Goal: Contribute content: Contribute content

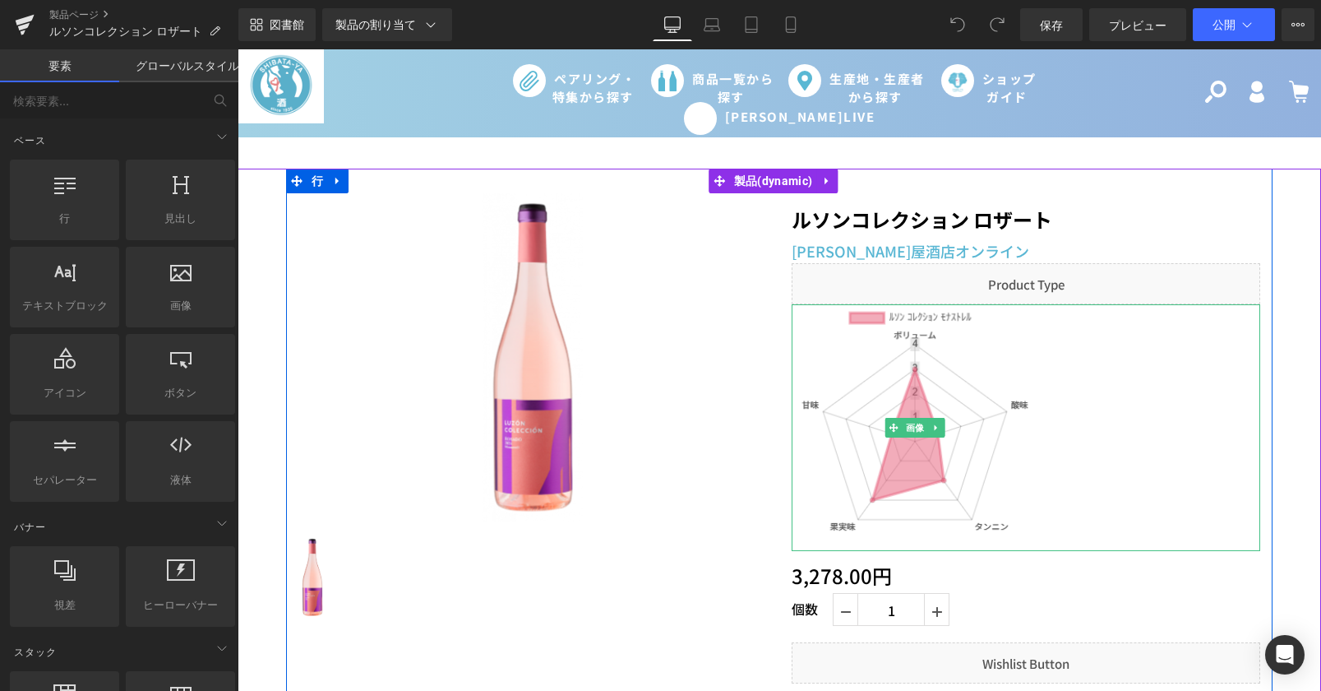
click at [869, 419] on img at bounding box center [915, 427] width 247 height 247
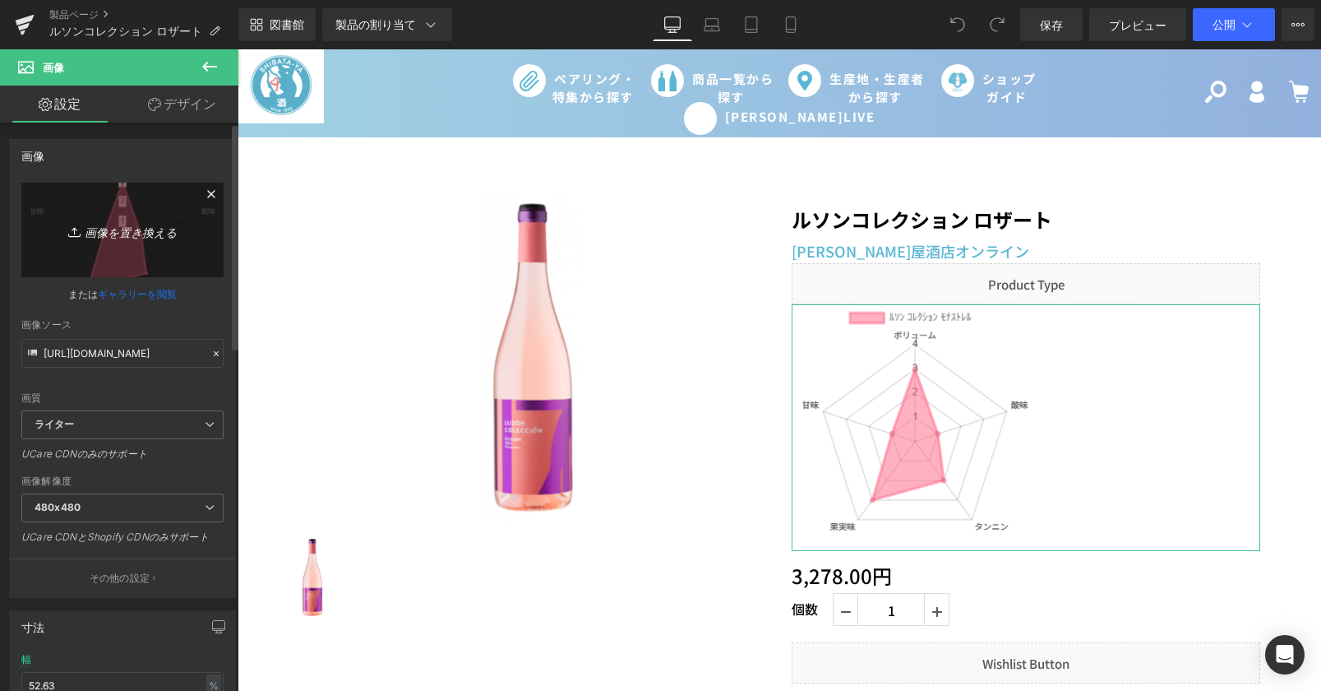
click at [117, 206] on link "画像を置き換える" at bounding box center [122, 230] width 202 height 95
type input "C:\fakepath\chart (8).png"
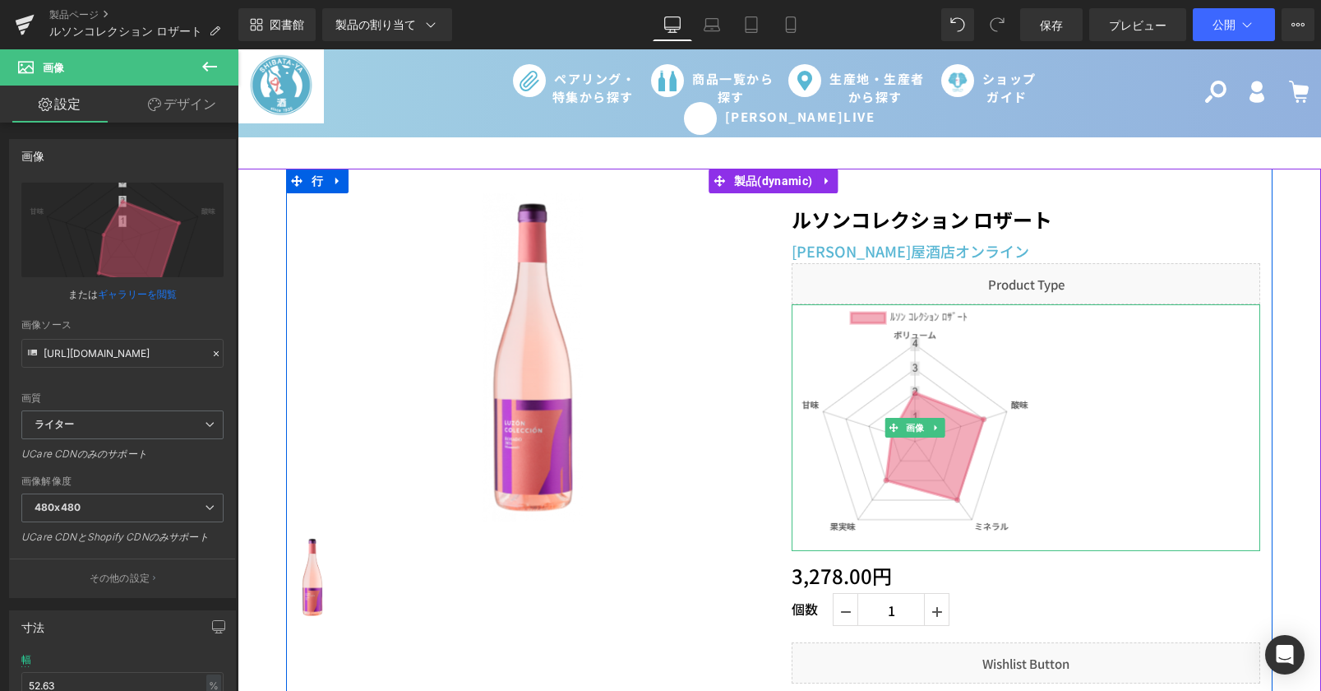
type input "[URL][DOMAIN_NAME]"
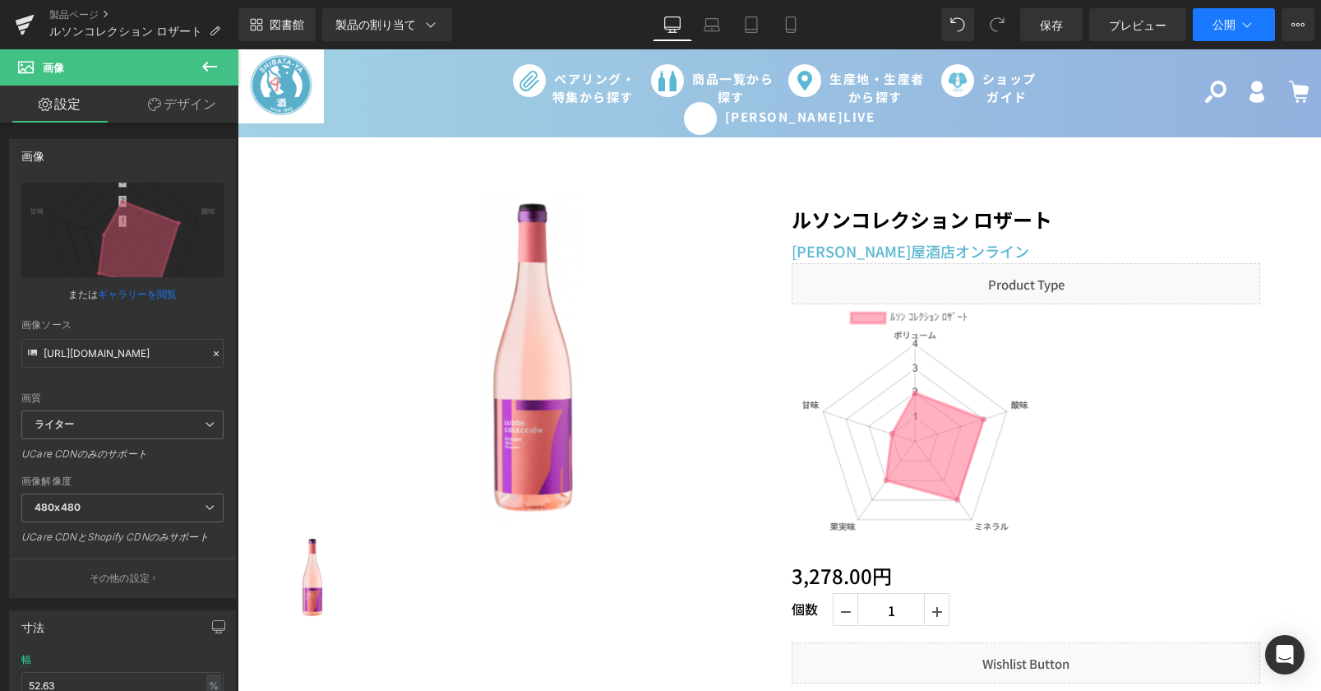
click at [1225, 32] on button "公開" at bounding box center [1234, 24] width 82 height 33
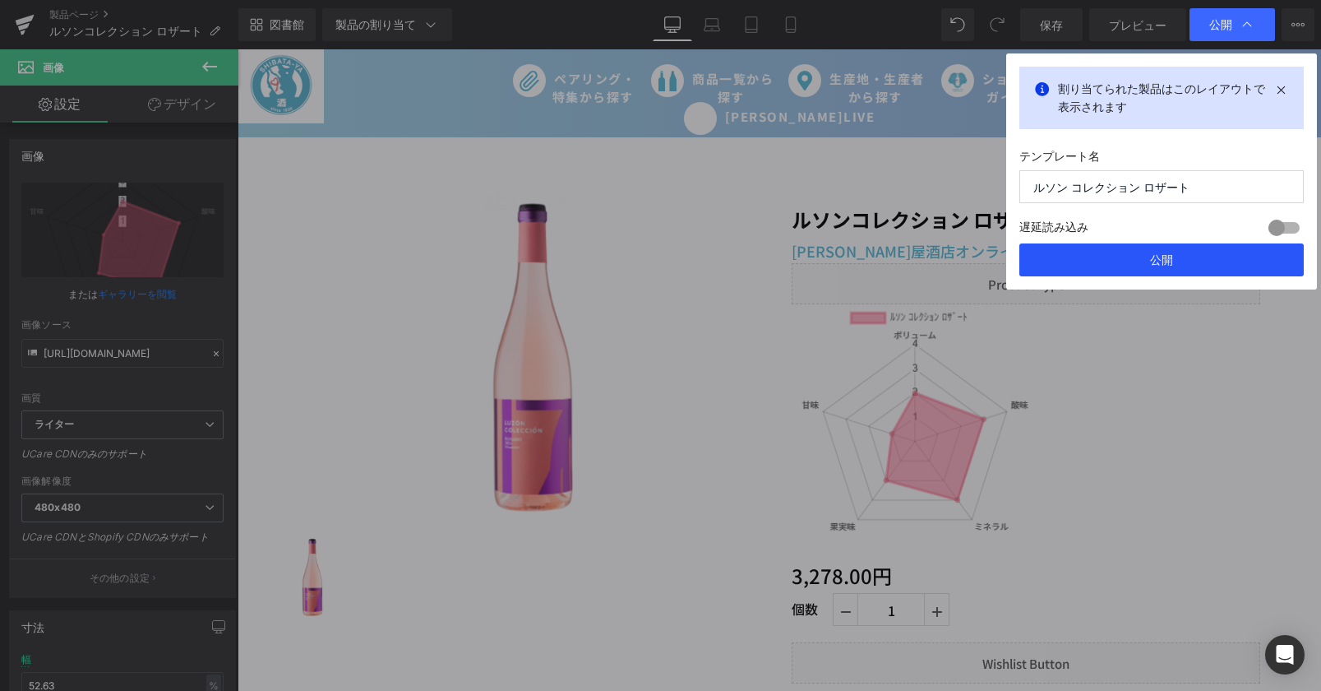
click at [1212, 256] on button "公開" at bounding box center [1161, 259] width 284 height 33
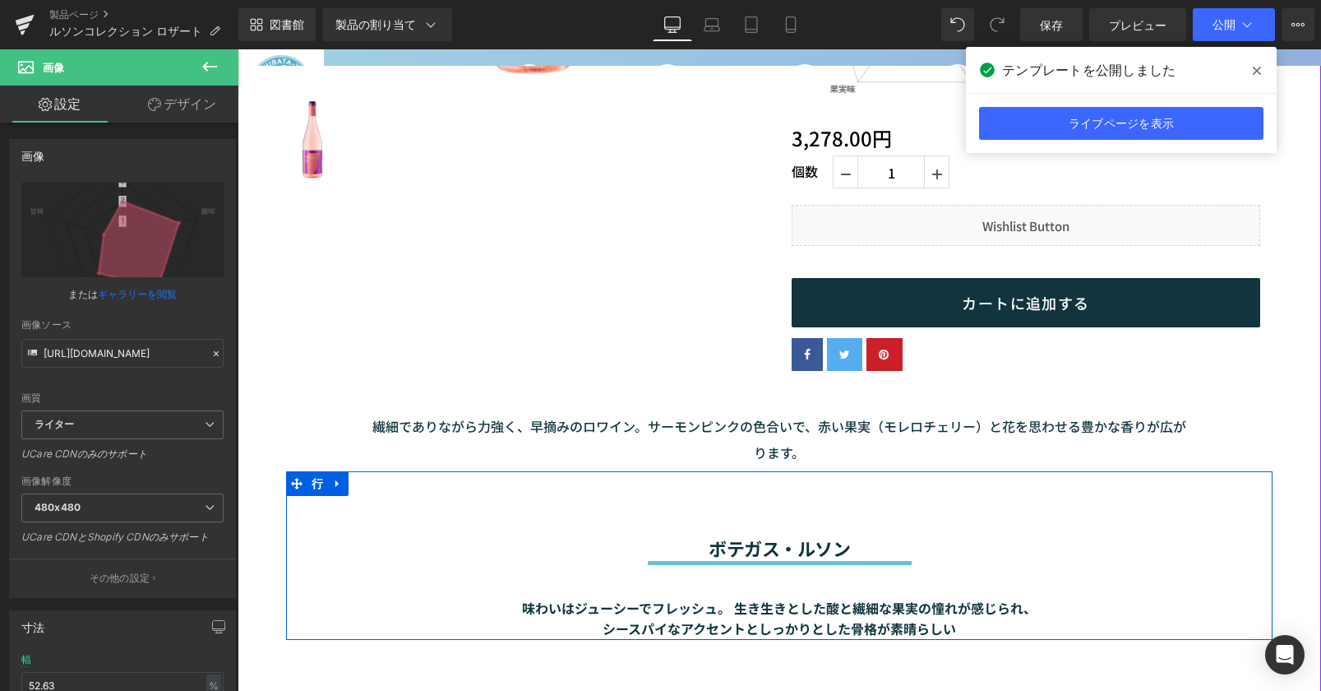
scroll to position [411, 0]
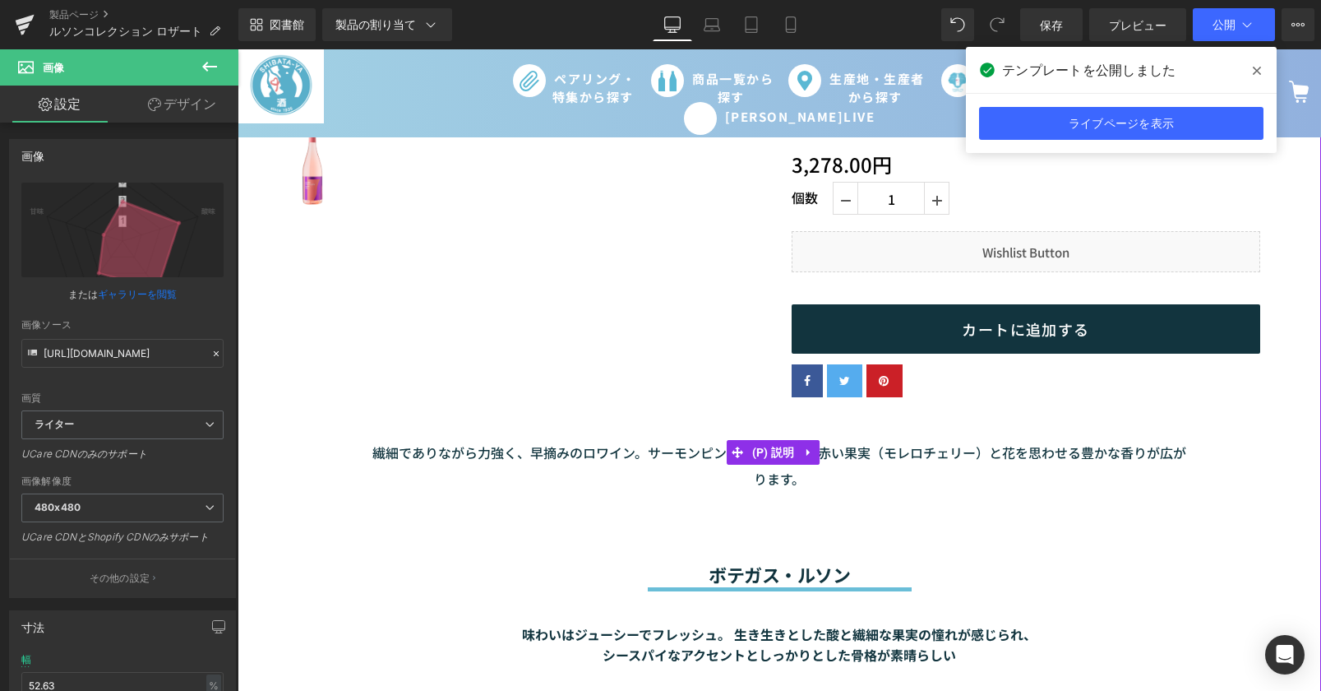
click at [876, 460] on font "繊細でありながら力強く、早摘みのロワイン。サーモンピンクの色合いで、赤い果実（モレロチェリー）と花を思わせる豊かな香りが広がります。" at bounding box center [779, 465] width 814 height 46
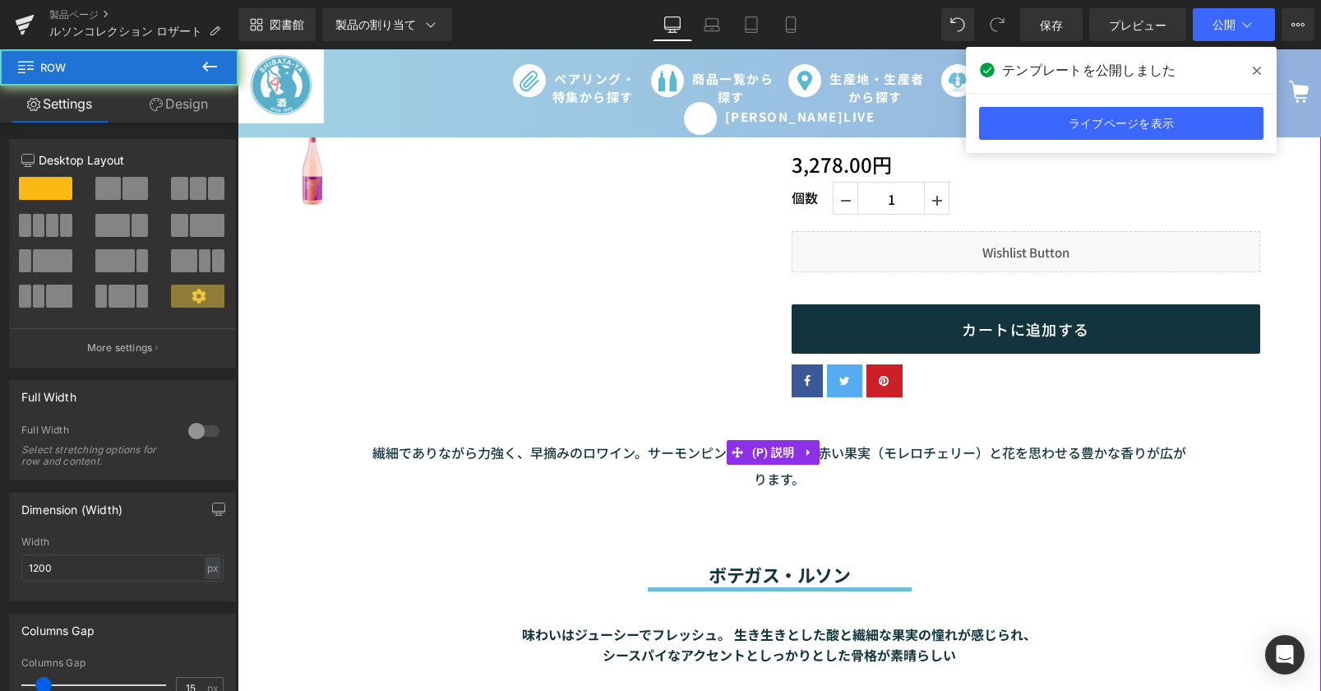
click at [825, 499] on div "[PERSON_NAME] 見出し セパレーター 味わいはジューシーでフレッシュ。 生き生きとした酸と繊細な果実の憧れが感じられ、 シースパイなアクセントとし…" at bounding box center [779, 581] width 987 height 169
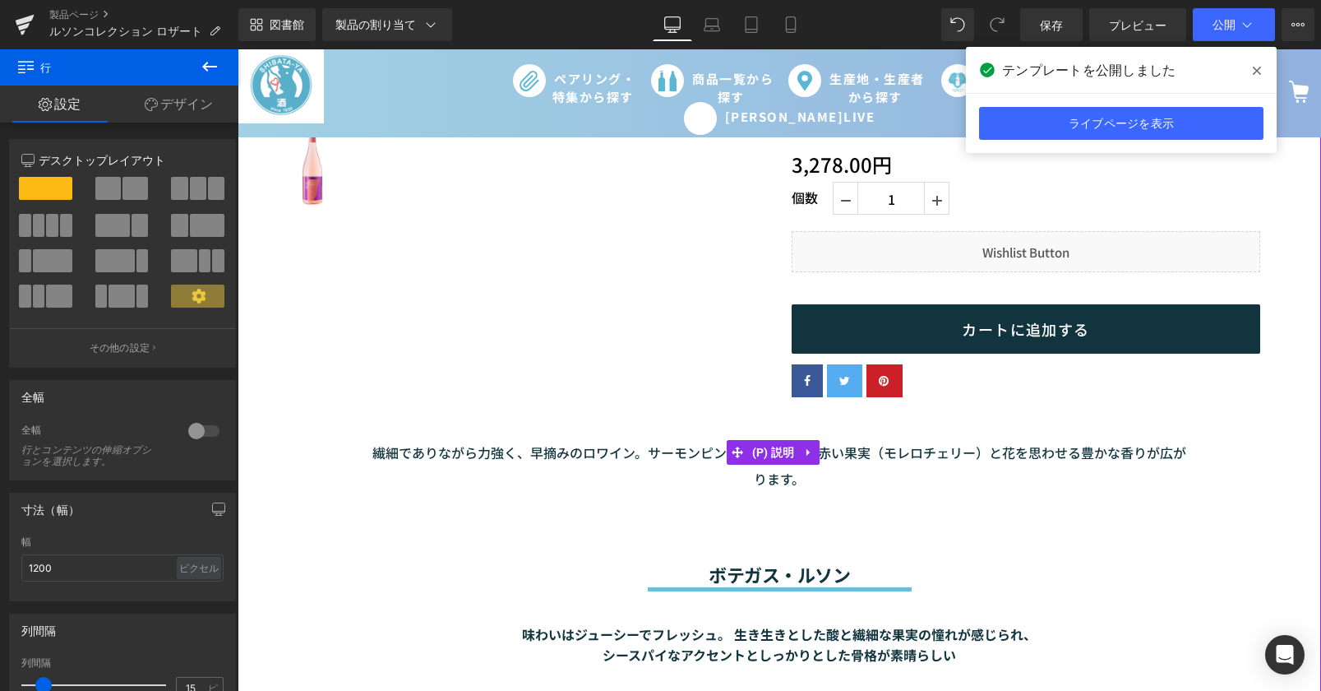
click at [852, 446] on font "繊細でありながら力強く、早摘みのロワイン。サーモンピンクの色合いで、赤い果実（モレロチェリー）と花を思わせる豊かな香りが広がります。" at bounding box center [779, 465] width 814 height 46
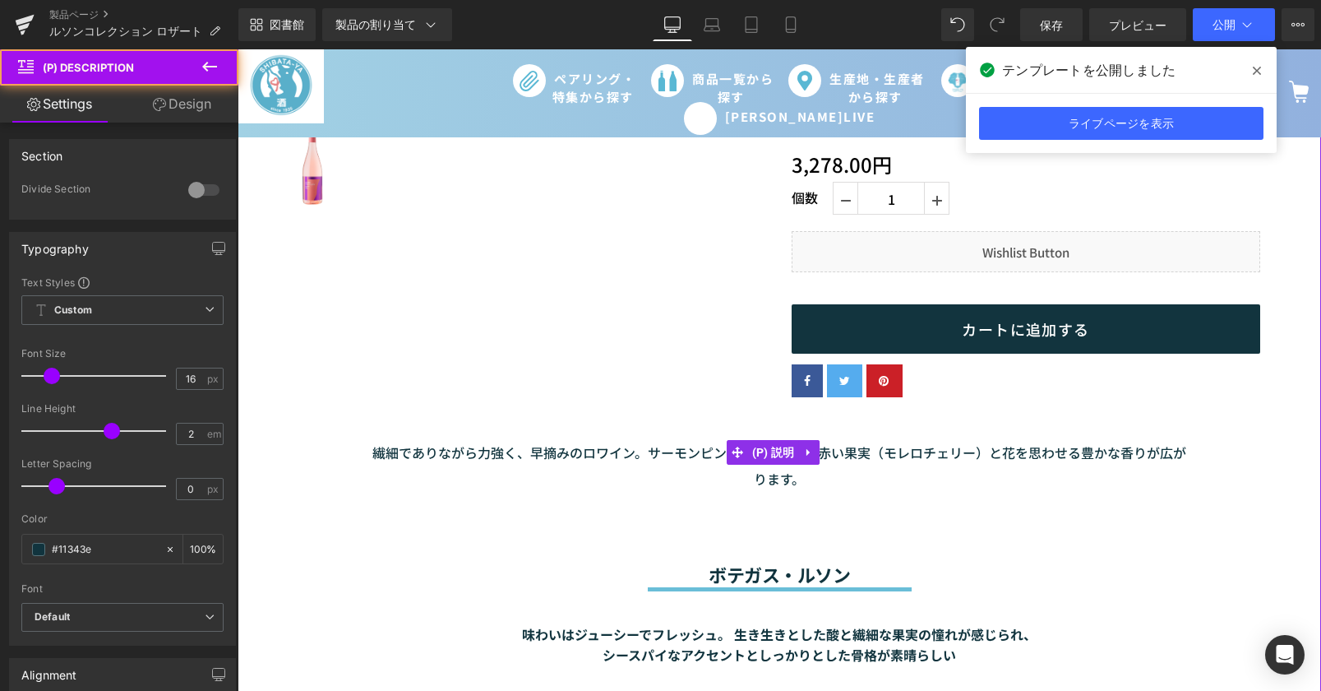
click at [835, 453] on font "繊細でありながら力強く、早摘みのロワイン。サーモンピンクの色合いで、赤い果実（モレロチェリー）と花を思わせる豊かな香りが広がります。" at bounding box center [779, 465] width 814 height 46
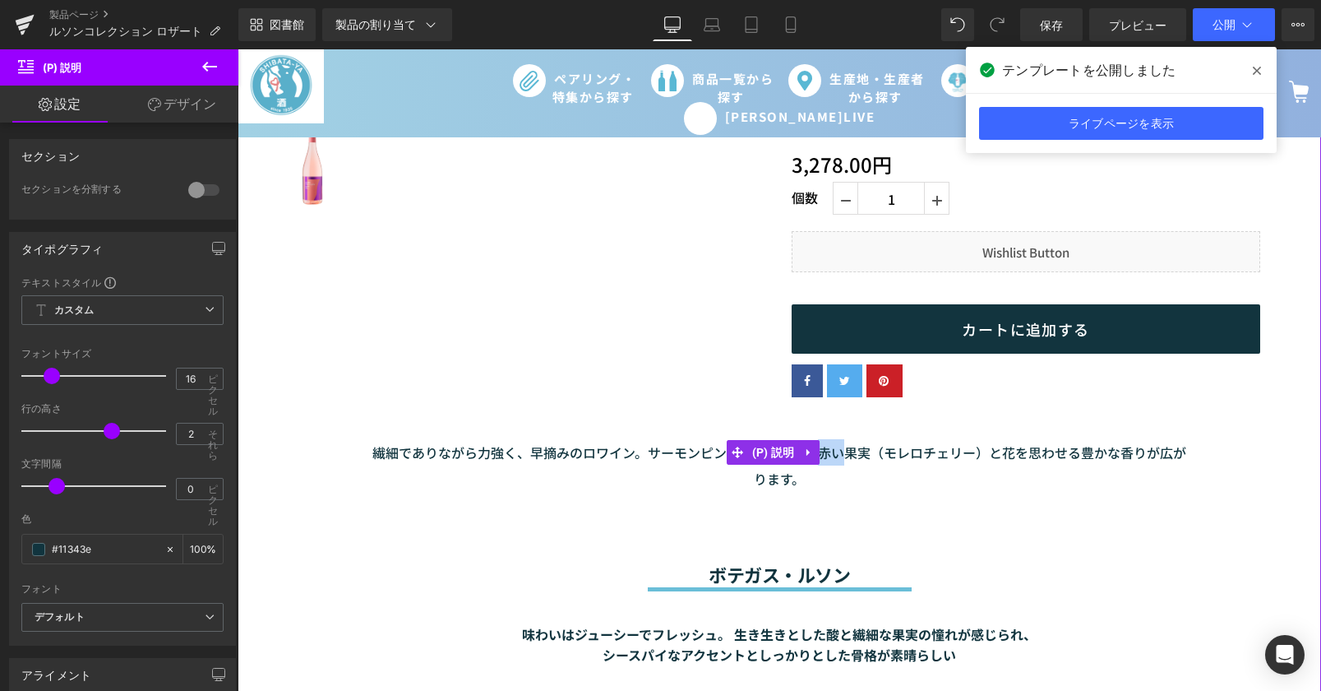
click at [850, 462] on font "繊細でありながら力強く、早摘みのロワイン。サーモンピンクの色合いで、赤い果実（モレロチェリー）と花を思わせる豊かな香りが広がります。" at bounding box center [779, 465] width 814 height 46
click at [818, 477] on p "繊細でありながら力強く、早摘みのロワイン。サーモンピンクの色合いで、赤い果実（モレロチェリー）と花を思わせる豊かな香りが広がります。" at bounding box center [779, 465] width 820 height 53
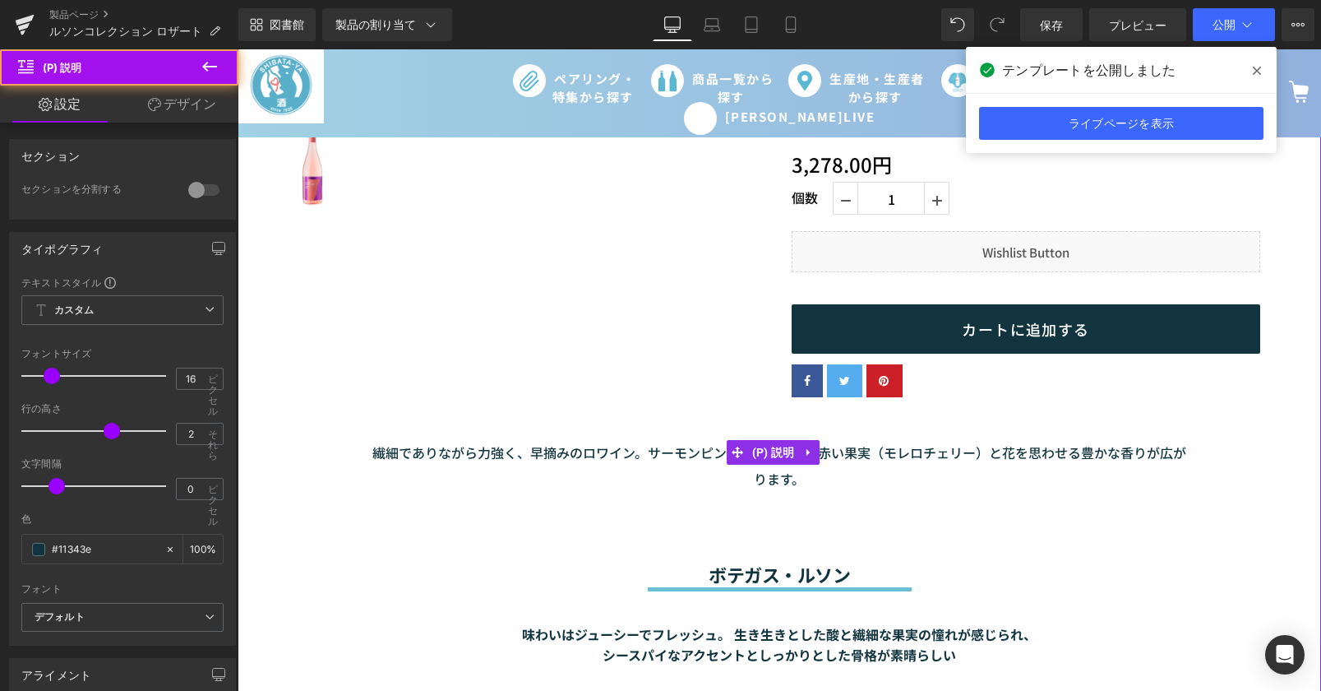
click at [790, 492] on p "繊細でありながら力強く、早摘みのロワイン。サーモンピンクの色合いで、赤い果実（モレロチェリー）と花を思わせる豊かな香りが広がります。" at bounding box center [779, 465] width 820 height 53
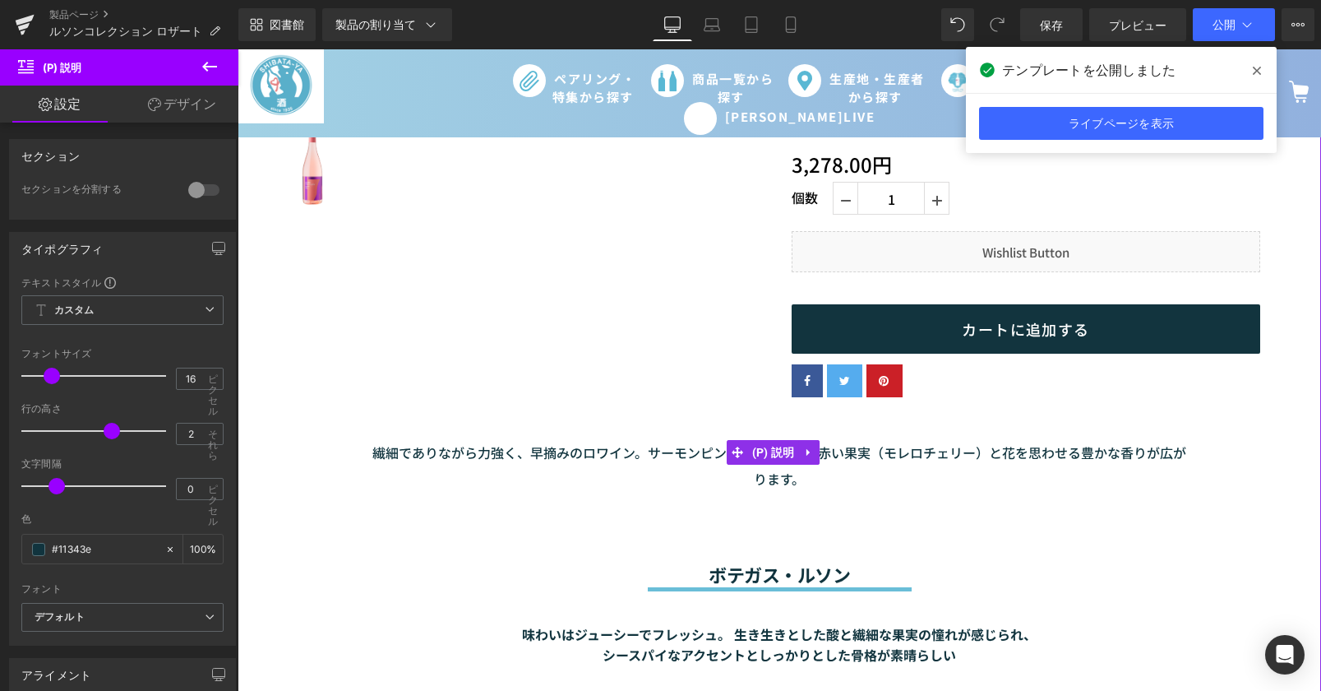
click at [680, 454] on font "繊細でありながら力強く、早摘みのロワイン。サーモンピンクの色合いで、赤い果実（モレロチェリー）と花を思わせる豊かな香りが広がります。" at bounding box center [779, 465] width 814 height 46
click at [646, 454] on font "繊細でありながら力強く、早摘みのロワイン。サーモンピンクの色合いで、赤い果実（モレロチェリー）と花を思わせる豊かな香りが広がります。" at bounding box center [779, 465] width 814 height 46
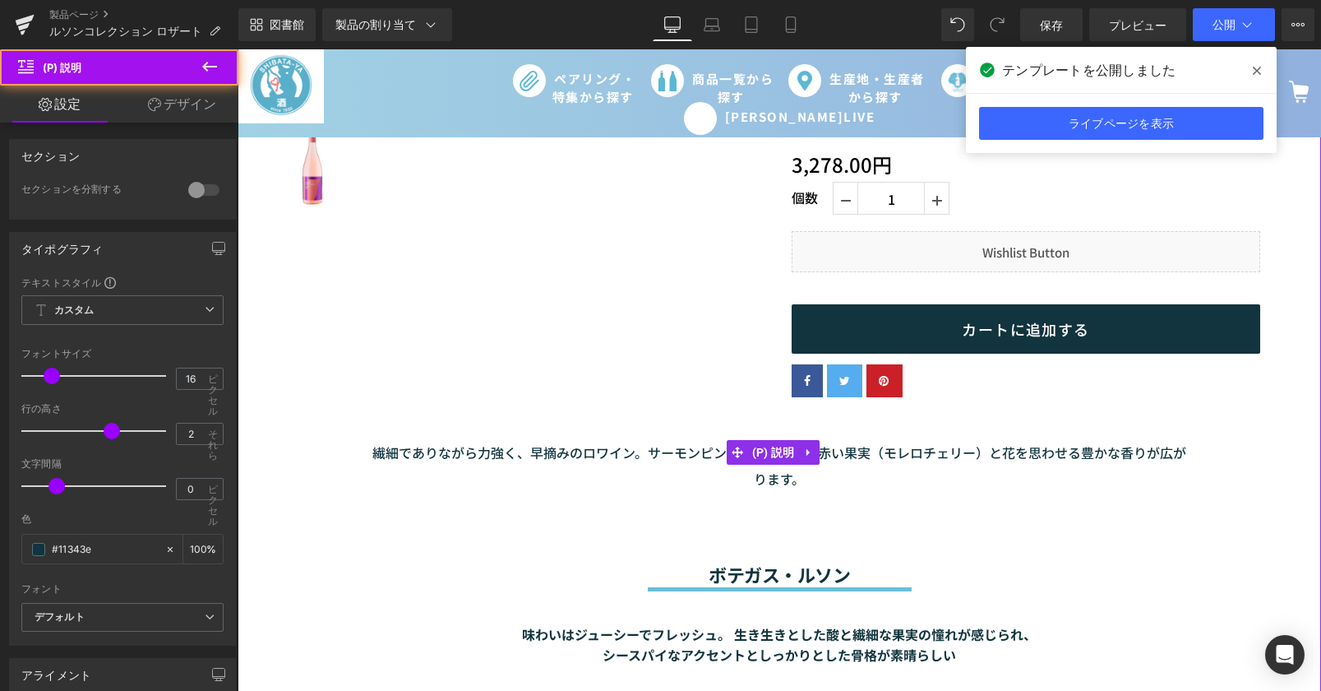
click at [646, 454] on font "繊細でありながら力強く、早摘みのロワイン。サーモンピンクの色合いで、赤い果実（モレロチェリー）と花を思わせる豊かな香りが広がります。" at bounding box center [779, 465] width 814 height 46
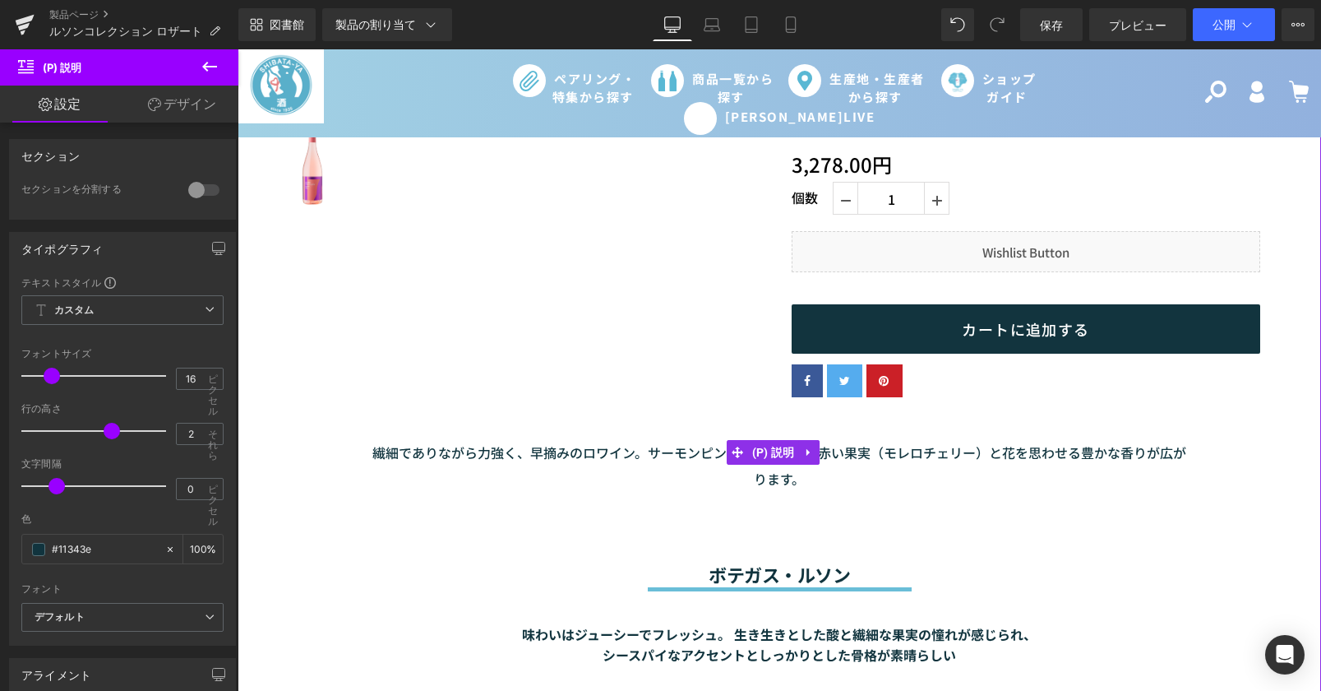
click at [651, 456] on font "繊細でありながら力強く、早摘みのロワイン。サーモンピンクの色合いで、赤い果実（モレロチェリー）と花を思わせる豊かな香りが広がります。" at bounding box center [779, 465] width 814 height 46
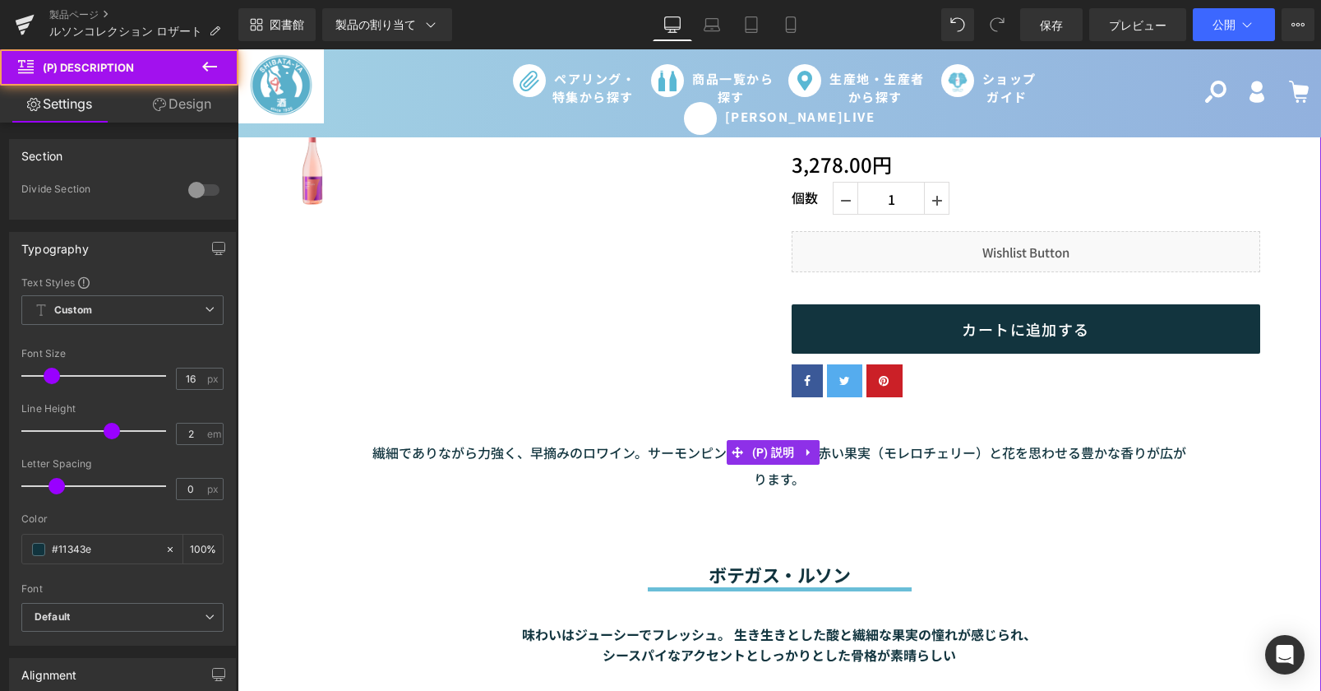
click at [651, 456] on font "繊細でありながら力強く、早摘みのロワイン。サーモンピンクの色合いで、赤い果実（モレロチェリー）と花を思わせる豊かな香りが広がります。" at bounding box center [779, 465] width 814 height 46
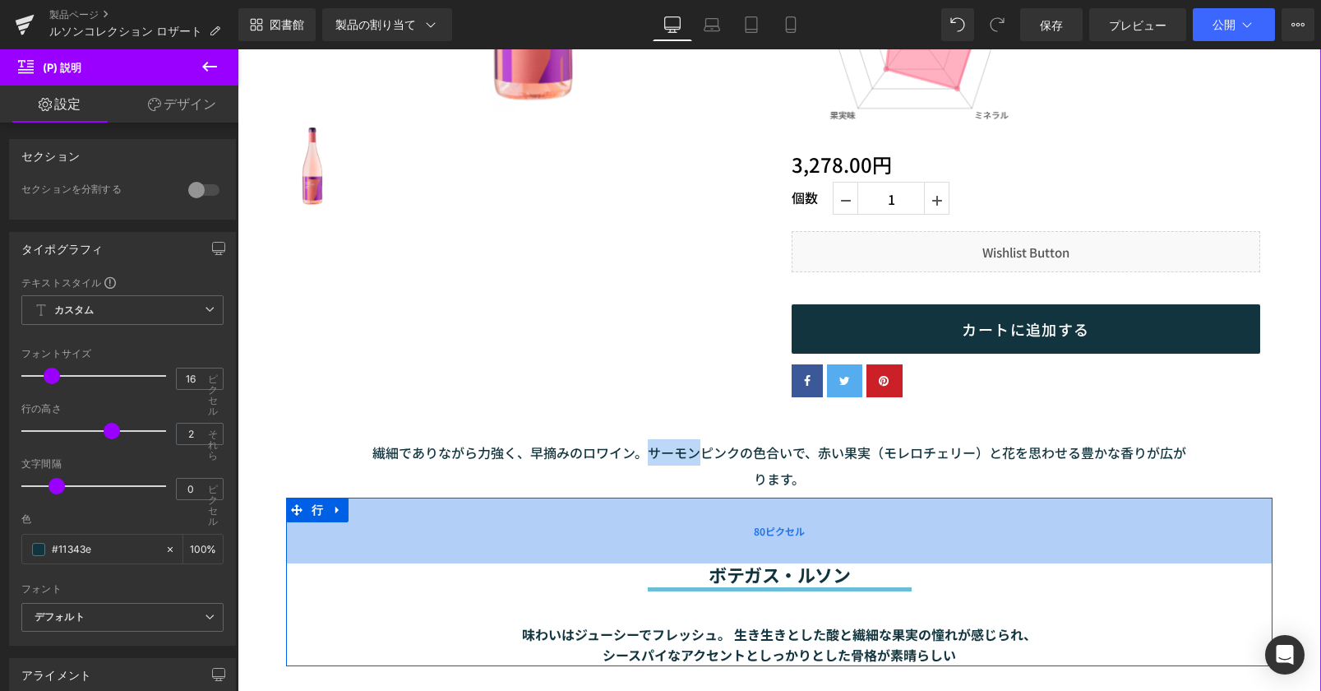
click at [834, 514] on div "80ピクセル" at bounding box center [779, 530] width 987 height 66
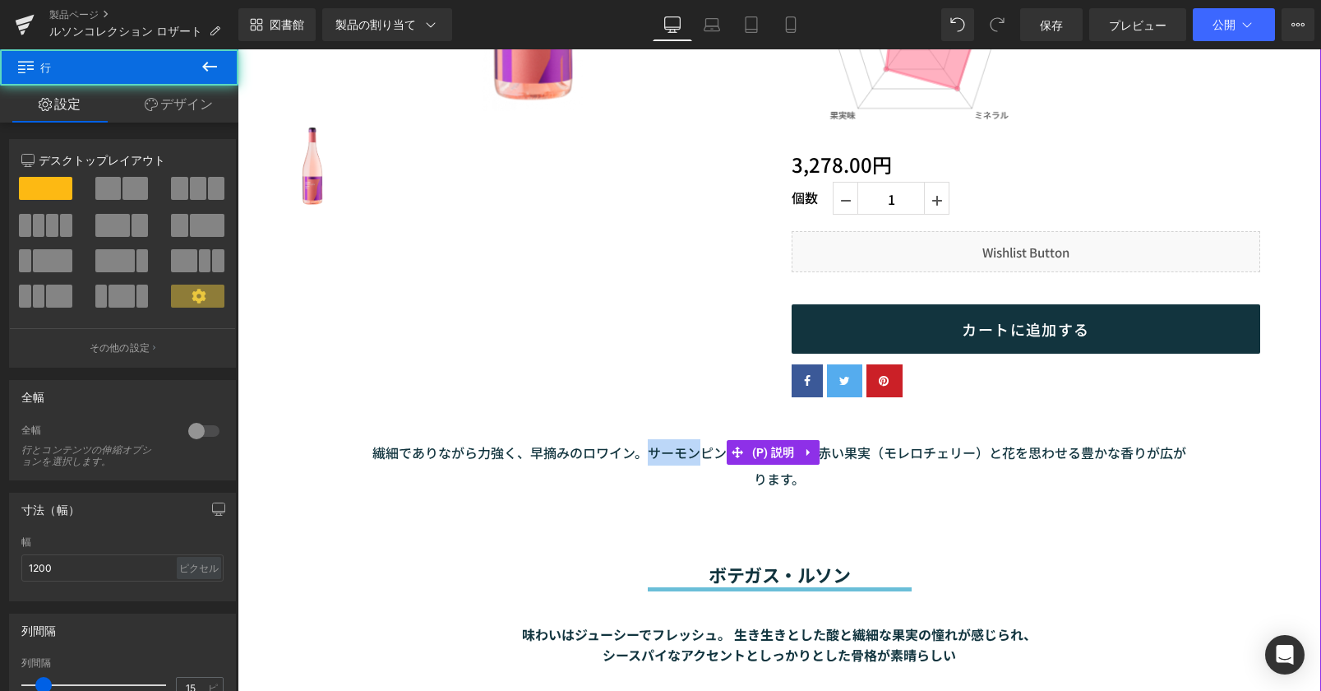
click at [817, 468] on p "繊細でありながら力強く、早摘みのロワイン。サーモンピンクの色合いで、赤い果実（モレロチェリー）と花を思わせる豊かな香りが広がります。" at bounding box center [779, 465] width 820 height 53
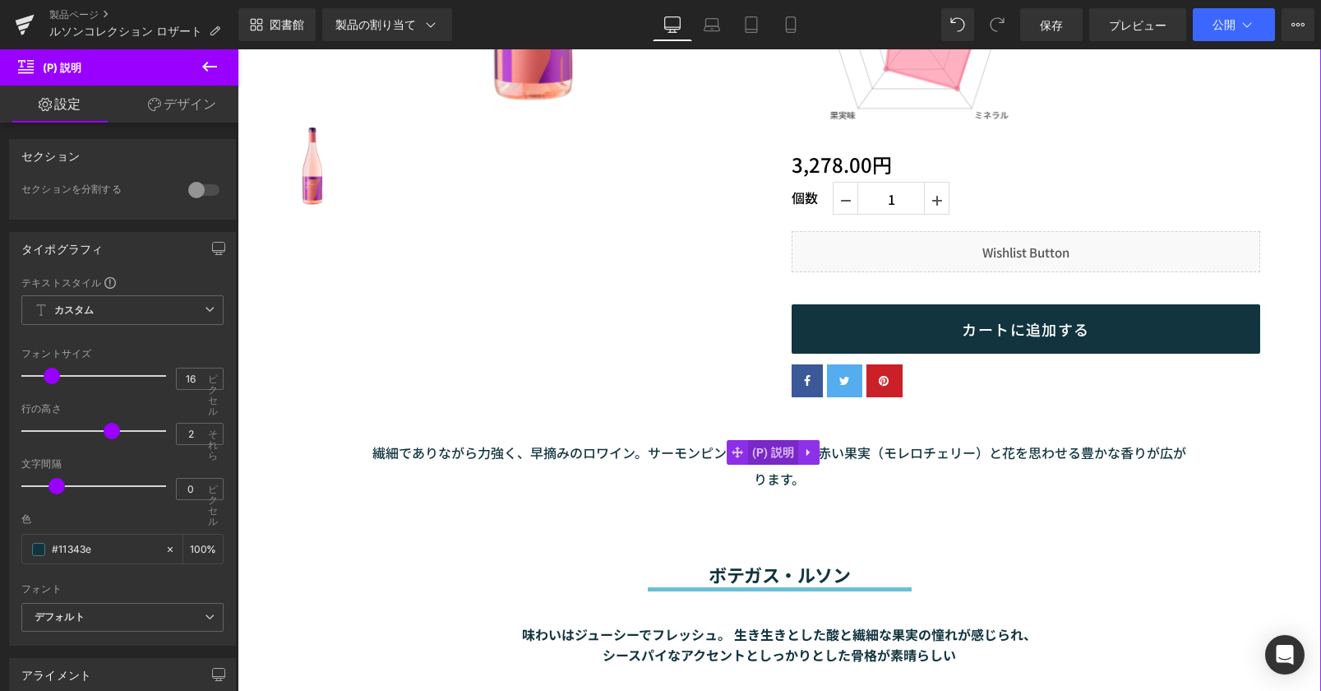
click at [785, 451] on font "(P) 説明" at bounding box center [773, 452] width 43 height 13
click at [643, 454] on font "繊細でありながら力強く、早摘みのロワイン。サーモンピンクの色合いで、赤い果実（モレロチェリー）と花を思わせる豊かな香りが広がります。" at bounding box center [779, 465] width 814 height 46
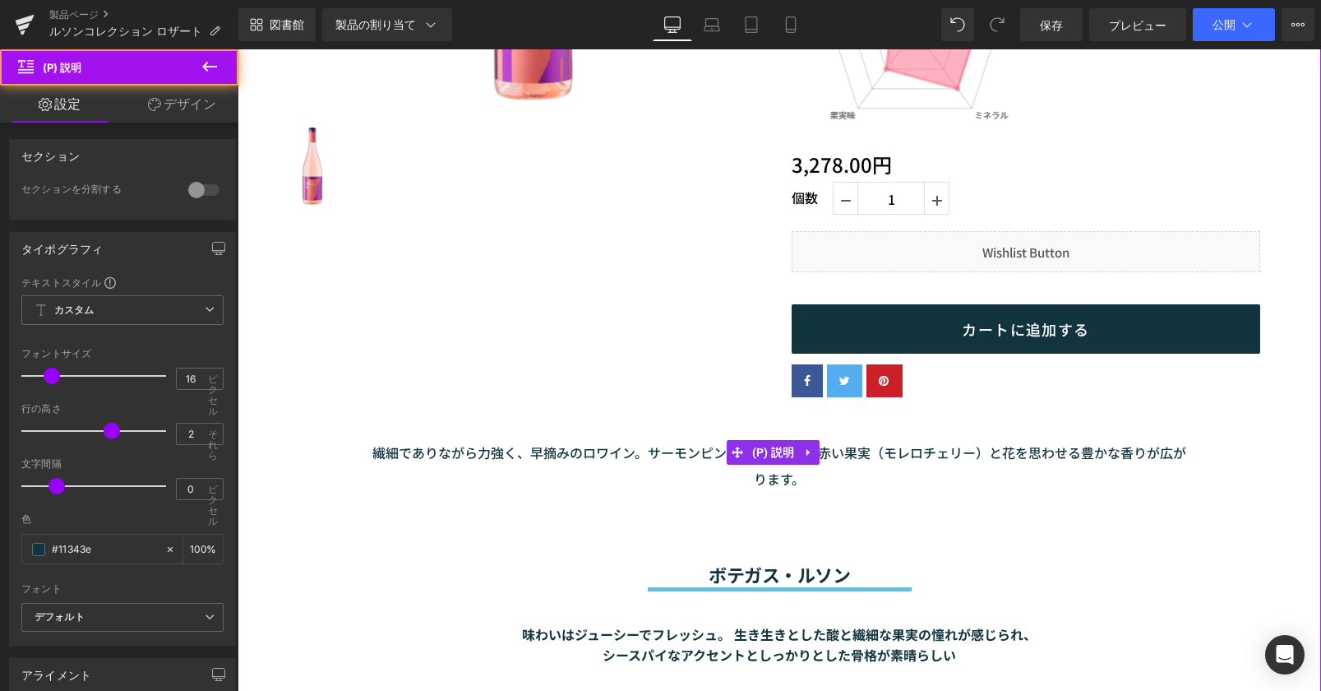
click at [643, 455] on font "繊細でありながら力強く、早摘みのロワイン。サーモンピンクの色合いで、赤い果実（モレロチェリー）と花を思わせる豊かな香りが広がります。" at bounding box center [779, 465] width 814 height 46
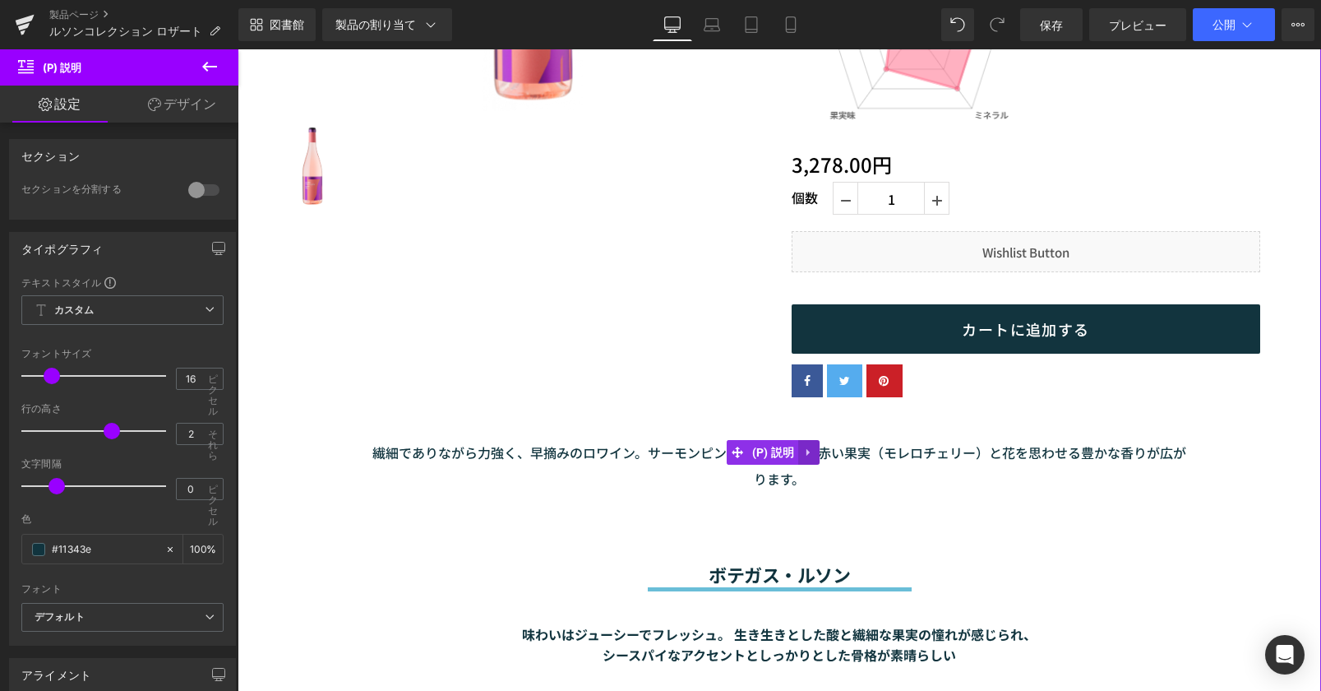
click at [811, 456] on icon at bounding box center [809, 452] width 12 height 12
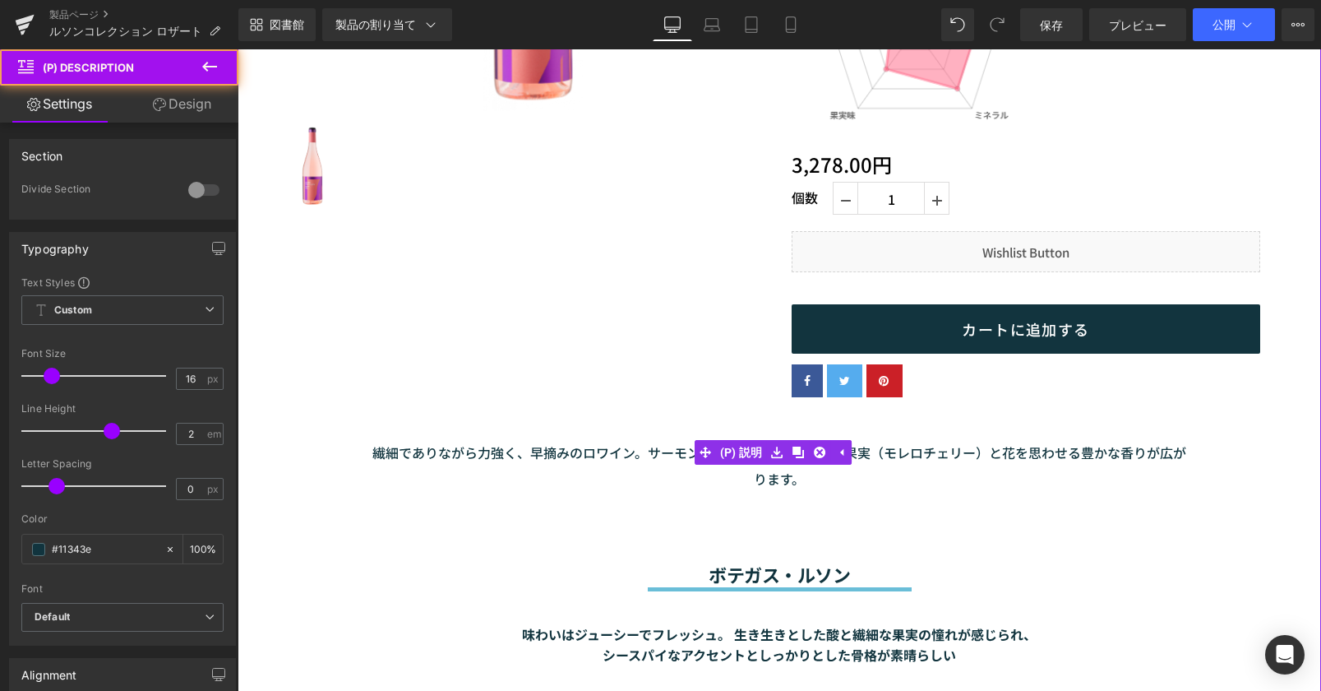
click at [806, 485] on p "繊細でありながら力強く、早摘みのロワイン。サーモンピンクの色合いで、赤い果実（モレロチェリー）と花を思わせる豊かな香りが広がります。" at bounding box center [779, 465] width 820 height 53
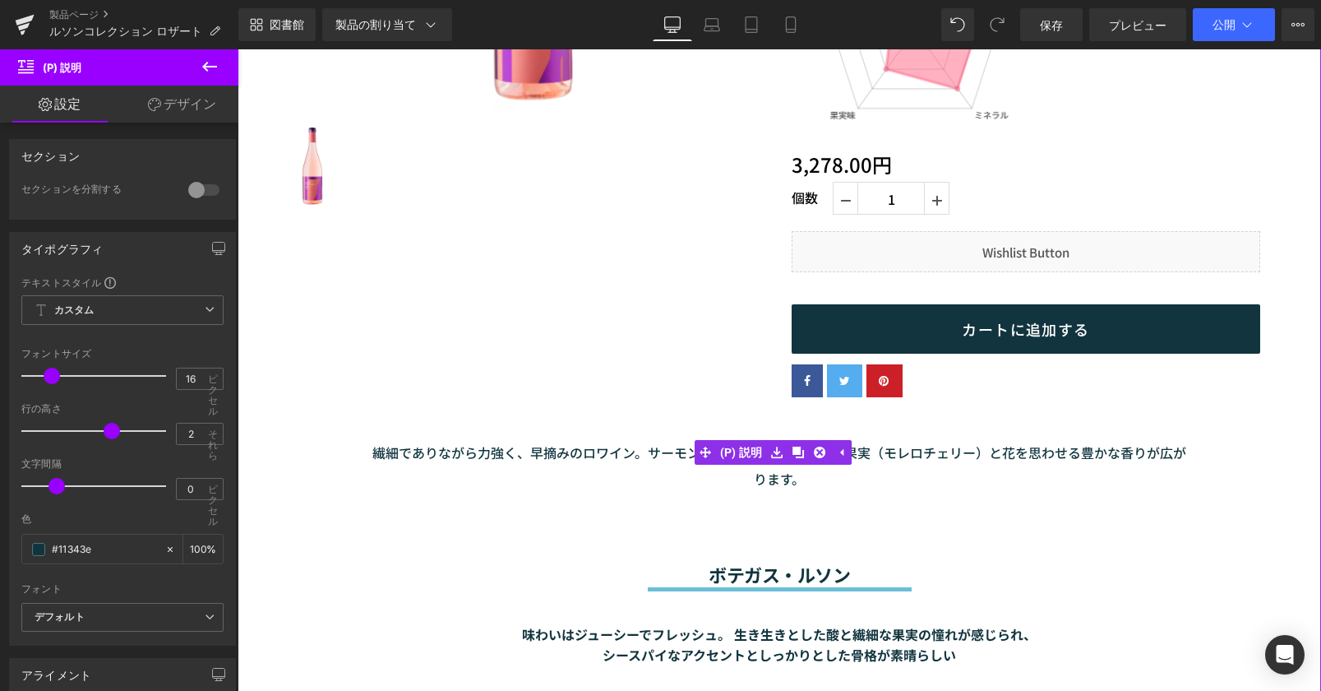
click at [448, 451] on font "繊細でありながら力強く、早摘みのロワイン。サーモンピンクの色合いで、赤い果実（モレロチェリー）と花を思わせる豊かな香りが広がります。" at bounding box center [779, 465] width 814 height 46
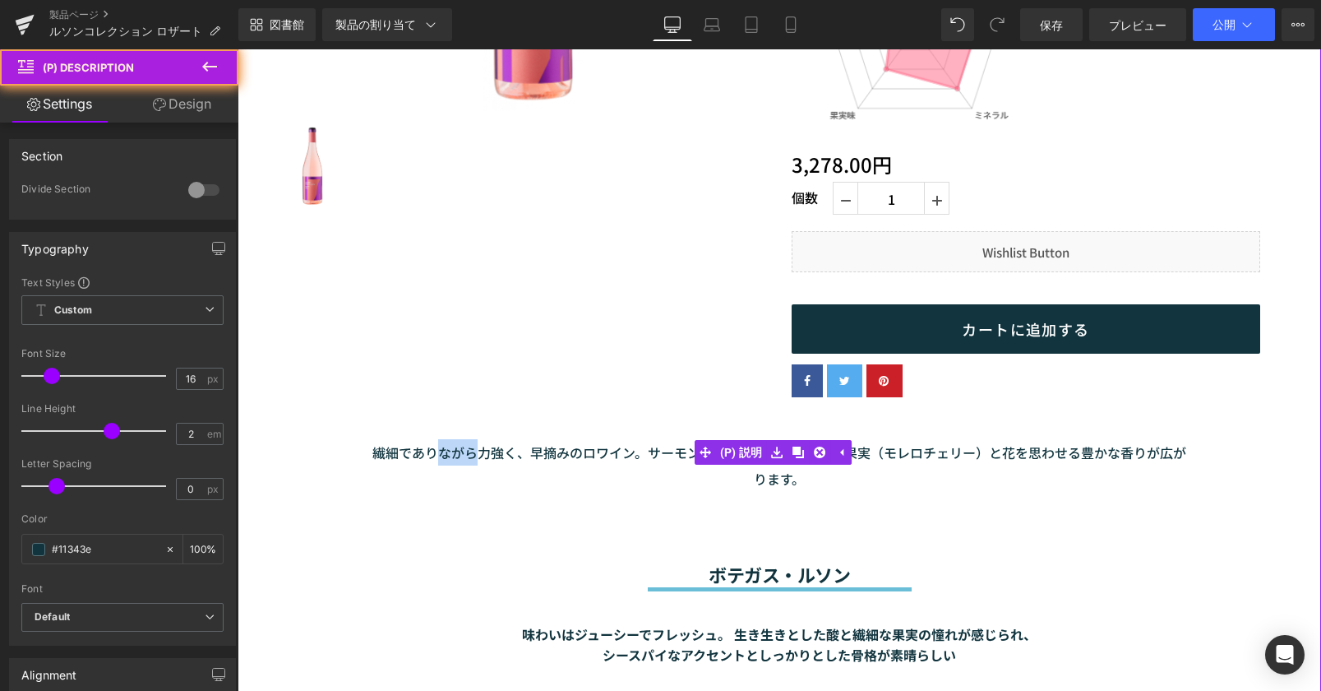
click at [448, 451] on font "繊細でありながら力強く、早摘みのロワイン。サーモンピンクの色合いで、赤い果実（モレロチェリー）と花を思わせる豊かな香りが広がります。" at bounding box center [779, 465] width 814 height 46
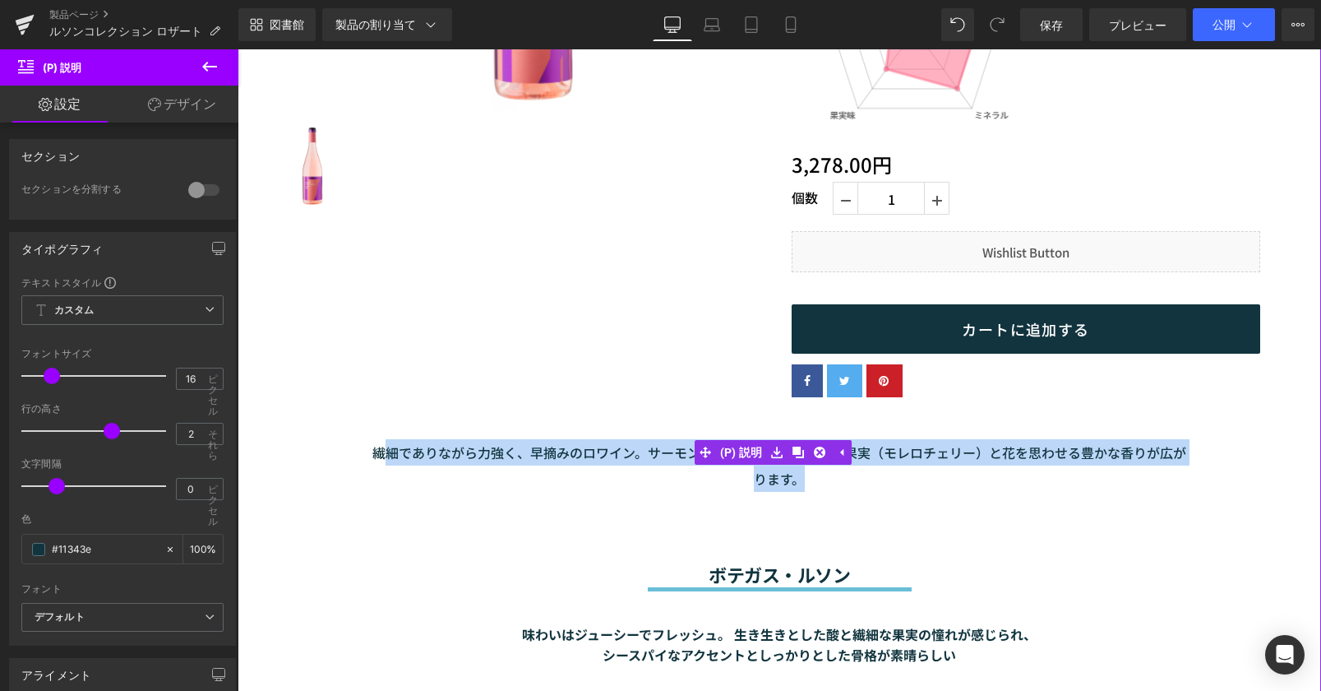
drag, startPoint x: 804, startPoint y: 485, endPoint x: 391, endPoint y: 451, distance: 414.1
click at [391, 451] on font "繊細でありながら力強く、早摘みのロワイン。サーモンピンクの色合いで、赤い果実（モレロチェリー）と花を思わせる豊かな香りが広がります。" at bounding box center [779, 465] width 814 height 46
click at [839, 452] on icon at bounding box center [841, 452] width 12 height 12
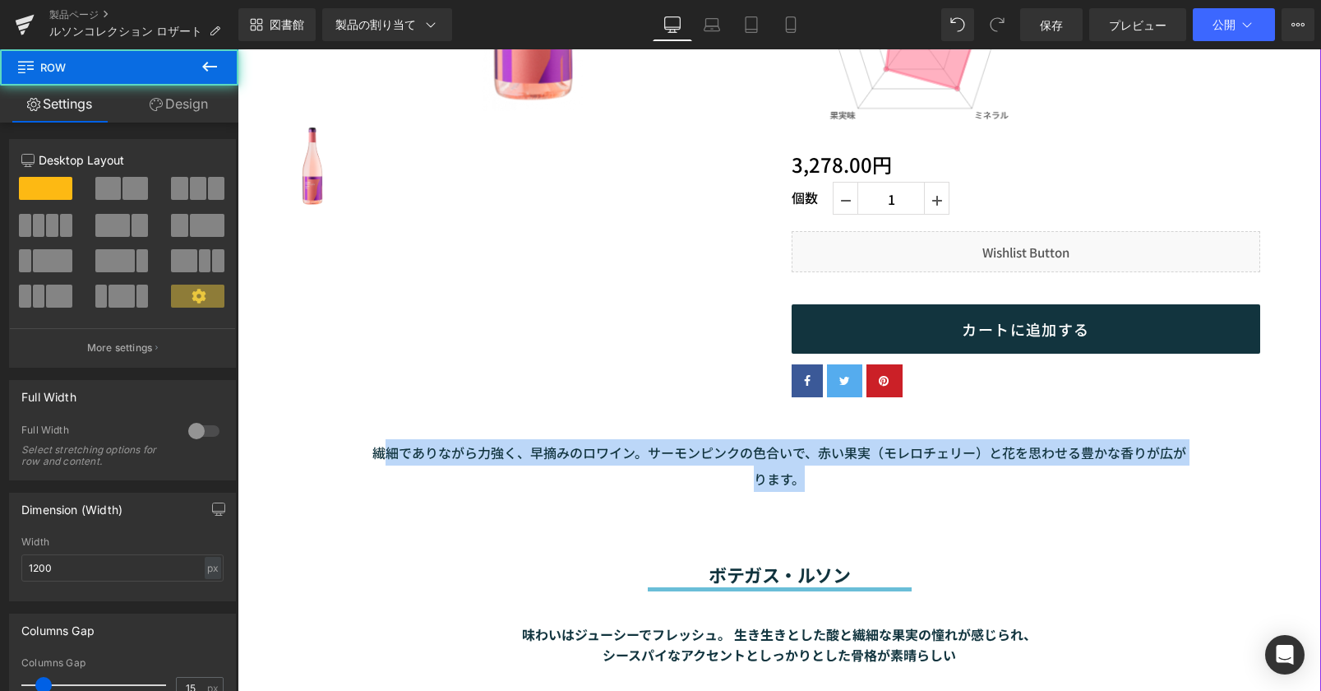
click at [238, 49] on div "80ピクセル" at bounding box center [238, 49] width 0 height 0
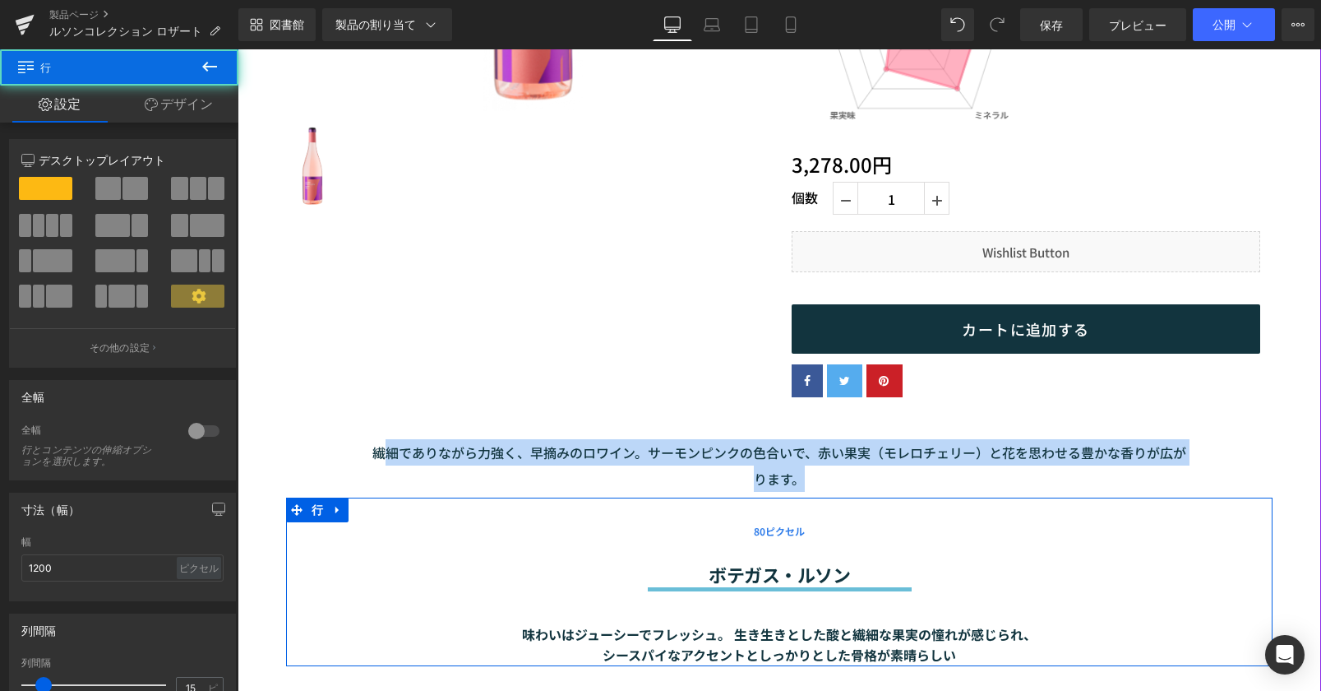
click at [1047, 560] on div "80ピクセル" at bounding box center [779, 530] width 987 height 66
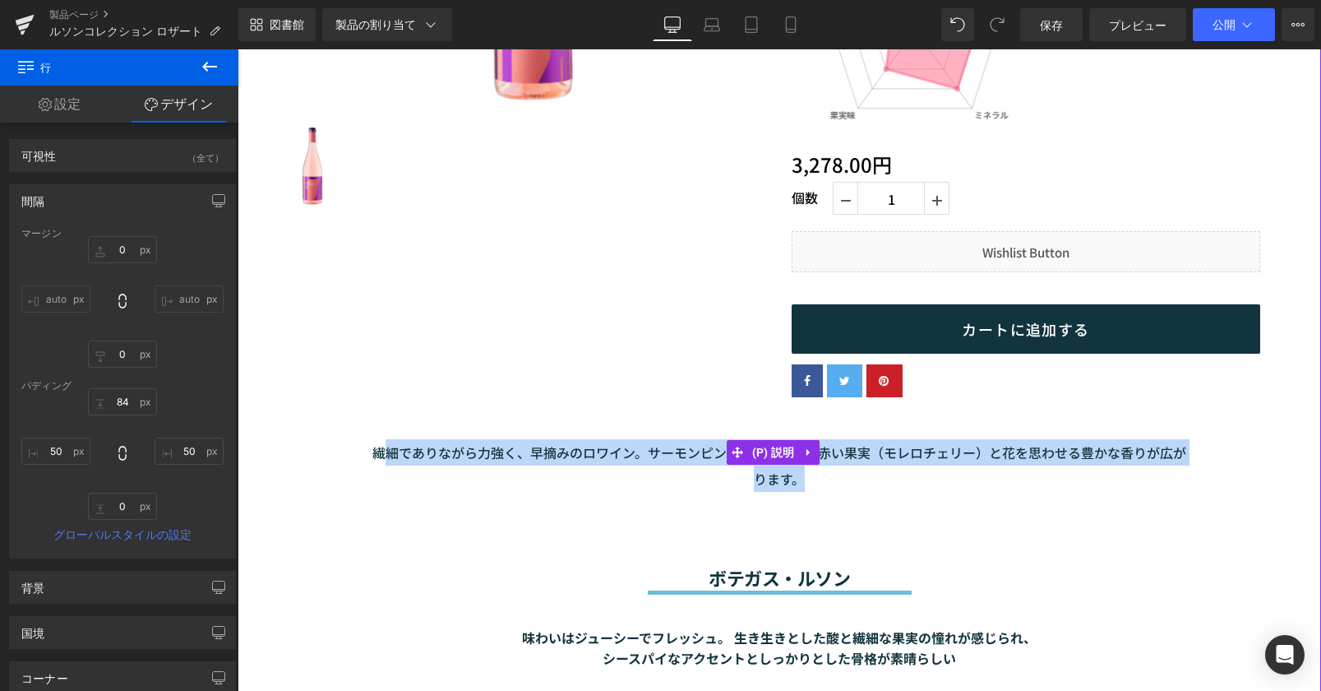
click at [1045, 454] on font "繊細でありながら力強く、早摘みのロワイン。サーモンピンクの色合いで、赤い果実（モレロチェリー）と花を思わせる豊かな香りが広がります。" at bounding box center [779, 465] width 814 height 46
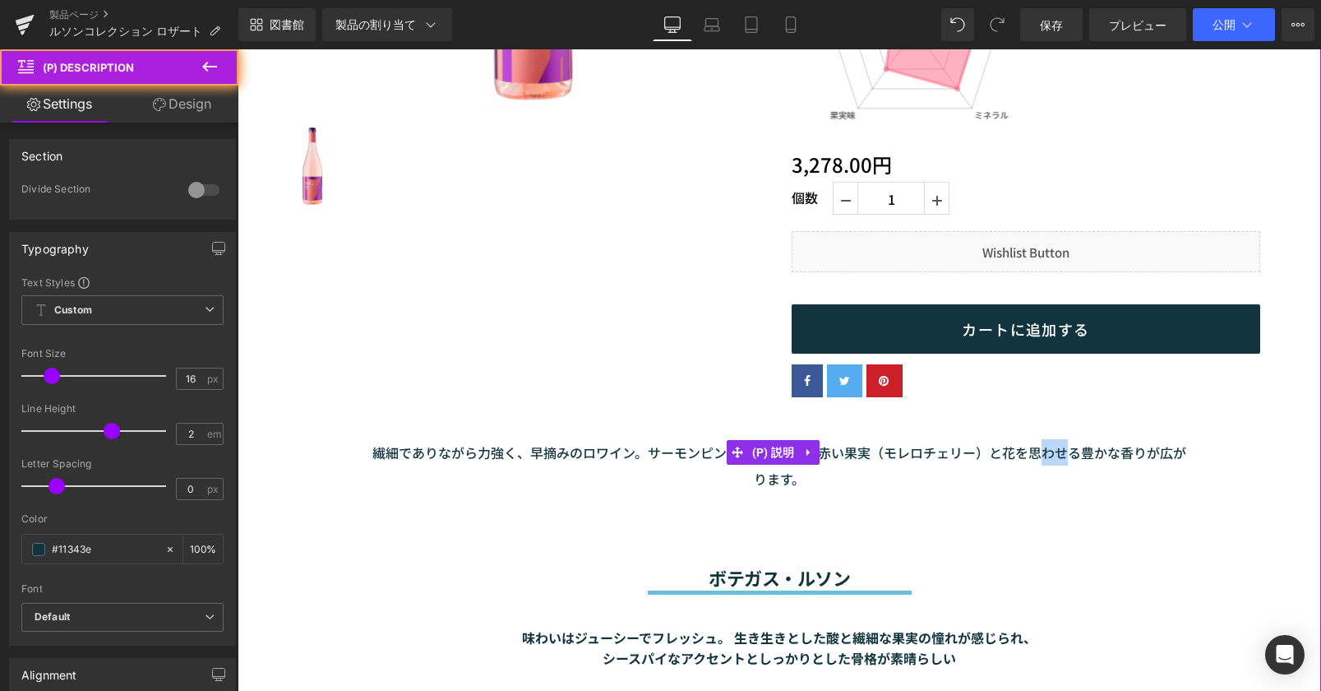
click at [1045, 454] on font "繊細でありながら力強く、早摘みのロワイン。サーモンピンクの色合いで、赤い果実（モレロチェリー）と花を思わせる豊かな香りが広がります。" at bounding box center [779, 465] width 814 height 46
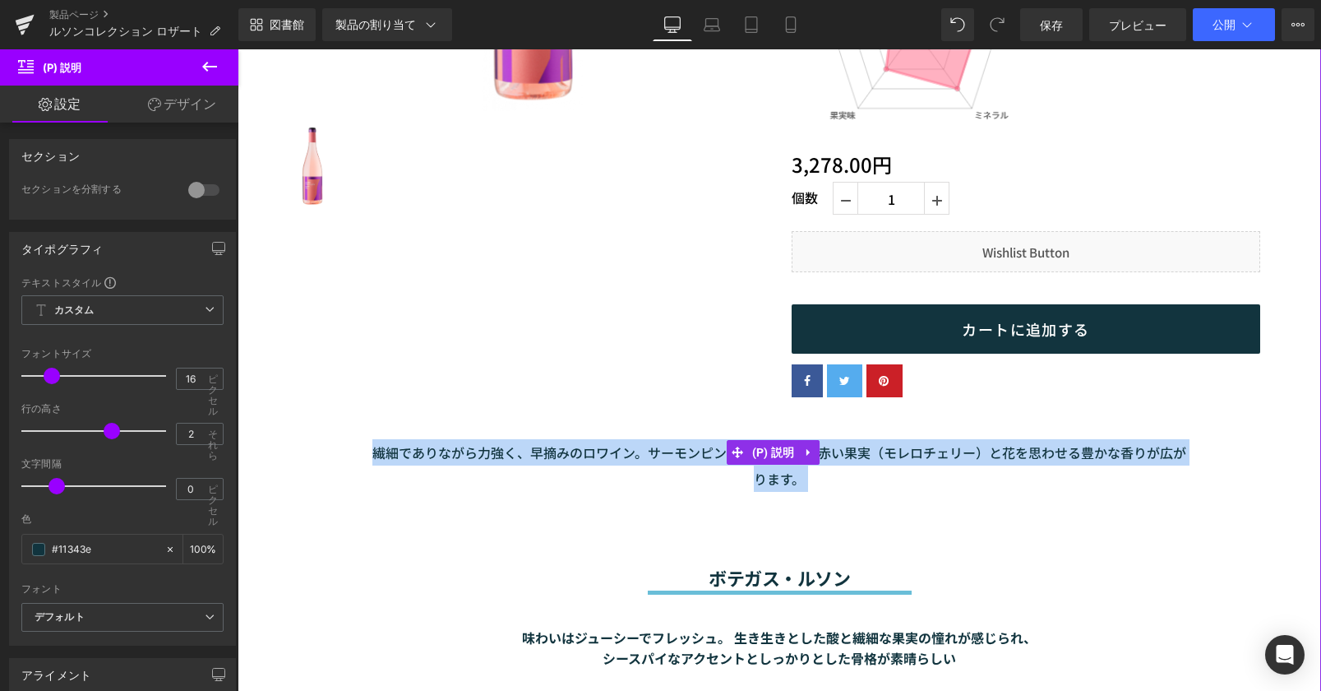
click at [1045, 454] on font "繊細でありながら力強く、早摘みのロワイン。サーモンピンクの色合いで、赤い果実（モレロチェリー）と花を思わせる豊かな香りが広がります。" at bounding box center [779, 465] width 814 height 46
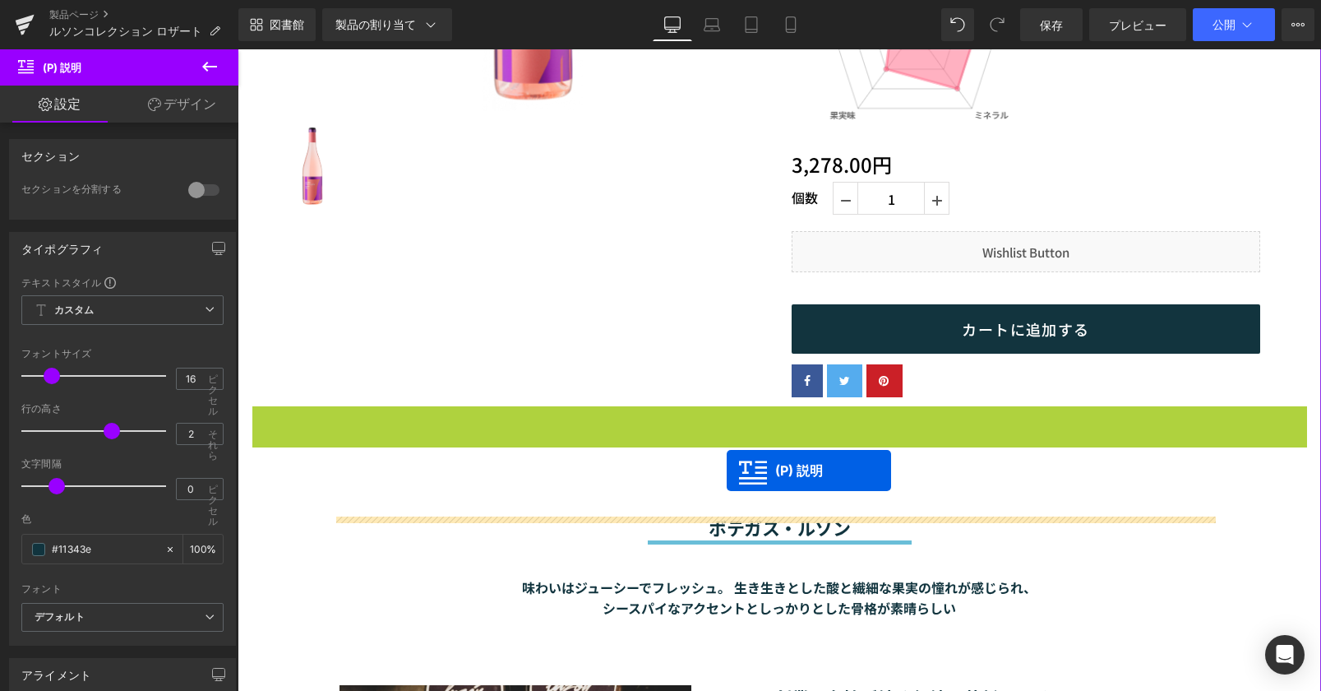
drag, startPoint x: 738, startPoint y: 462, endPoint x: 727, endPoint y: 470, distance: 14.1
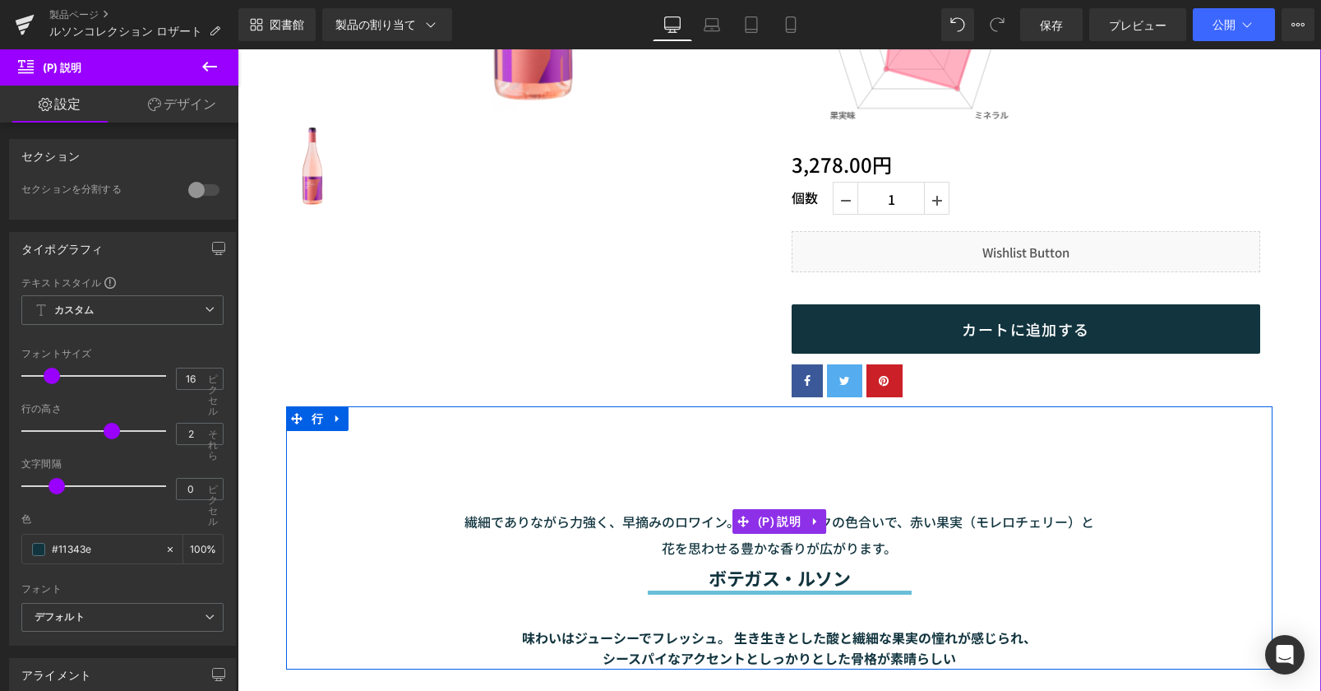
click at [464, 521] on font "繊細でありながら力強く、早摘みのロワイン。サーモンピンクの色合いで、赤い果実（モレロチェリー）と花を思わせる豊かな香りが広がります。" at bounding box center [779, 534] width 630 height 46
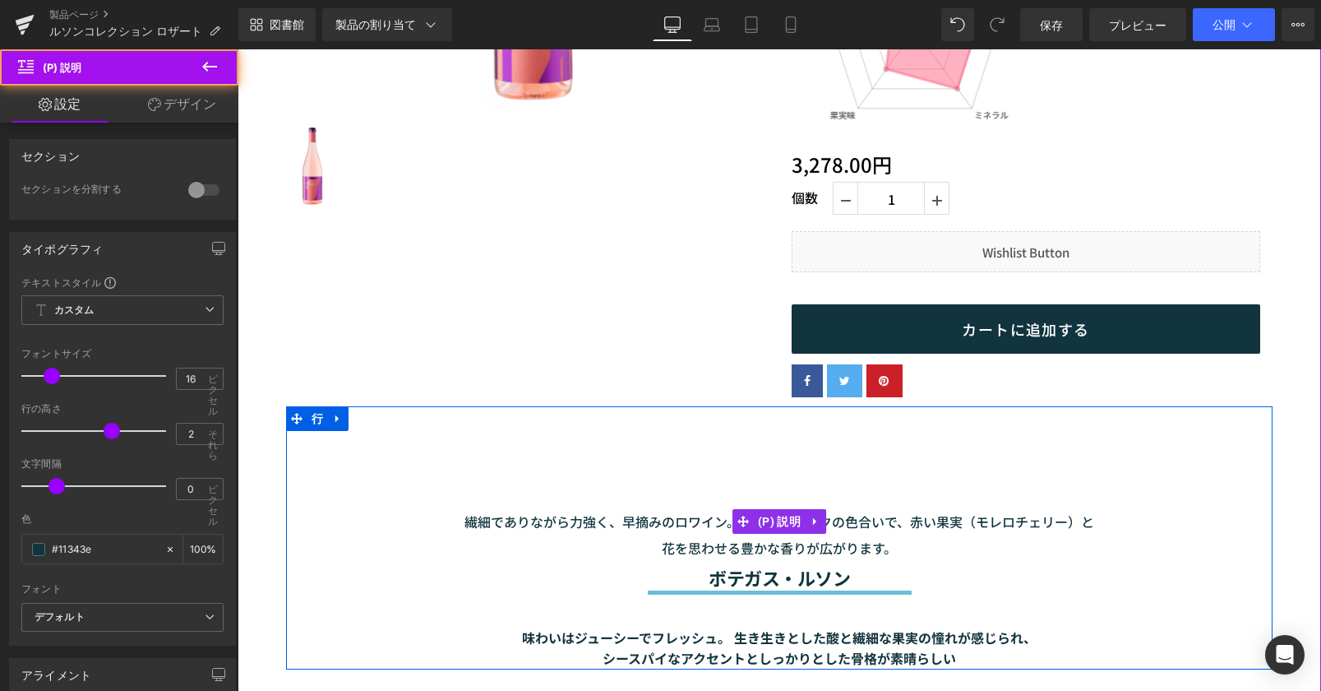
click at [464, 521] on font "繊細でありながら力強く、早摘みのロワイン。サーモンピンクの色合いで、赤い果実（モレロチェリー）と花を思わせる豊かな香りが広がります。" at bounding box center [779, 534] width 630 height 46
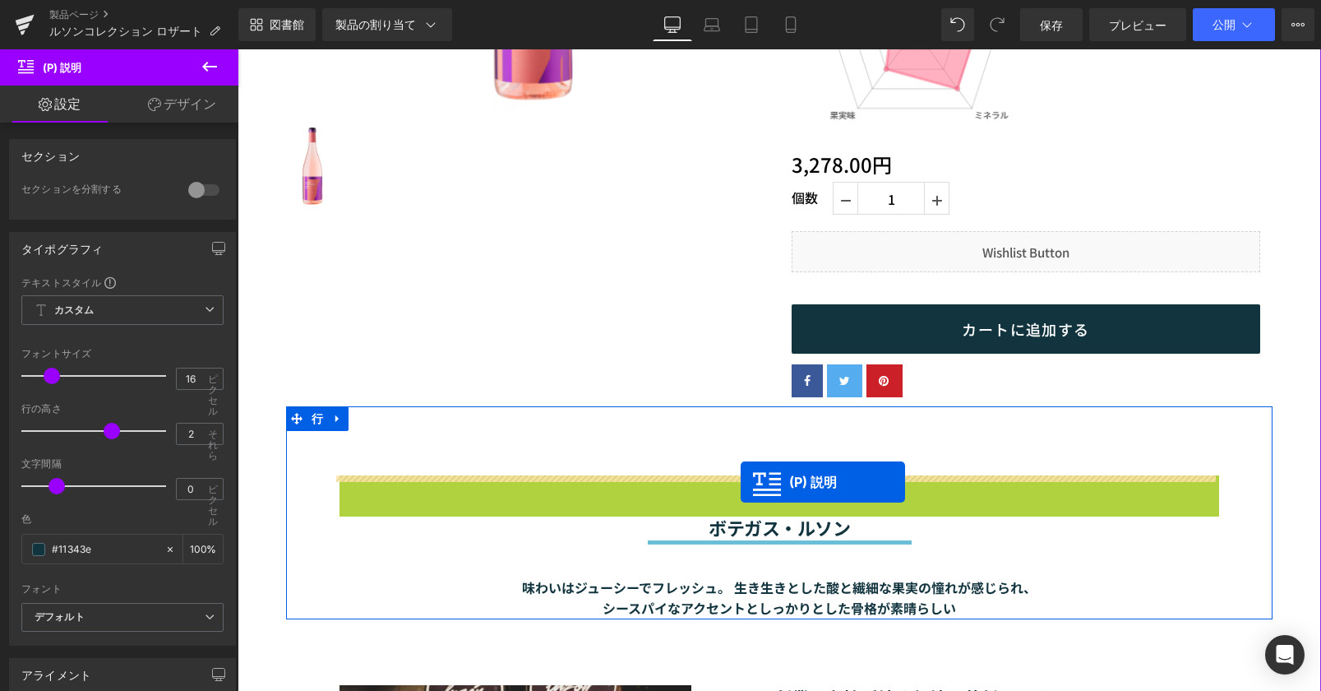
drag, startPoint x: 738, startPoint y: 520, endPoint x: 741, endPoint y: 482, distance: 38.7
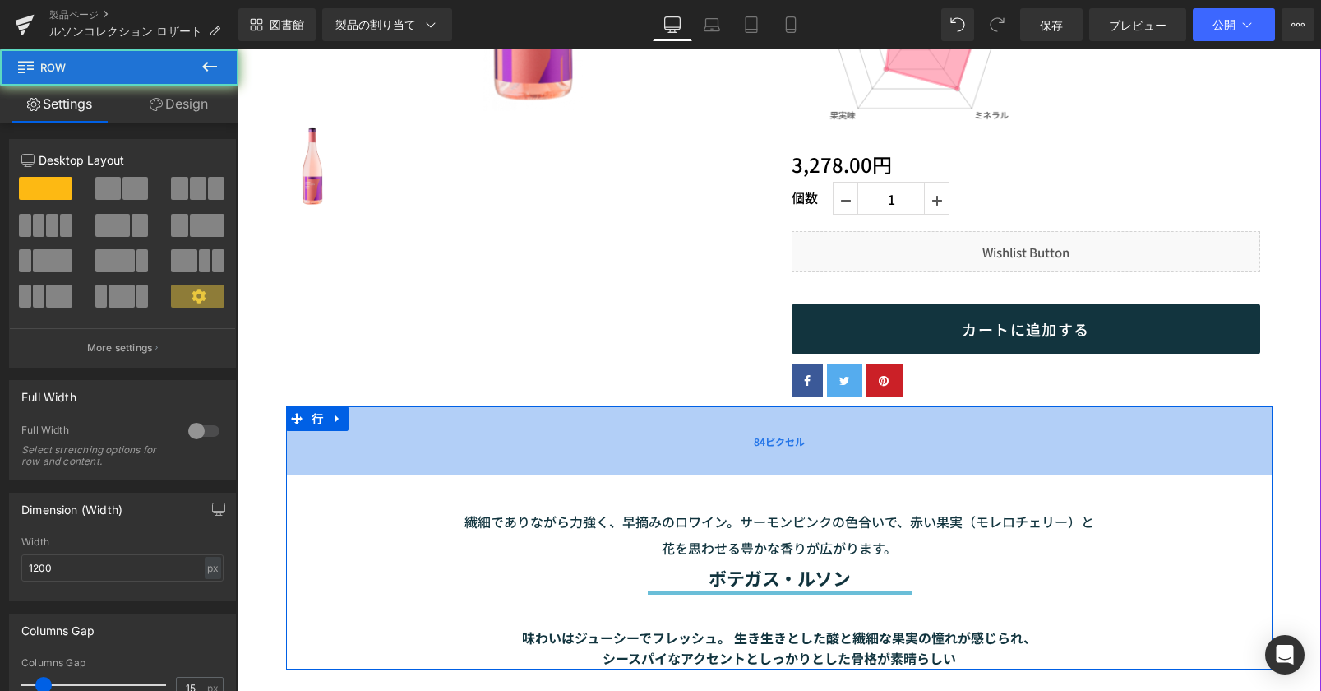
click at [743, 464] on div "84ピクセル" at bounding box center [779, 440] width 987 height 69
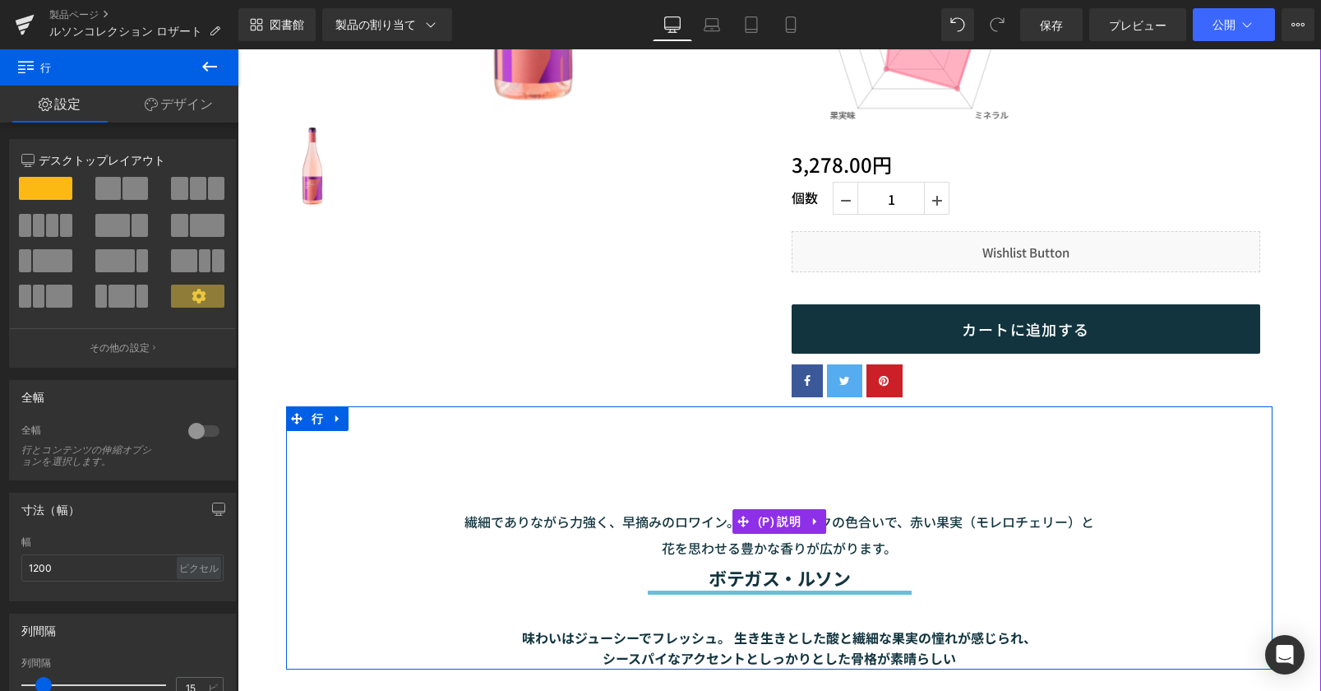
click at [1090, 564] on div "繊細でありながら力強く、早摘みのロワイン。サーモンピンクの色合いで、赤い果実（モレロチェリー）と花を思わせる豊かな香りが広がります。" at bounding box center [780, 520] width 880 height 91
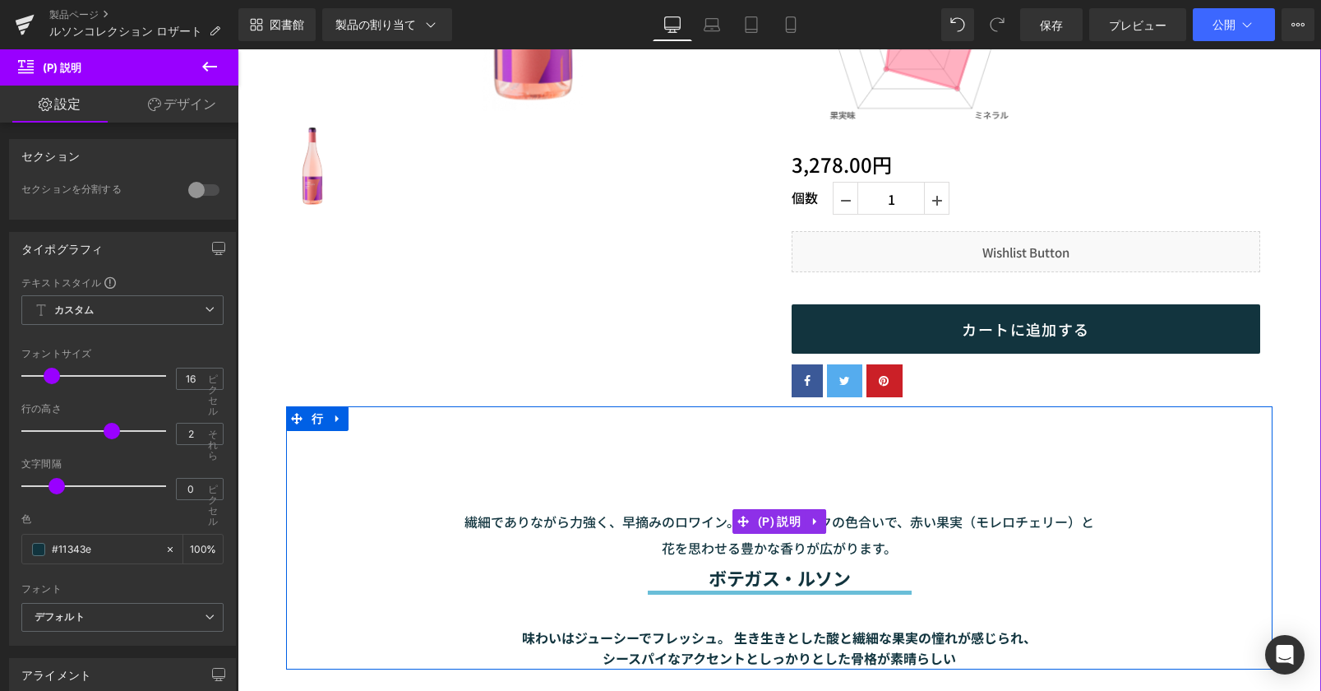
click at [873, 542] on font "繊細でありながら力強く、早摘みのロワイン。サーモンピンクの色合いで、赤い果実（モレロチェリー）と花を思わせる豊かな香りが広がります。" at bounding box center [779, 534] width 630 height 46
click at [883, 549] on font "繊細でありながら力強く、早摘みのロワイン。サーモンピンクの色合いで、赤い果実（モレロチェリー）と花を思わせる豊かな香りが広がります。" at bounding box center [779, 534] width 630 height 46
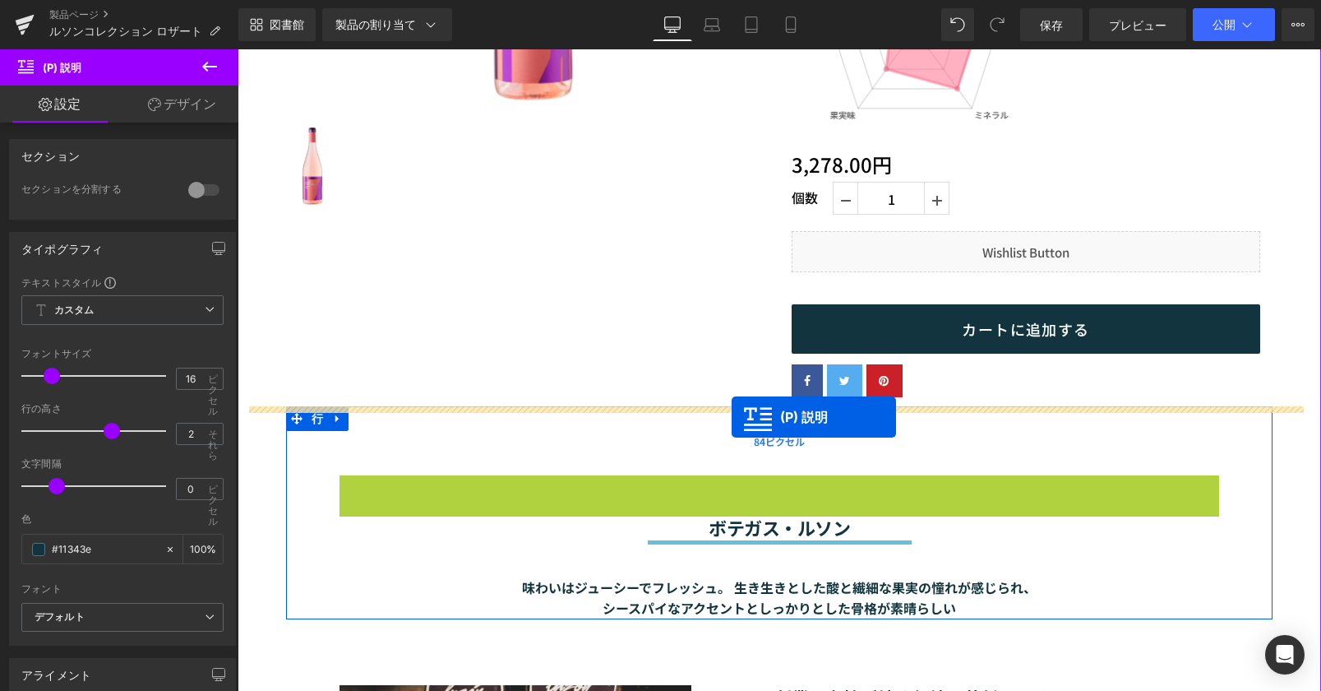
drag, startPoint x: 734, startPoint y: 529, endPoint x: 732, endPoint y: 417, distance: 111.8
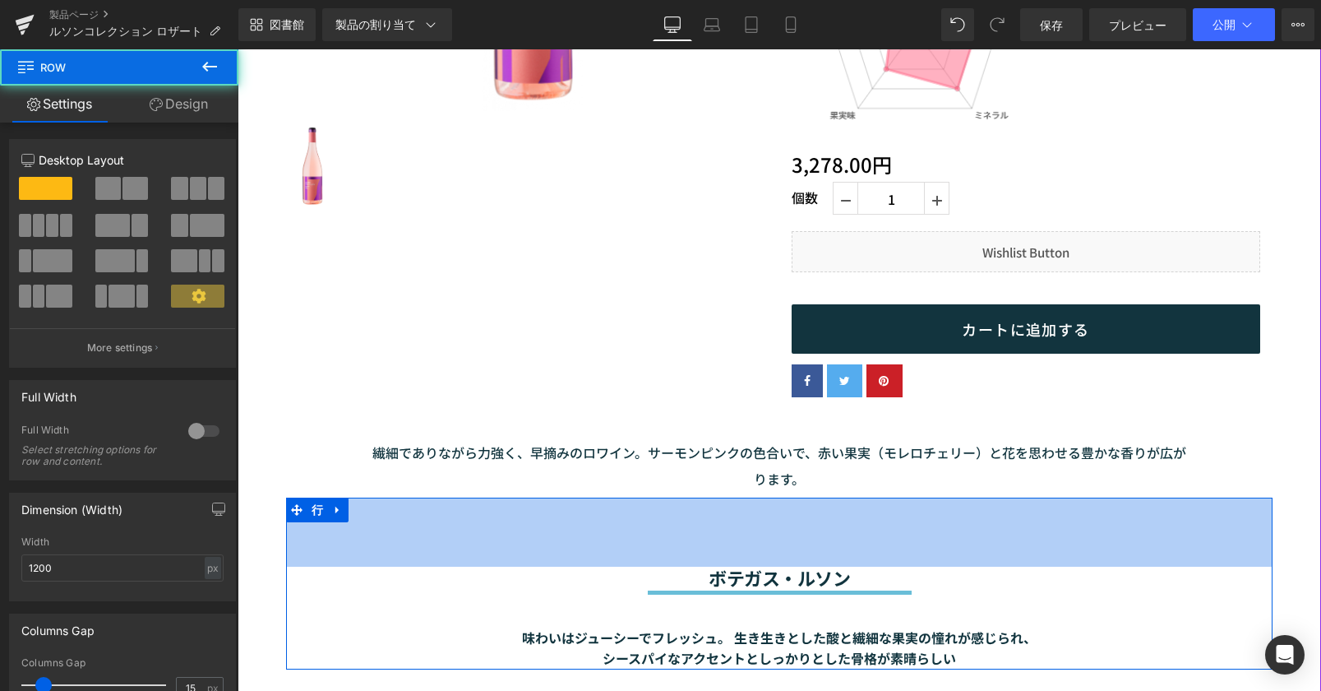
click at [825, 504] on div "84ピクセル" at bounding box center [779, 531] width 987 height 69
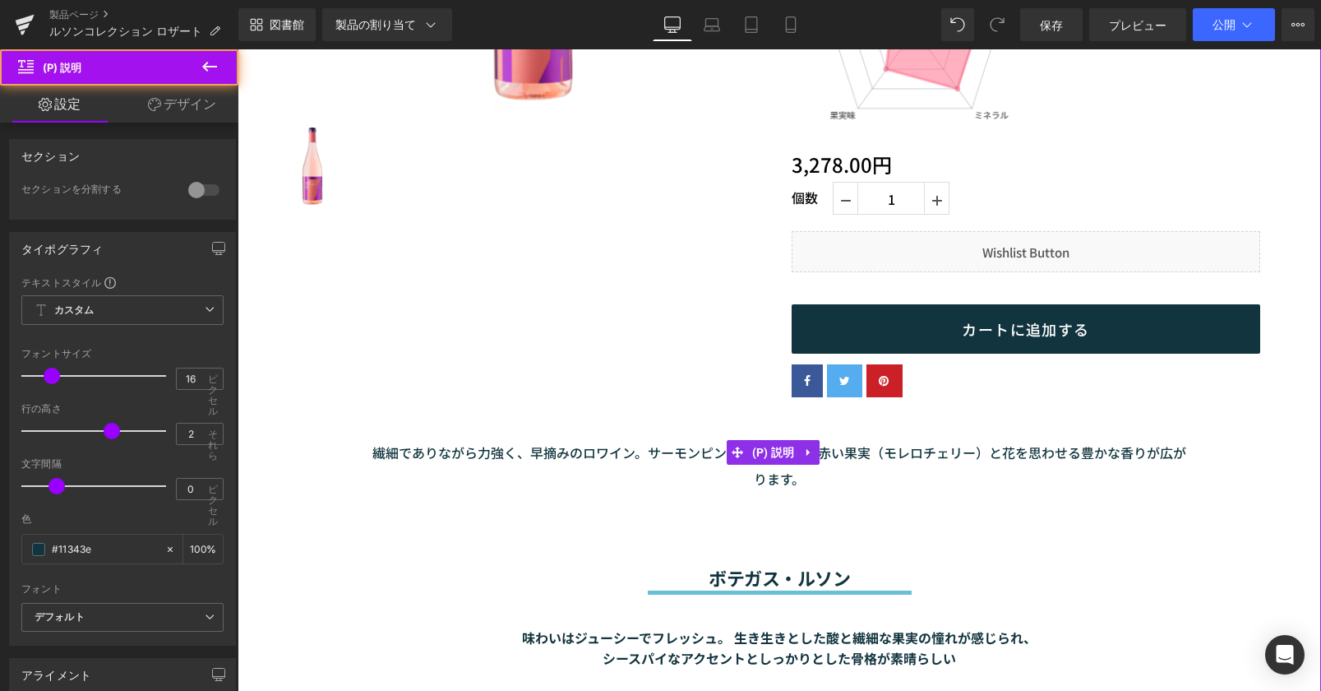
click at [650, 451] on font "繊細でありながら力強く、早摘みのロワイン。サーモンピンクの色合いで、赤い果実（モレロチェリー）と花を思わせる豊かな香りが広がります。" at bounding box center [779, 465] width 814 height 46
drag, startPoint x: 650, startPoint y: 451, endPoint x: 659, endPoint y: 458, distance: 11.7
click at [654, 455] on font "繊細でありながら力強く、早摘みのロワイン。サーモンピンクの色合いで、赤い果実（モレロチェリー）と花を思わせる豊かな香りが広がります。" at bounding box center [779, 465] width 814 height 46
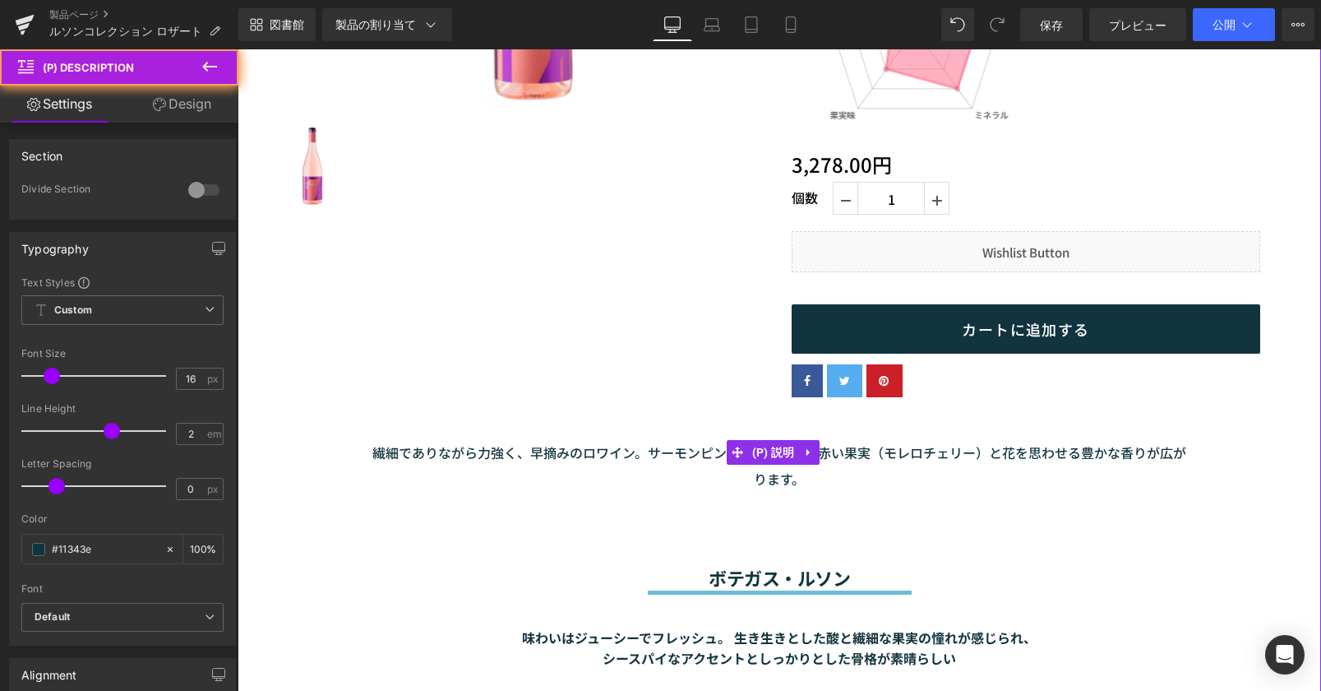
click at [659, 458] on font "繊細でありながら力強く、早摘みのロワイン。サーモンピンクの色合いで、赤い果実（モレロチェリー）と花を思わせる豊かな香りが広がります。" at bounding box center [779, 465] width 814 height 46
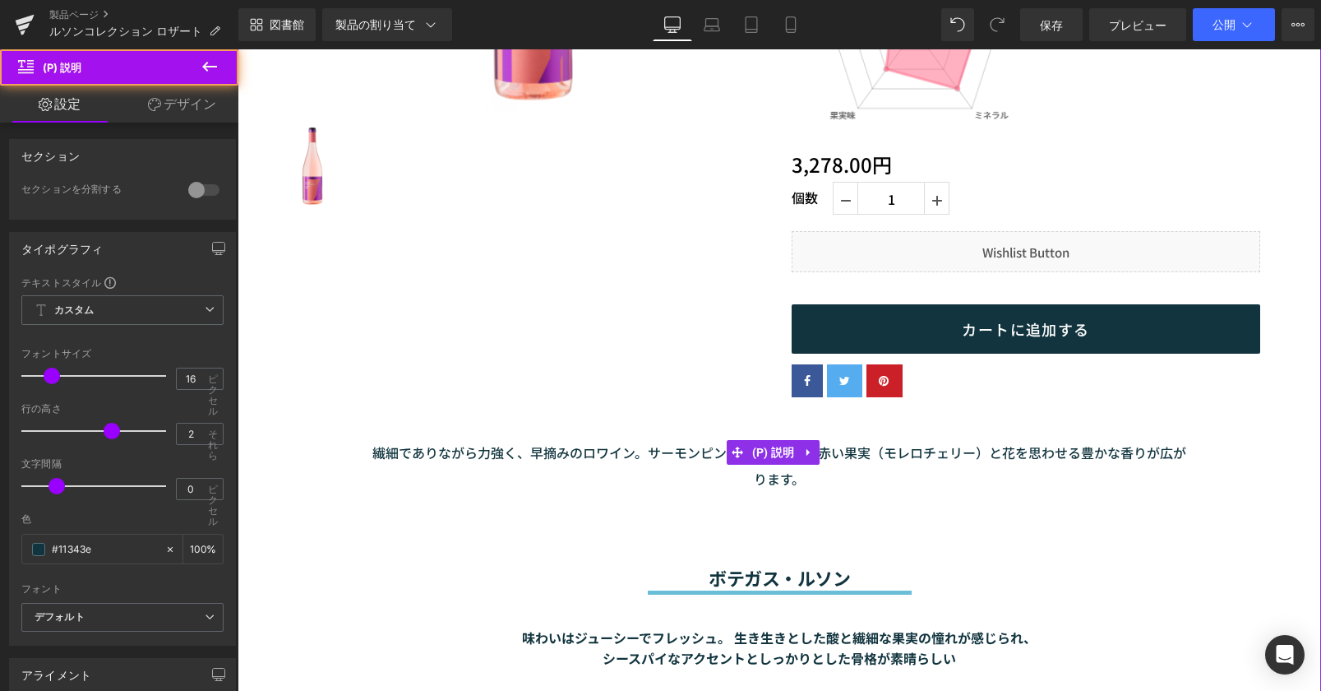
click at [659, 458] on font "繊細でありながら力強く、早摘みのロワイン。サーモンピンクの色合いで、赤い果実（モレロチェリー）と花を思わせる豊かな香りが広がります。" at bounding box center [779, 465] width 814 height 46
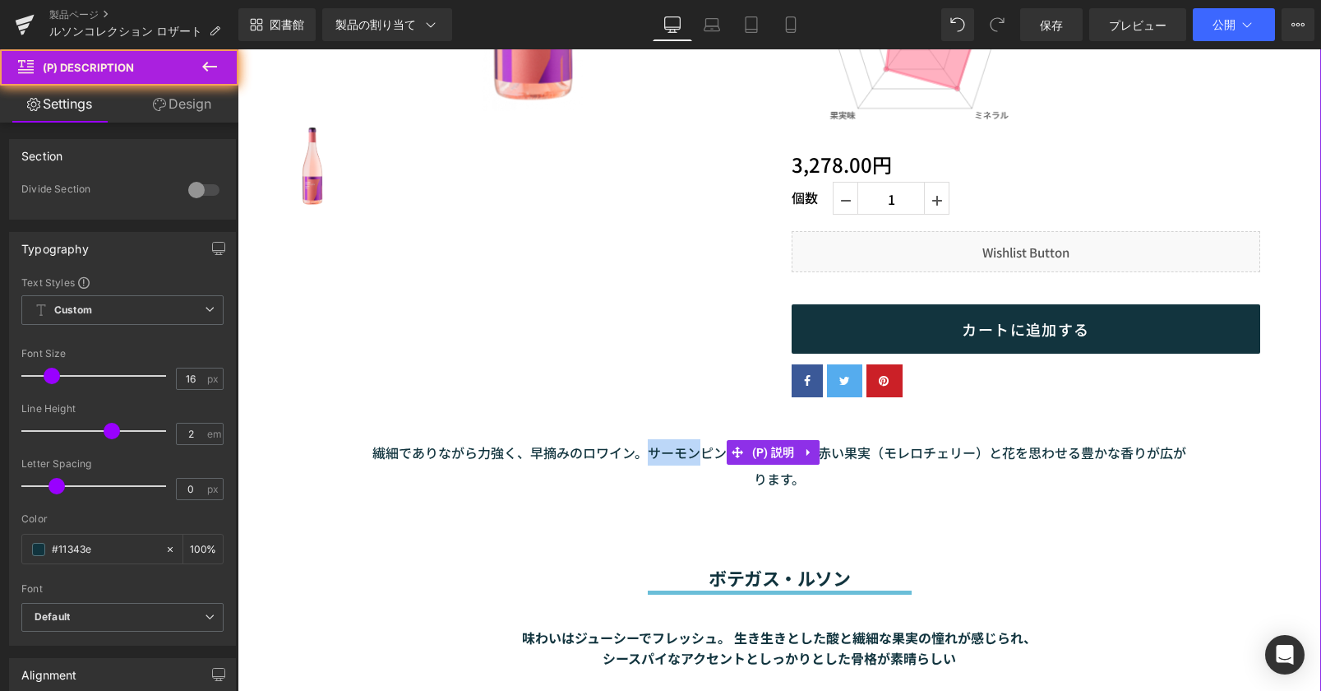
click at [659, 458] on font "繊細でありながら力強く、早摘みのロワイン。サーモンピンクの色合いで、赤い果実（モレロチェリー）と花を思わせる豊かな香りが広がります。" at bounding box center [779, 465] width 814 height 46
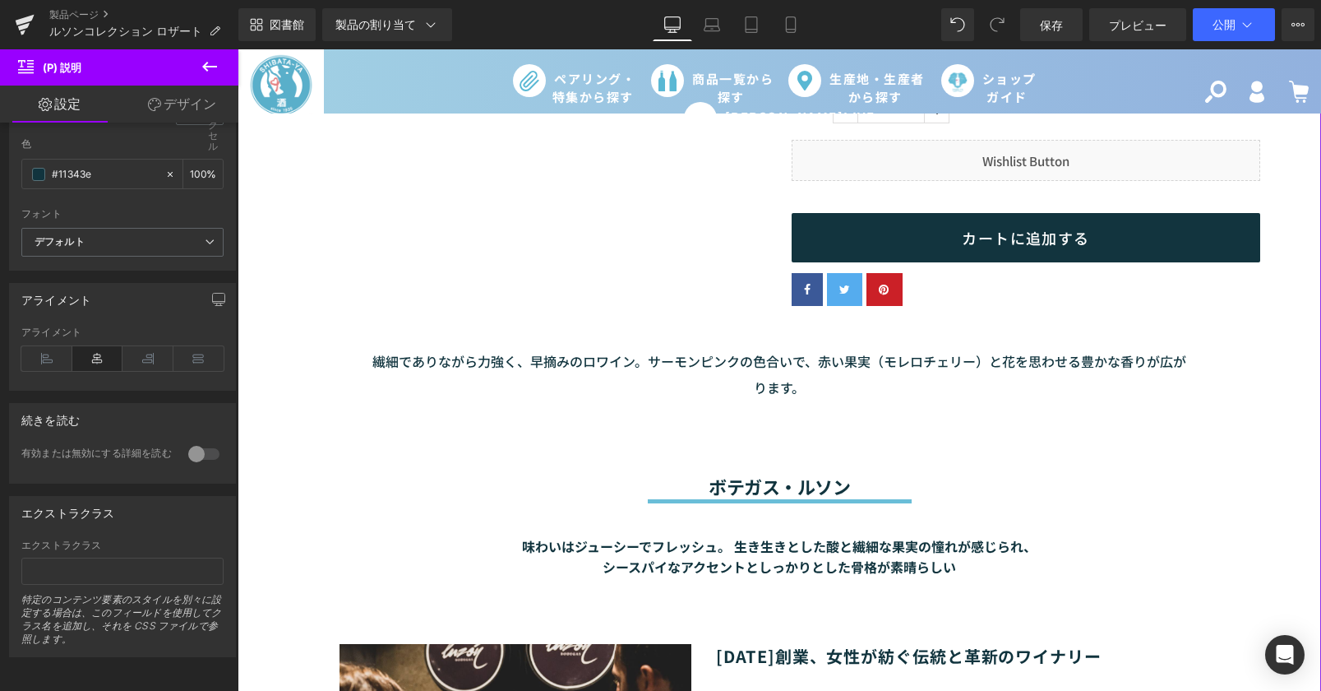
scroll to position [493, 0]
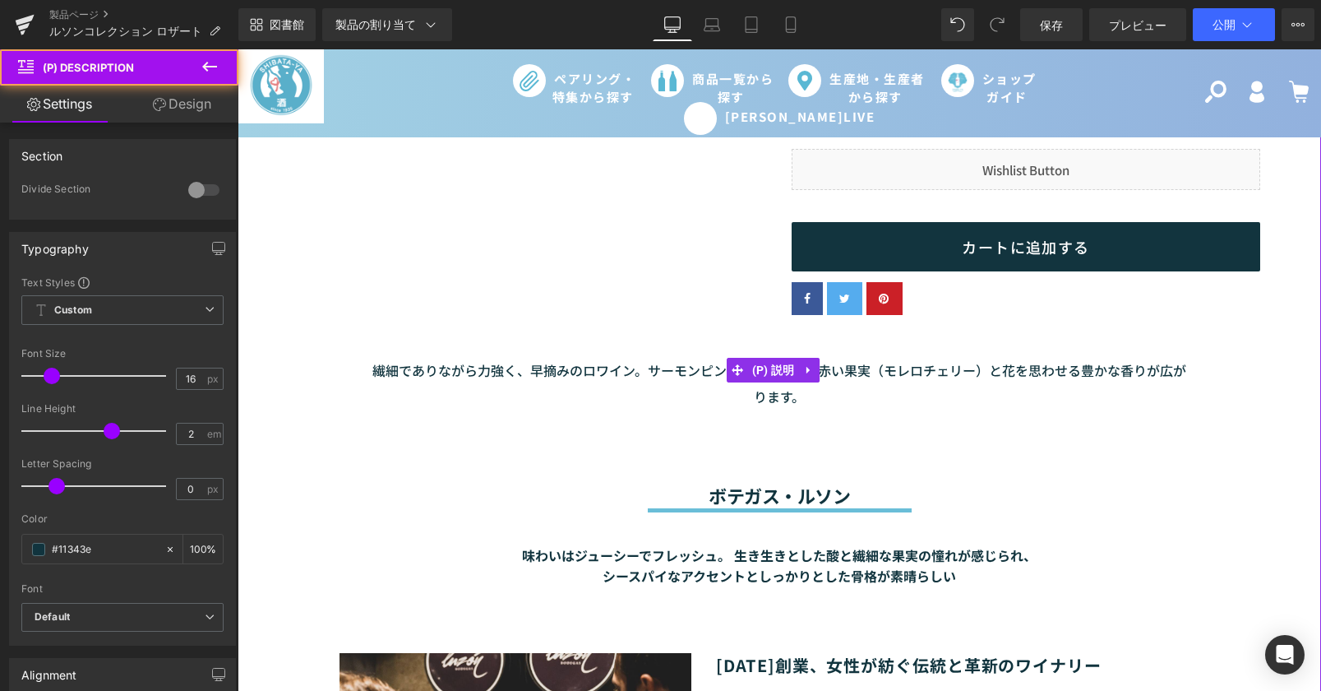
click at [861, 367] on font "繊細でありながら力強く、早摘みのロワイン。サーモンピンクの色合いで、赤い果実（モレロチェリー）と花を思わせる豊かな香りが広がります。" at bounding box center [779, 383] width 814 height 46
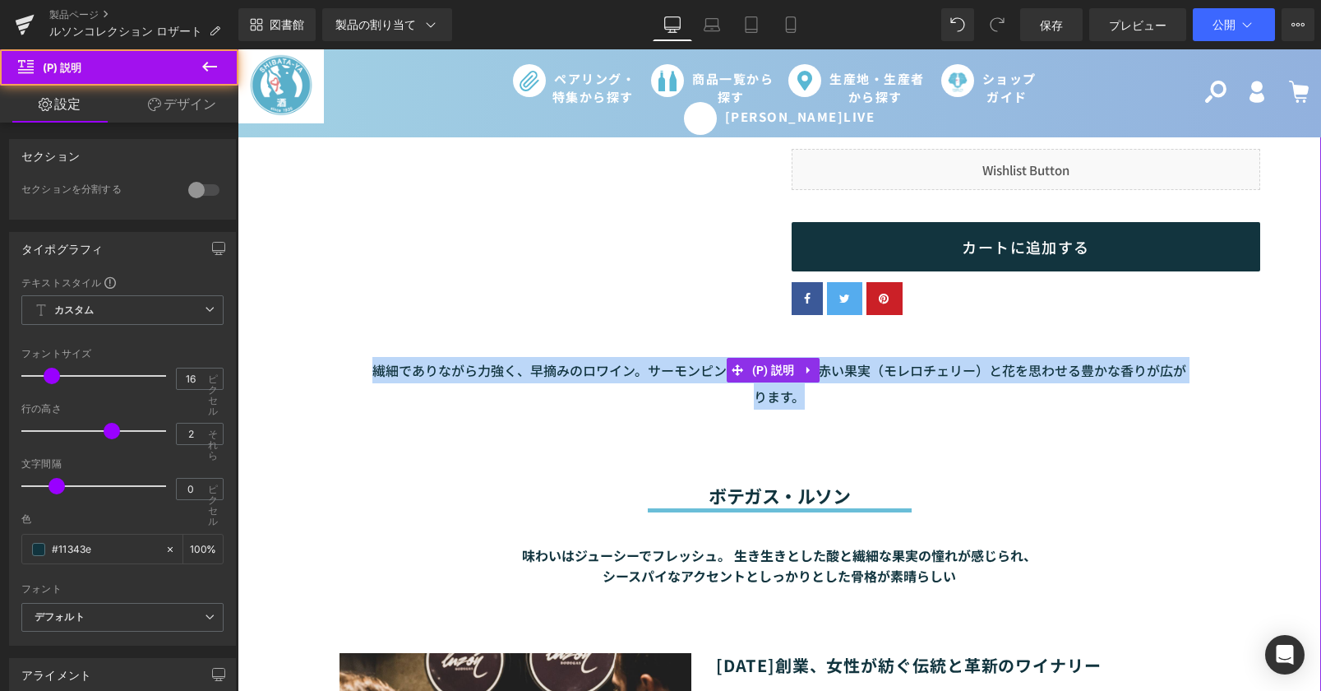
drag, startPoint x: 806, startPoint y: 400, endPoint x: 341, endPoint y: 367, distance: 466.5
click at [341, 367] on div "繊細でありながら力強く、早摘みのロワイン。サーモンピンクの色合いで、赤い果実（モレロチェリー）と花を思わせる豊かな香りが広がります。" at bounding box center [779, 366] width 1067 height 85
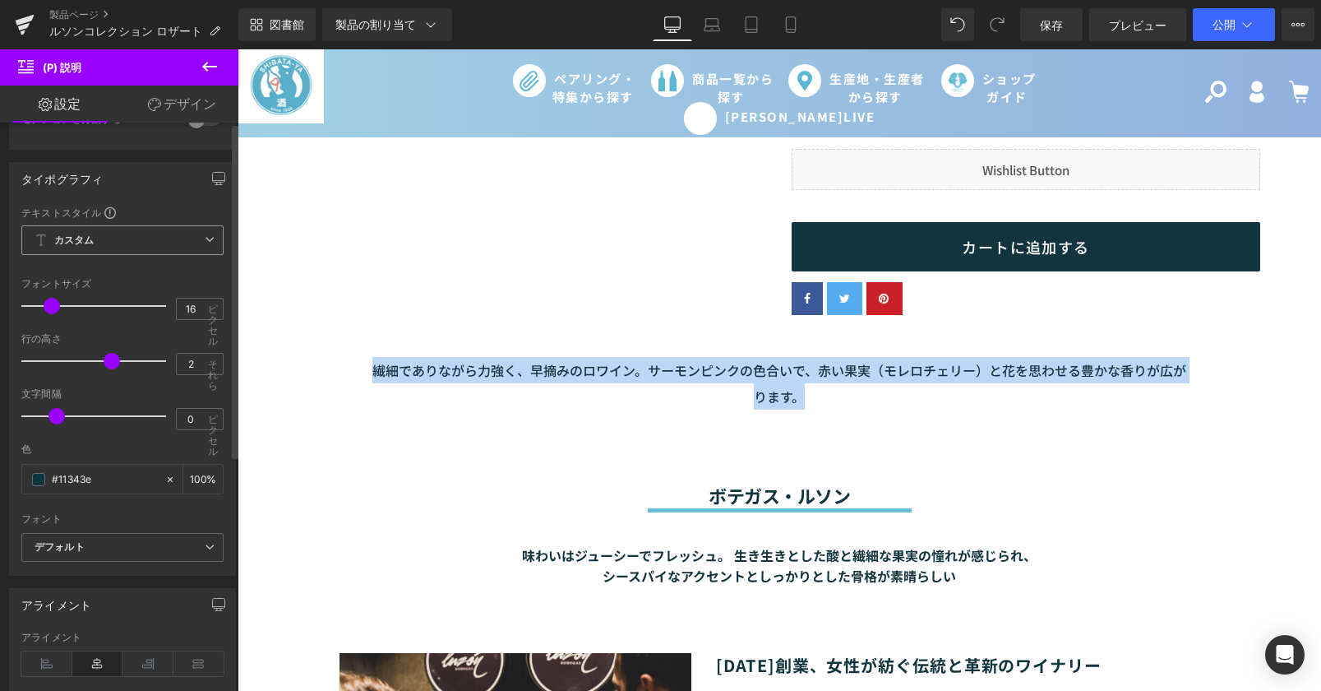
scroll to position [0, 0]
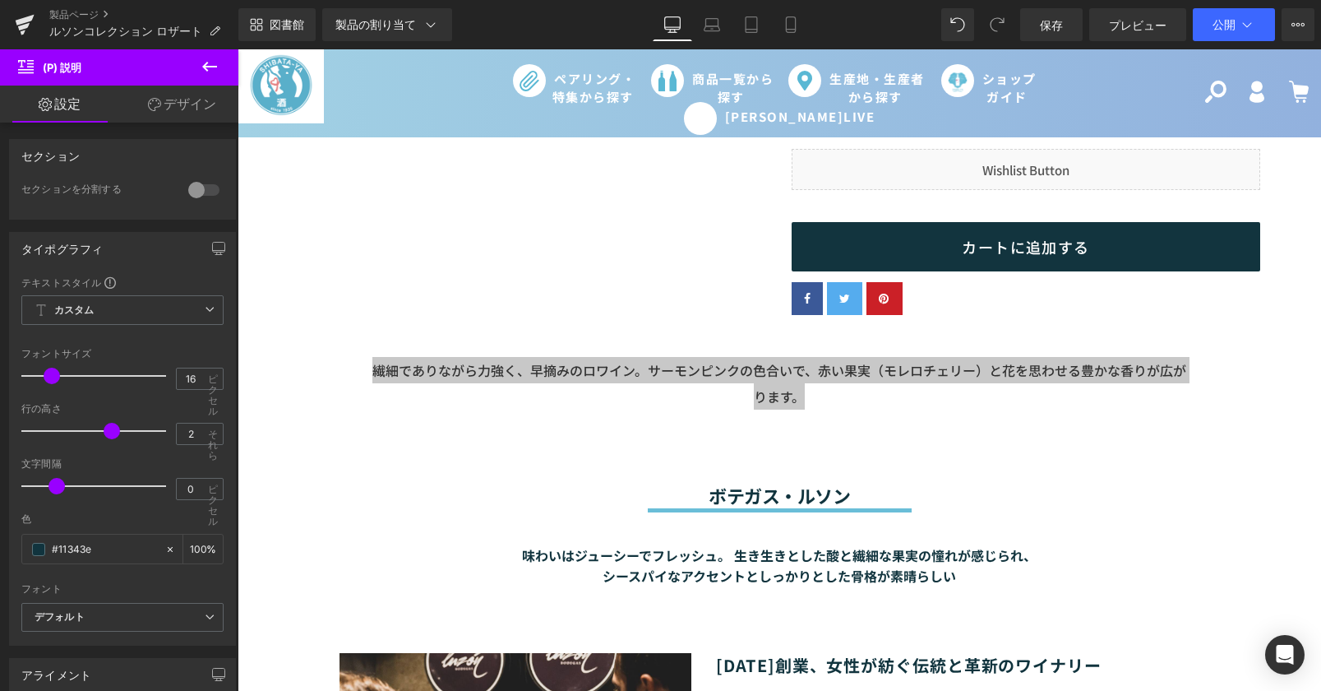
click at [175, 114] on link "デザイン" at bounding box center [181, 103] width 119 height 37
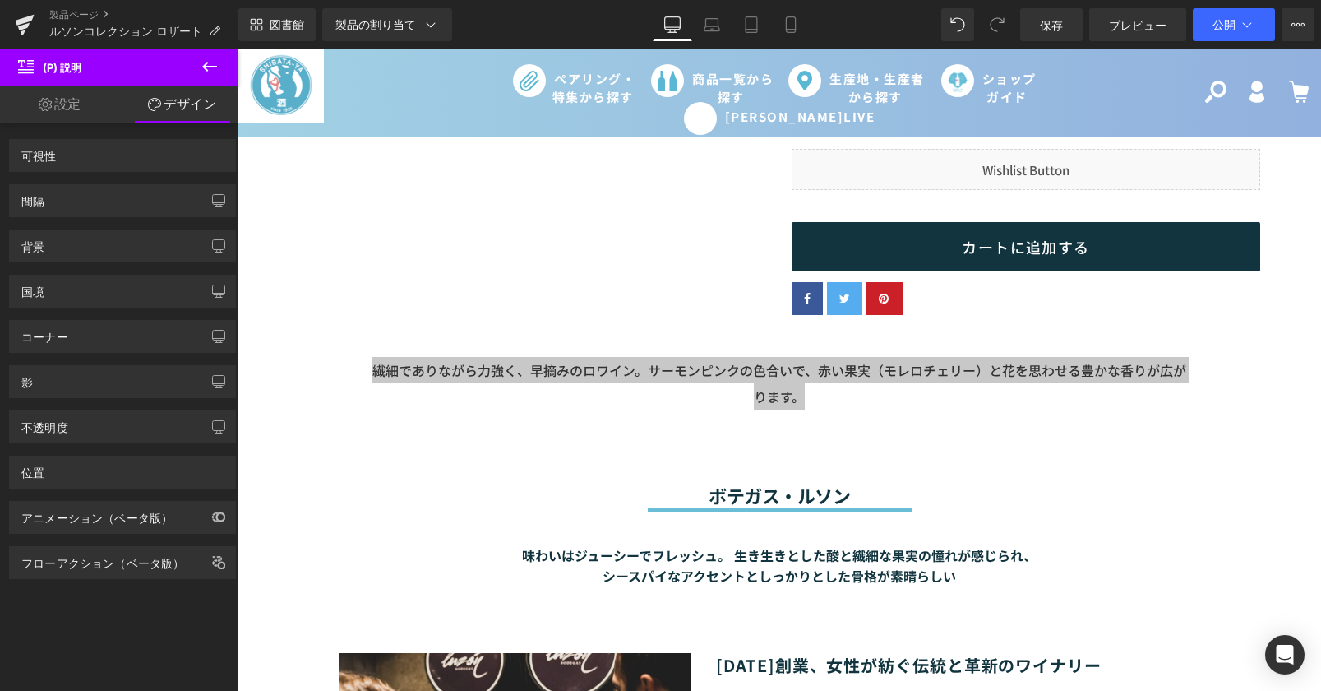
click at [92, 113] on link "設定" at bounding box center [59, 103] width 119 height 37
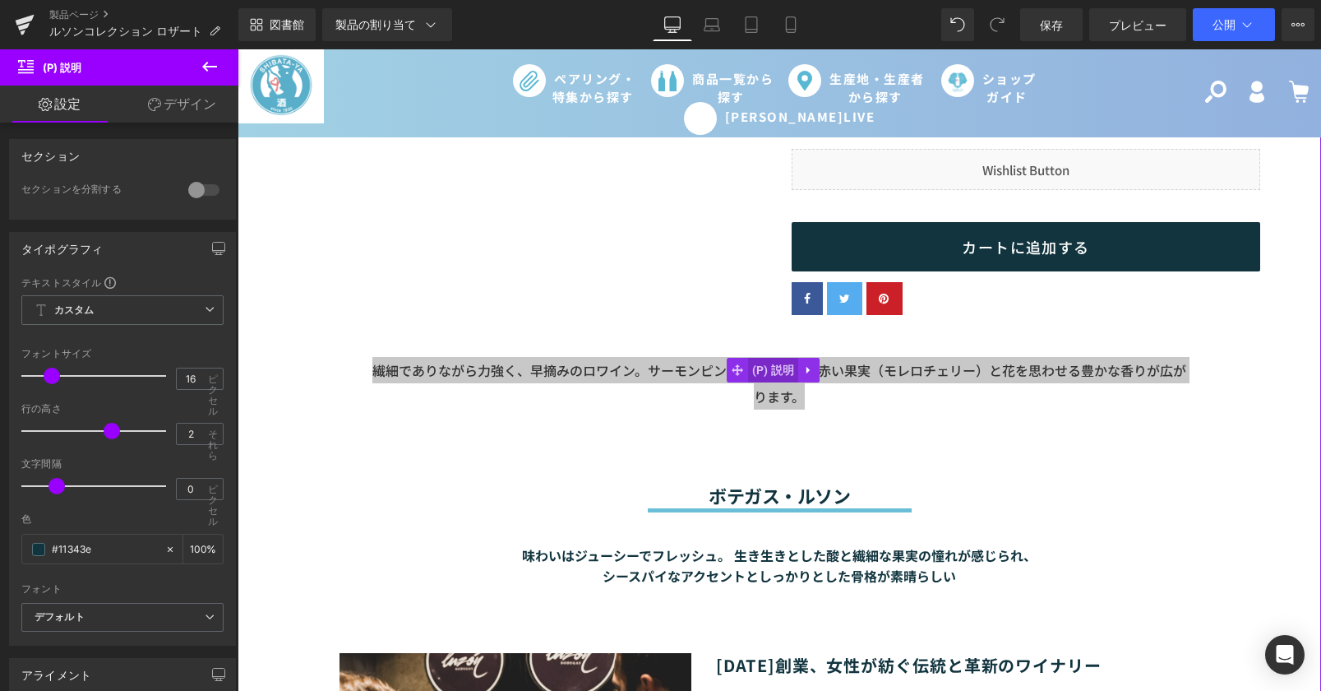
click at [784, 368] on font "(P) 説明" at bounding box center [773, 369] width 43 height 13
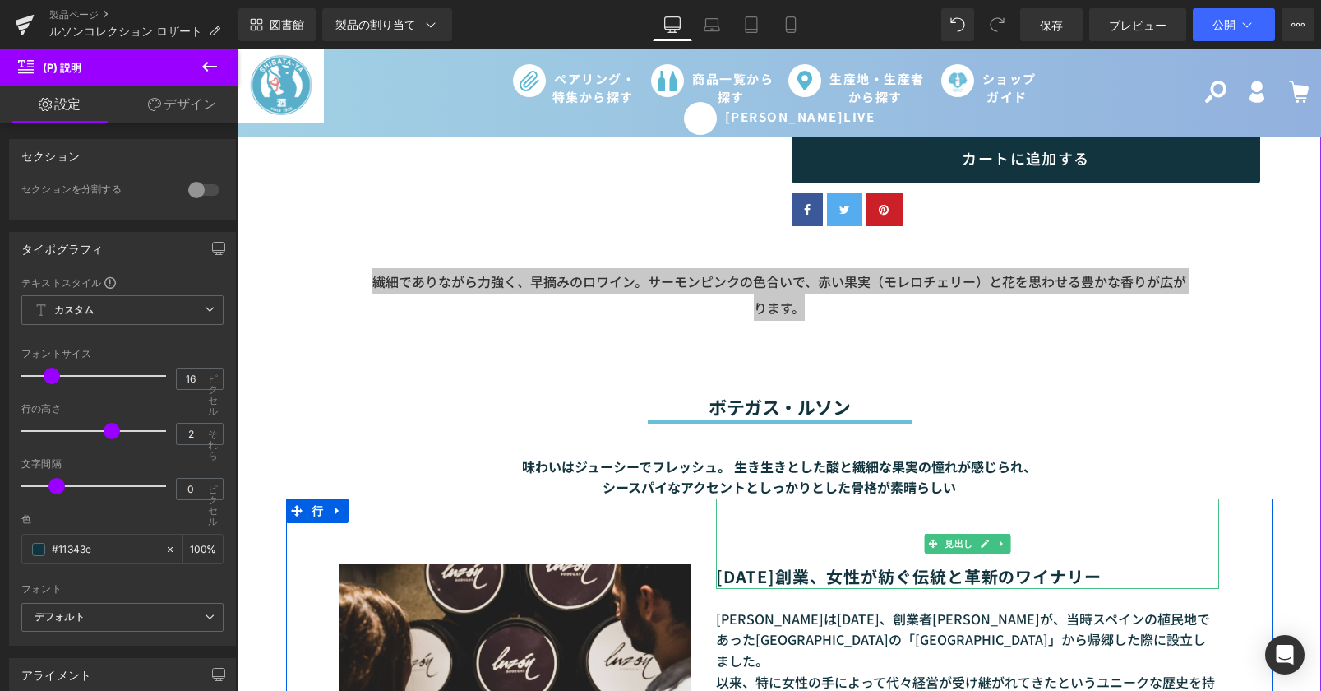
scroll to position [493, 0]
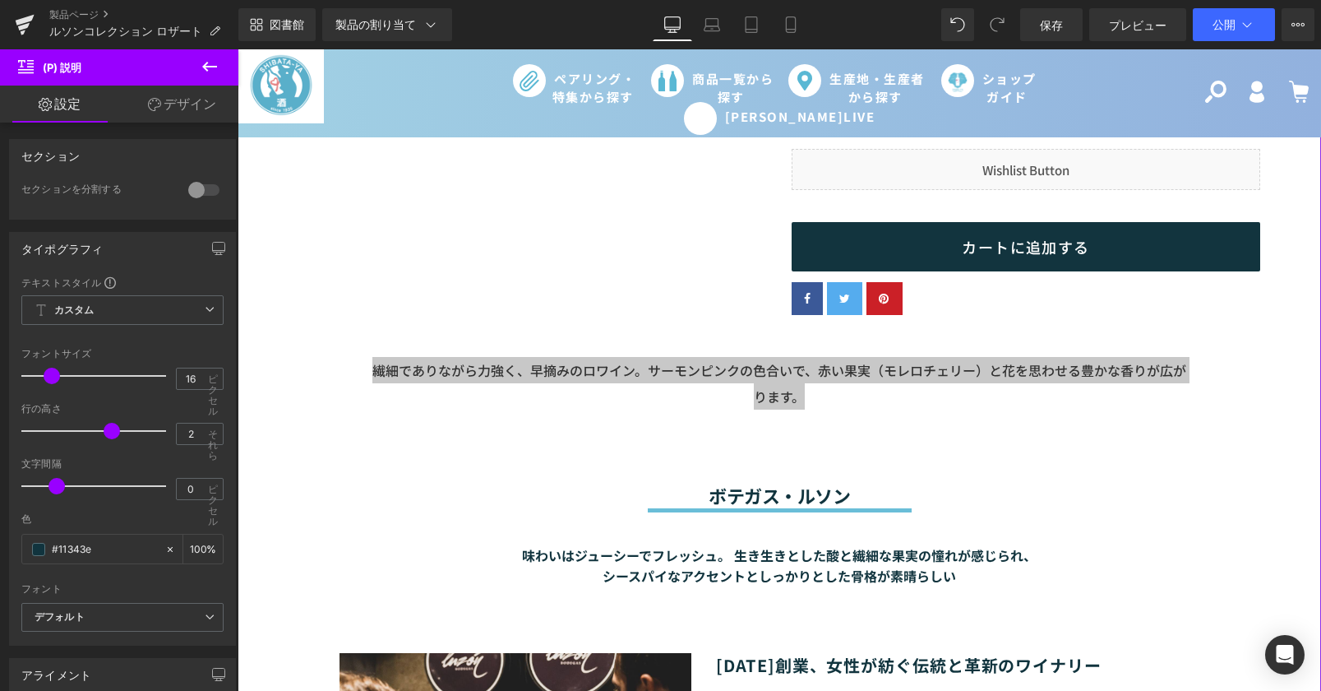
click at [238, 49] on div "84ピクセル" at bounding box center [238, 49] width 0 height 0
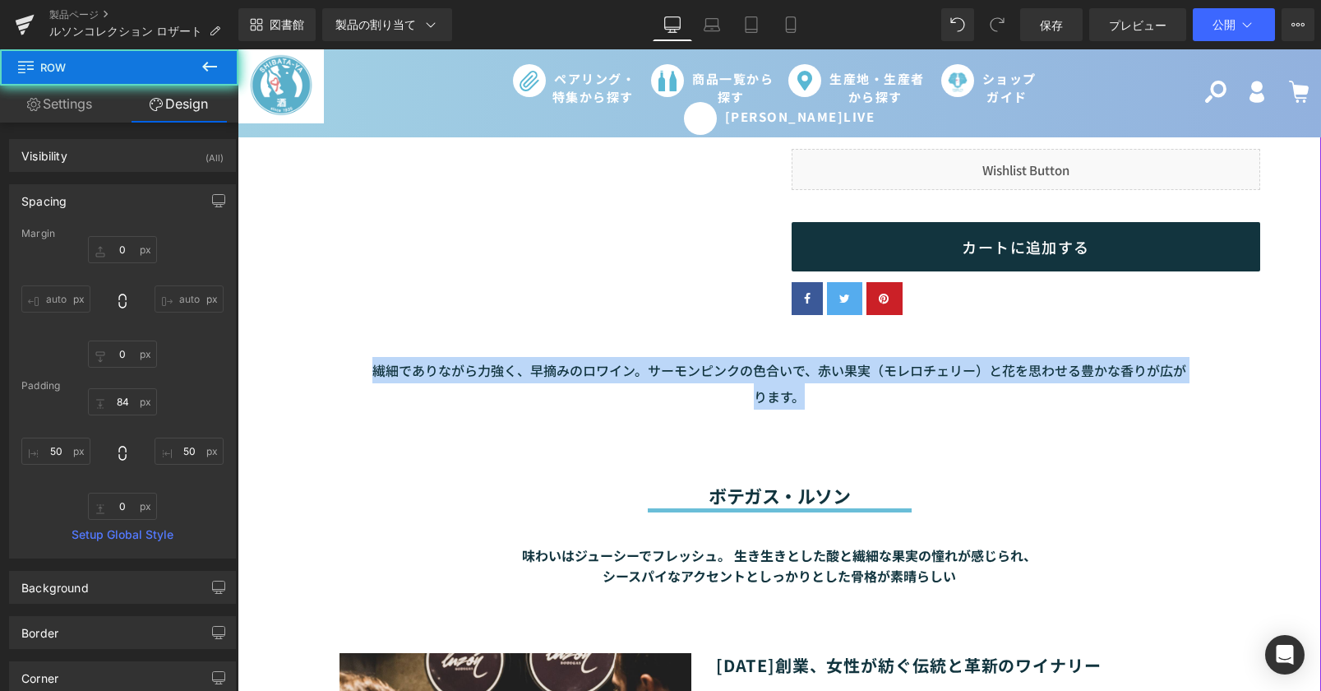
click at [761, 393] on font "繊細でありながら力強く、早摘みのロワイン。サーモンピンクの色合いで、赤い果実（モレロチェリー）と花を思わせる豊かな香りが広がります。" at bounding box center [779, 383] width 814 height 46
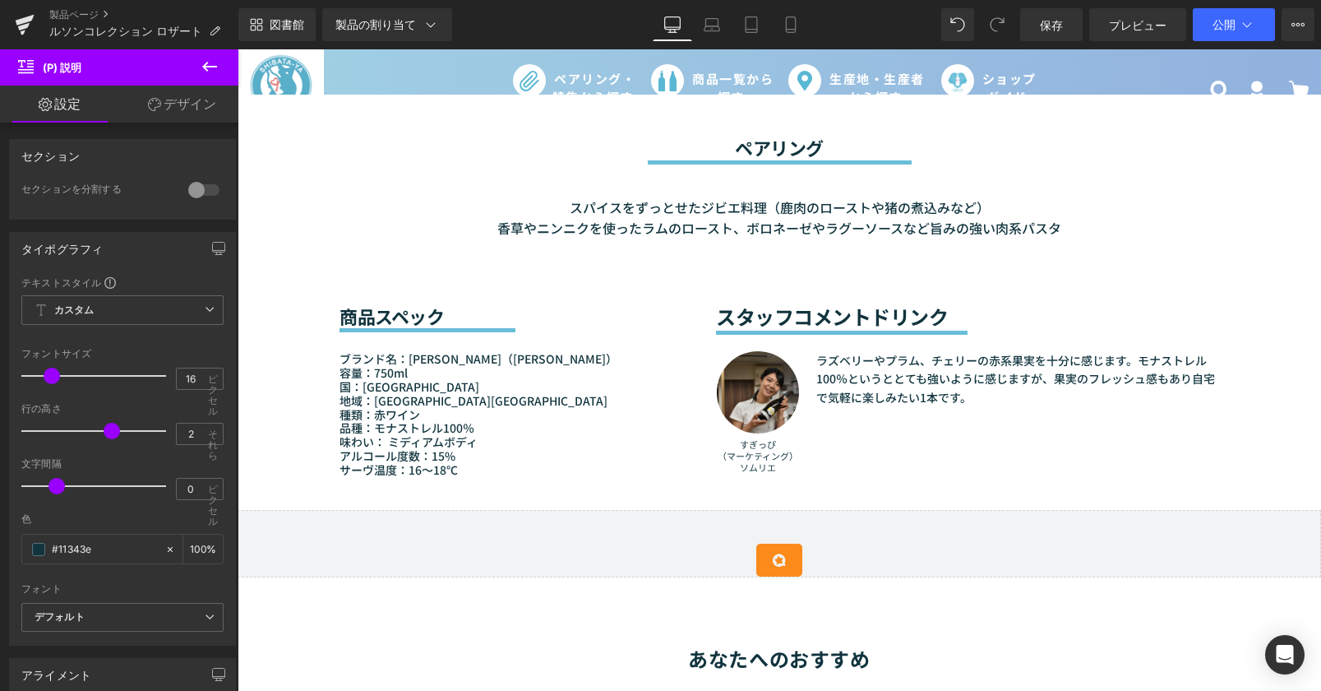
scroll to position [1233, 0]
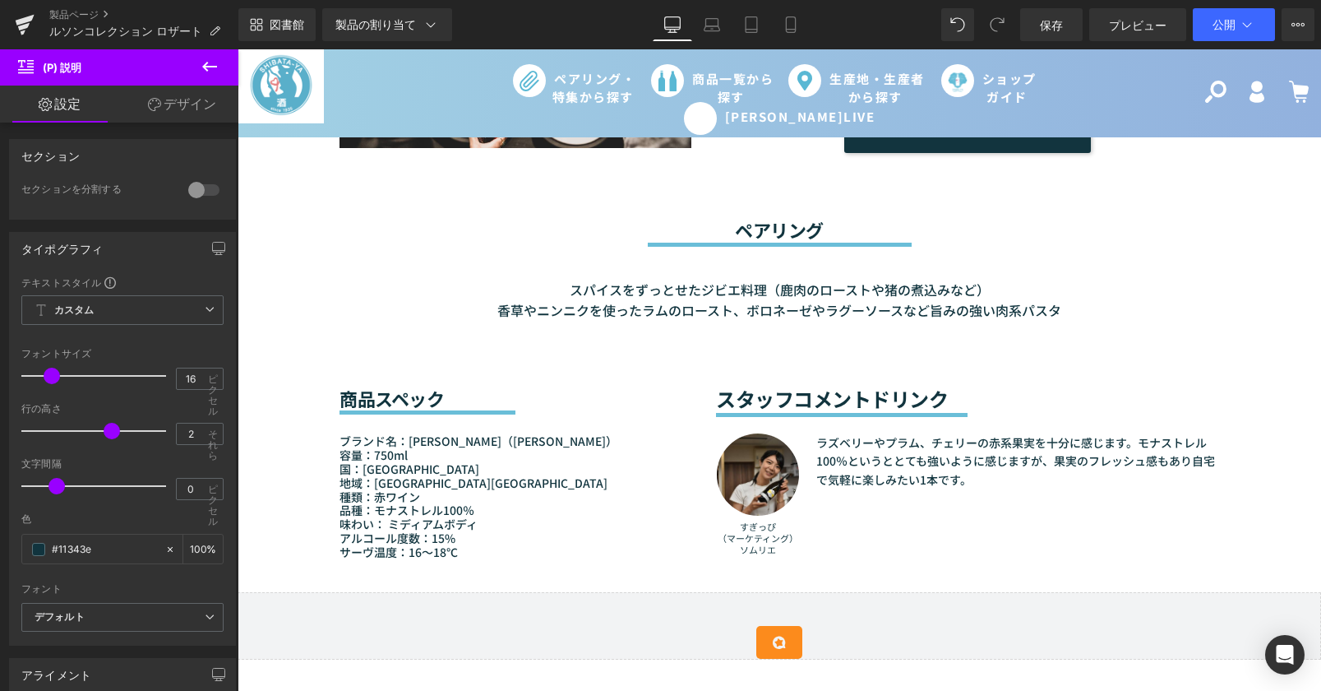
drag, startPoint x: 758, startPoint y: 262, endPoint x: 594, endPoint y: 272, distance: 163.9
click at [758, 262] on div "スパイスをずっとせたジビエ料理（鹿肉のローストや猪の煮込みなど） 香草やニンニクを使ったラムのロースト、ボロネーゼやラグーソースなど旨みの強い肉系パスタ" at bounding box center [780, 284] width 880 height 75
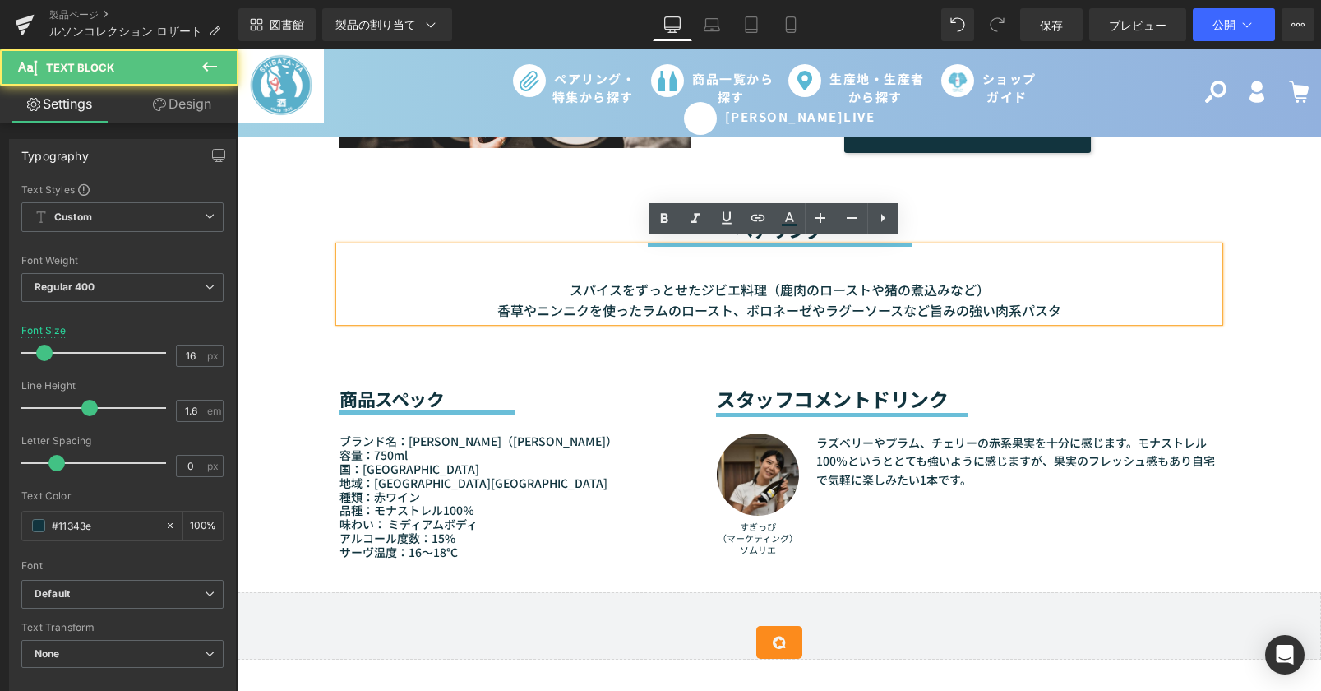
click at [594, 272] on div "スパイスをずっとせたジビエ料理（鹿肉のローストや猪の煮込みなど） 香草やニンニクを使ったラムのロースト、ボロネーゼやラグーソースなど旨みの強い肉系パスタ" at bounding box center [780, 284] width 880 height 75
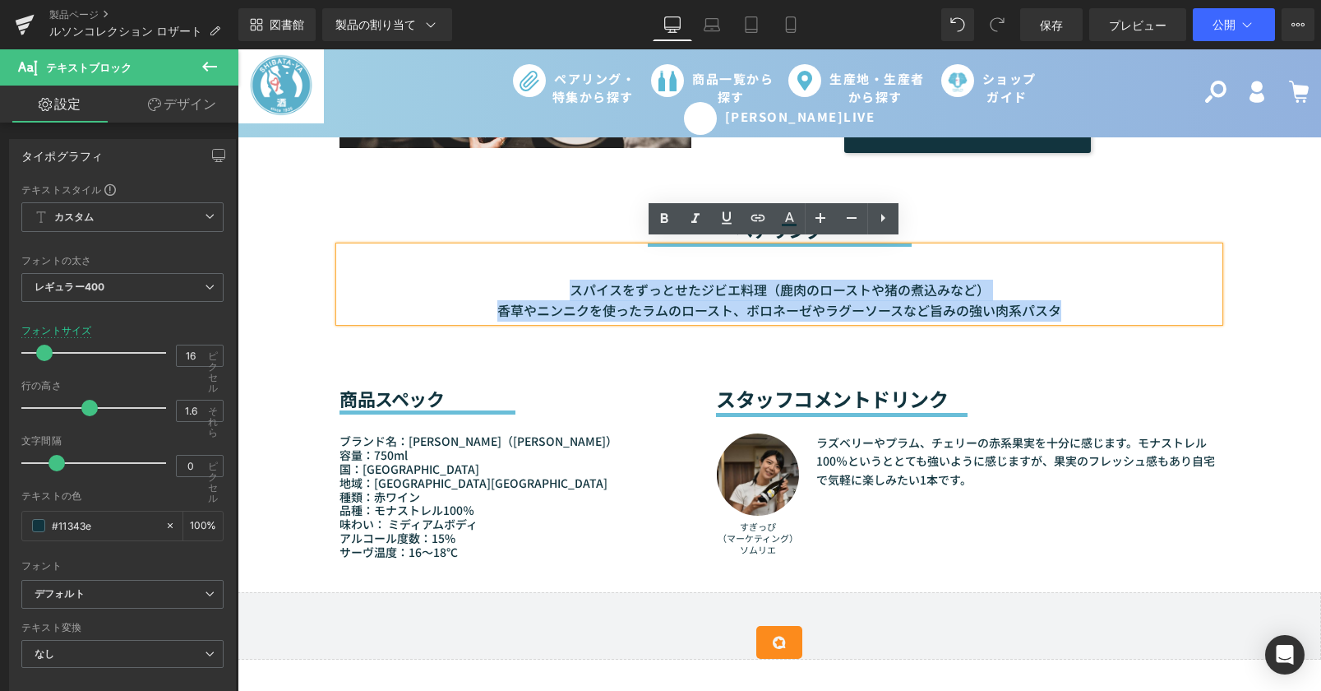
drag, startPoint x: 561, startPoint y: 287, endPoint x: 1113, endPoint y: 309, distance: 552.1
click at [1113, 309] on p "スパイスをずっとせたジビエ料理（鹿肉のローストや猪の煮込みなど） 香草やニンニクを使ったラムのロースト、ボロネーゼやラグーソースなど旨みの強い肉系パスタ" at bounding box center [780, 301] width 880 height 42
paste div
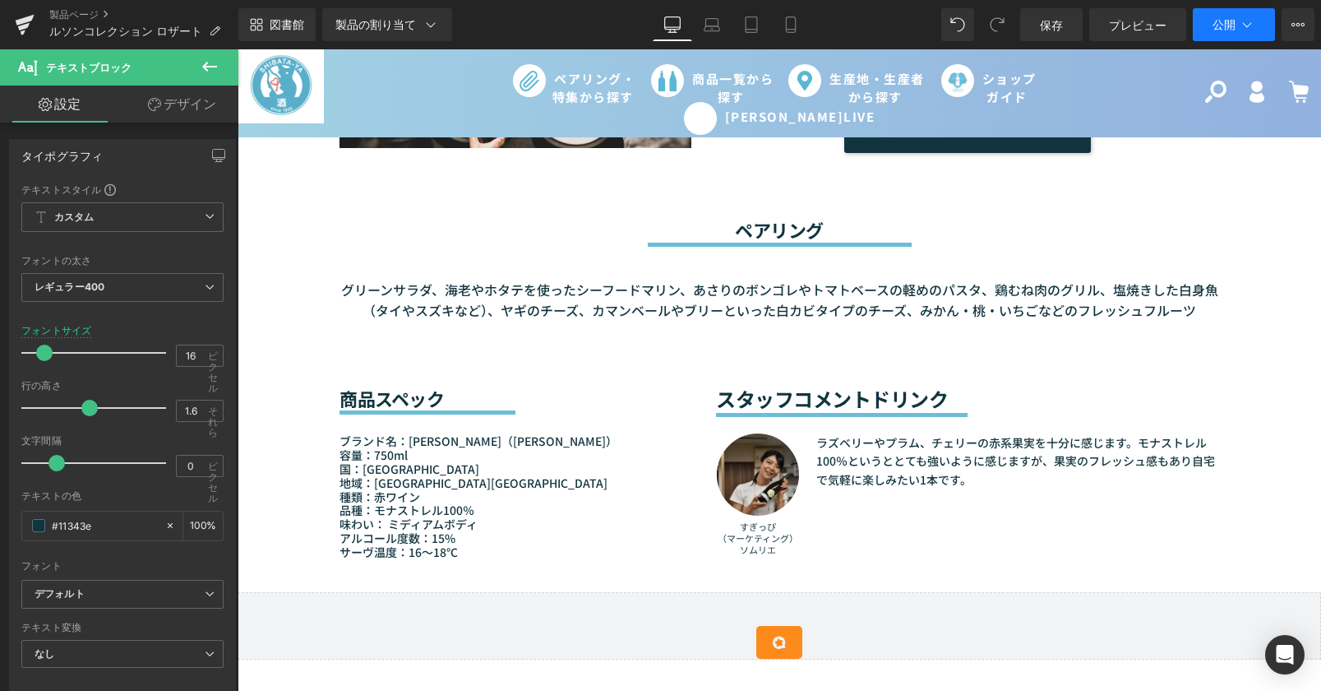
click at [1216, 30] on font "公開" at bounding box center [1224, 24] width 23 height 14
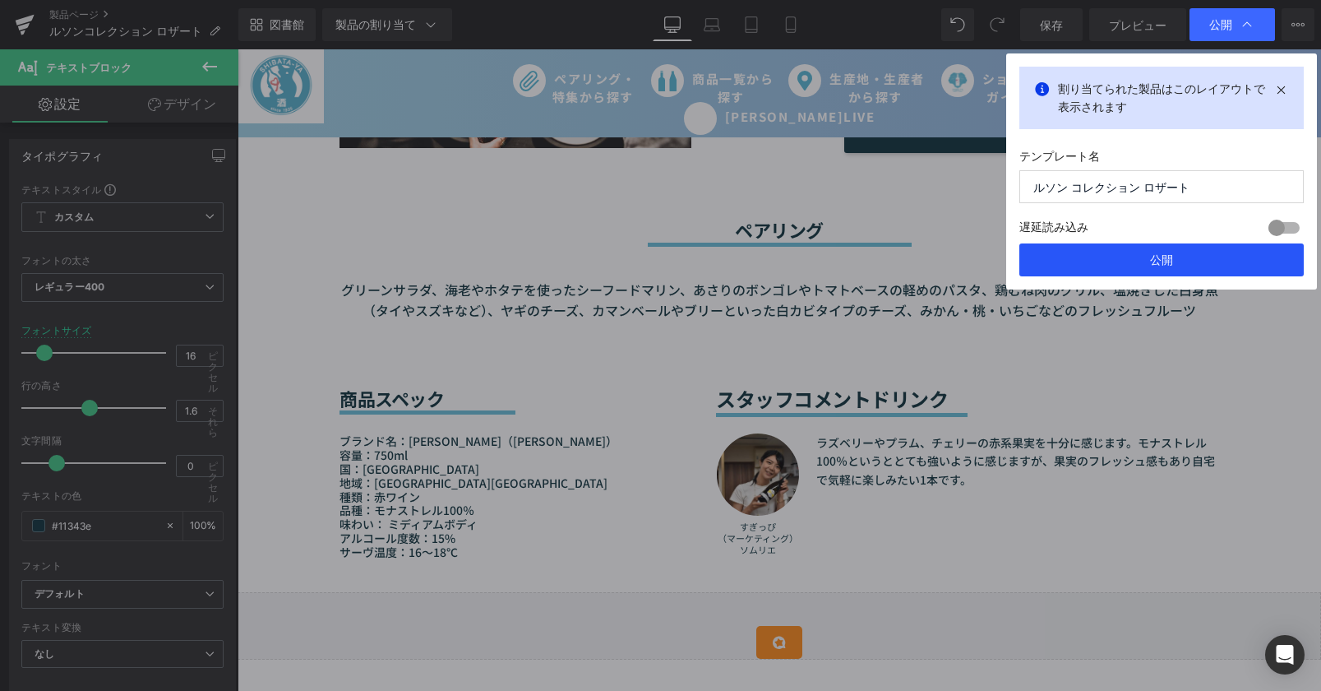
drag, startPoint x: 1176, startPoint y: 256, endPoint x: 720, endPoint y: 281, distance: 457.0
click at [1176, 256] on button "公開" at bounding box center [1161, 259] width 284 height 33
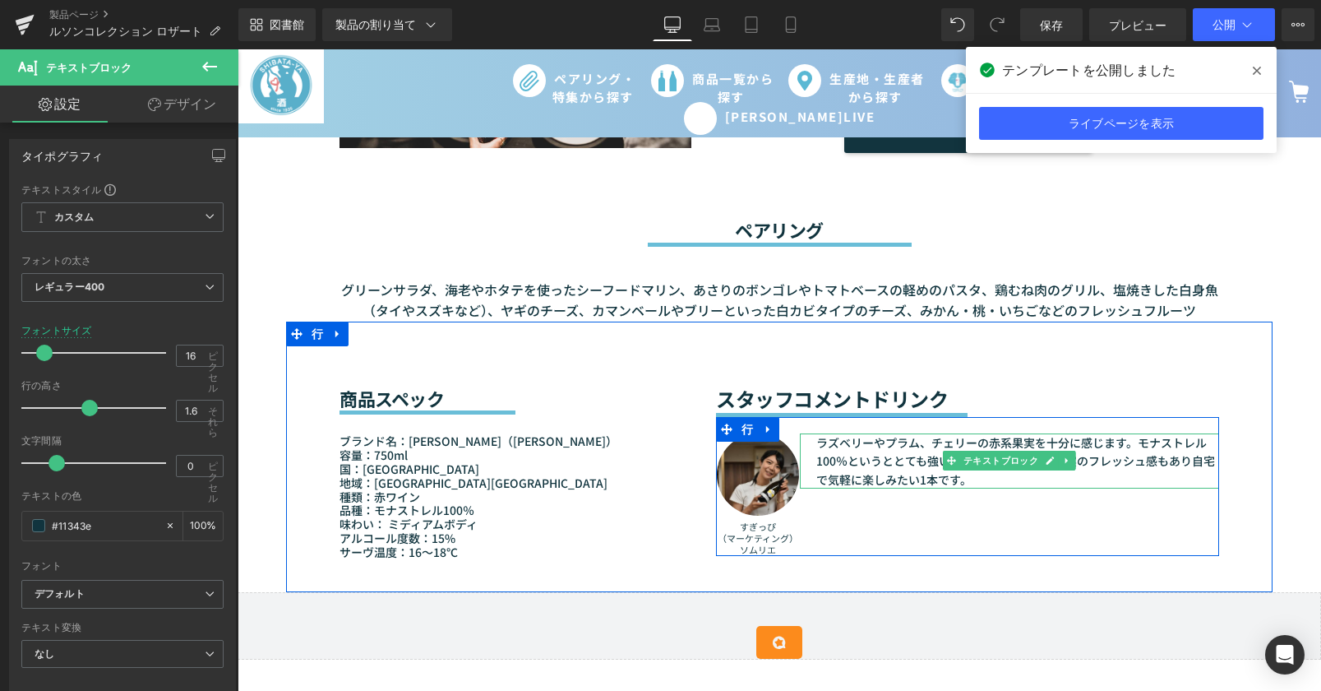
click at [874, 462] on font "ラズベリーやプラム、チェリーの赤系果実を十分に感じます。モナストレル100％というととても強いように感じますが、果実のフレッシュ感もあり自宅で気軽に楽しみたい…" at bounding box center [1015, 460] width 399 height 53
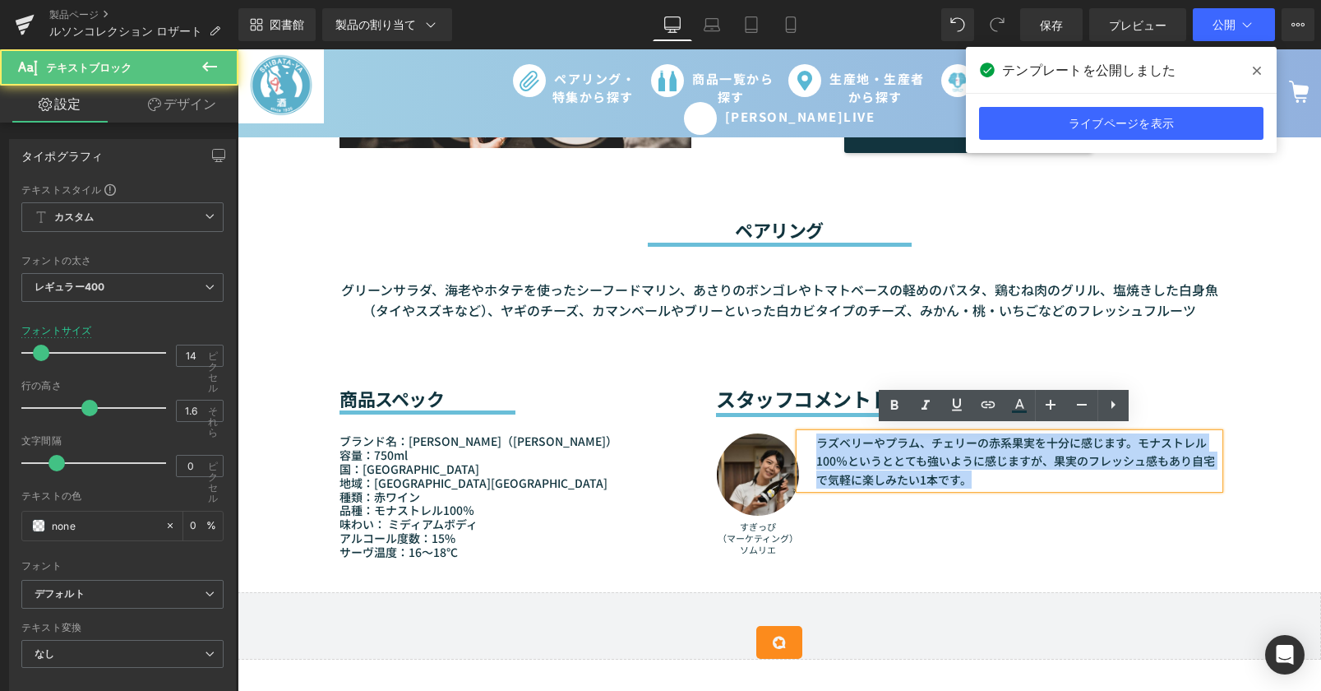
drag, startPoint x: 973, startPoint y: 473, endPoint x: 803, endPoint y: 438, distance: 173.6
click at [803, 438] on div "ラズベリーやプラム、チェリーの赤系果実を十分に感じます。モナストレル100％というととても強いように感じますが、果実のフレッシュ感もあり自宅で気軽に楽しみたい…" at bounding box center [1009, 460] width 419 height 55
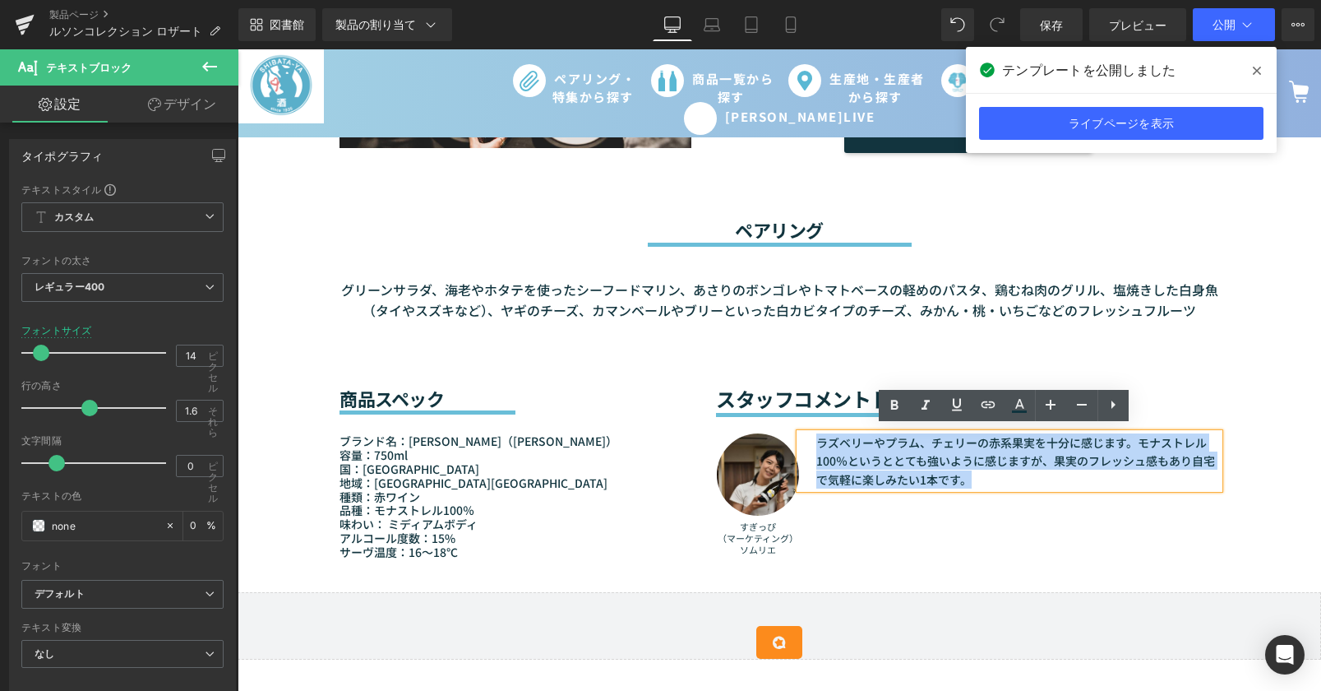
paste div
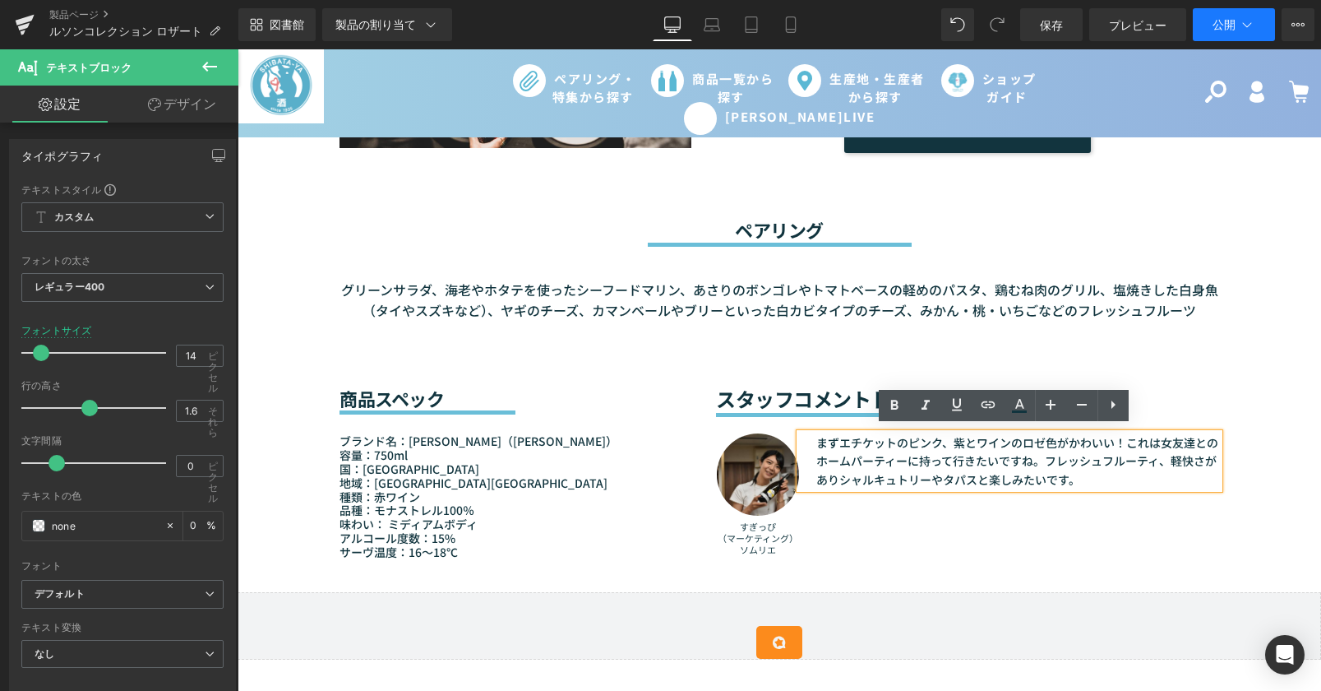
click at [1220, 30] on font "公開" at bounding box center [1224, 24] width 23 height 14
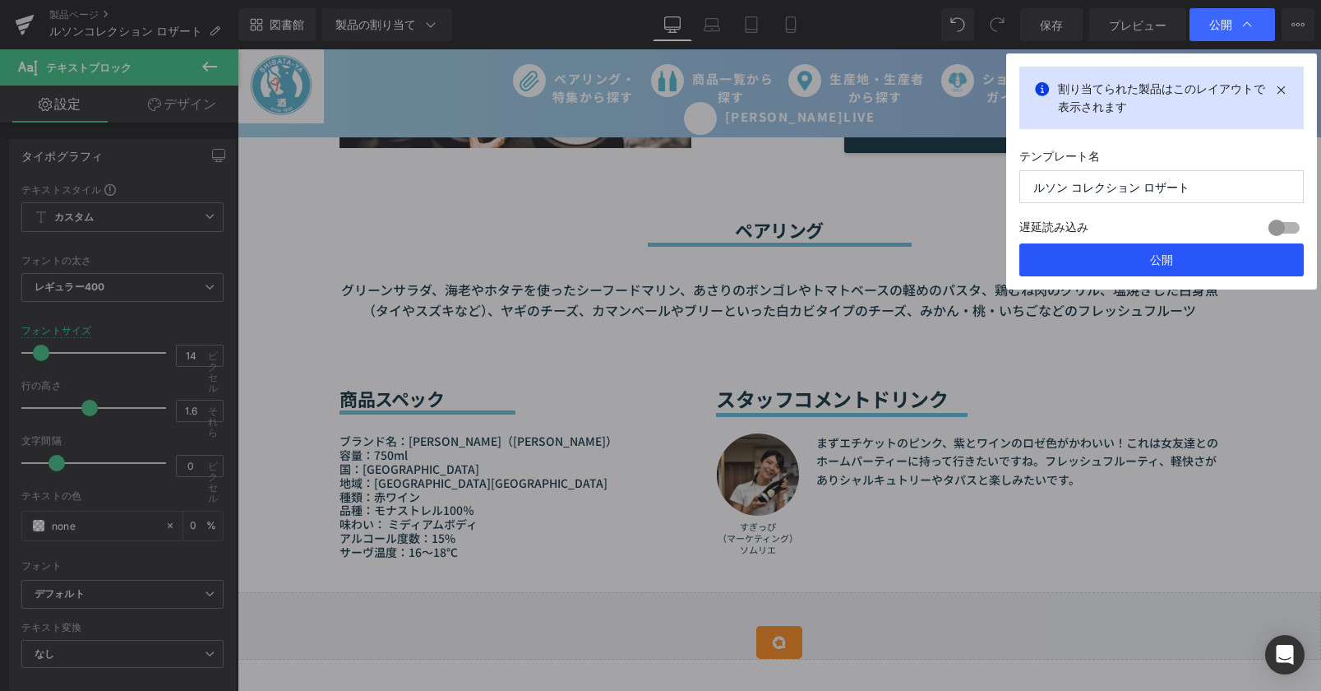
click at [1162, 261] on font "公開" at bounding box center [1161, 259] width 23 height 14
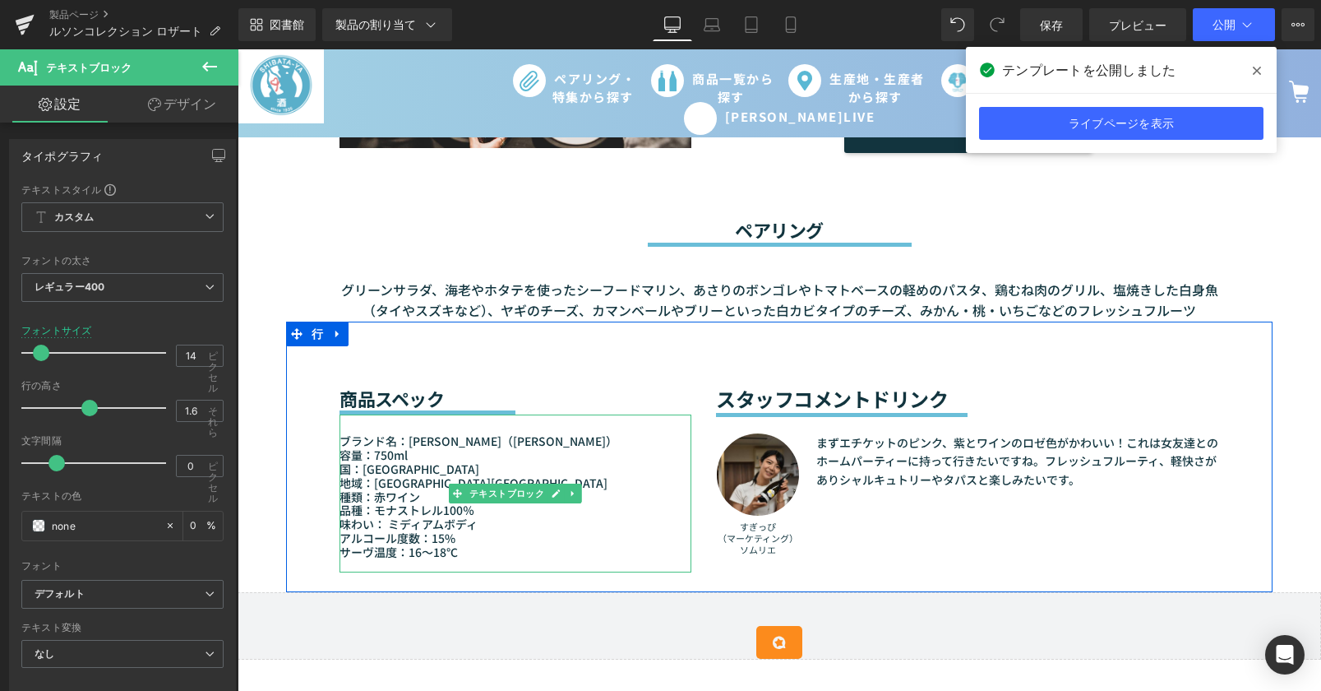
click at [416, 529] on font "アルコール度数：15%" at bounding box center [398, 537] width 116 height 16
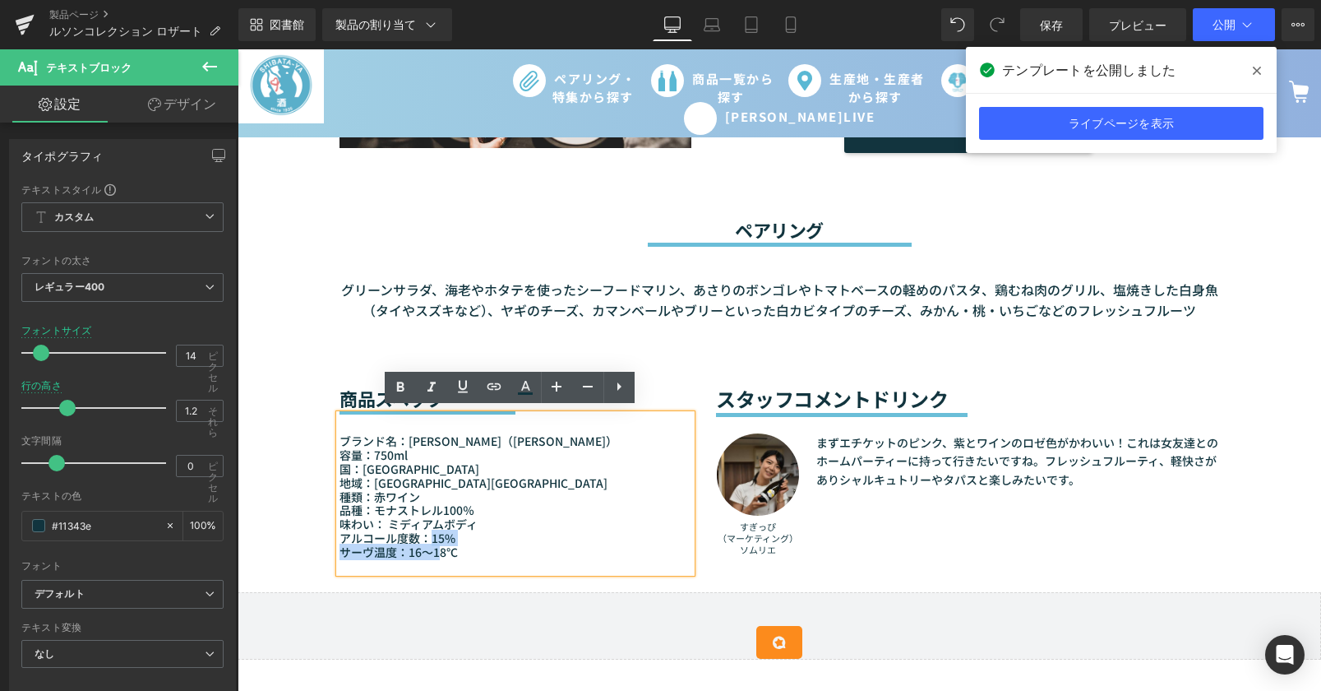
drag, startPoint x: 437, startPoint y: 538, endPoint x: 427, endPoint y: 531, distance: 11.9
click at [427, 531] on div "ブランド名：Bodegas Luzón（ボデガス・ルソン） 容量：750ml 国：[GEOGRAPHIC_DATA] 地域：[GEOGRAPHIC_DATA]…" at bounding box center [516, 493] width 352 height 158
click at [429, 536] on font "アルコール度数：15%" at bounding box center [398, 537] width 116 height 16
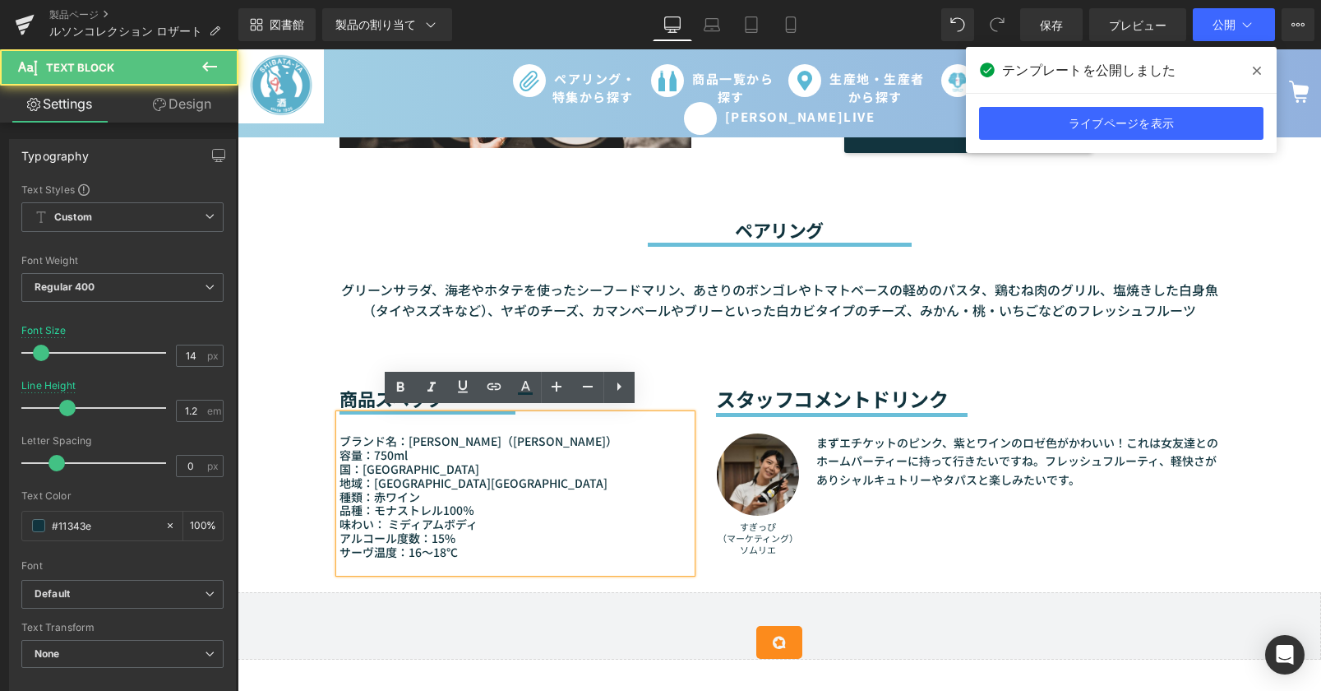
click at [423, 534] on font "アルコール度数：15%" at bounding box center [398, 537] width 116 height 16
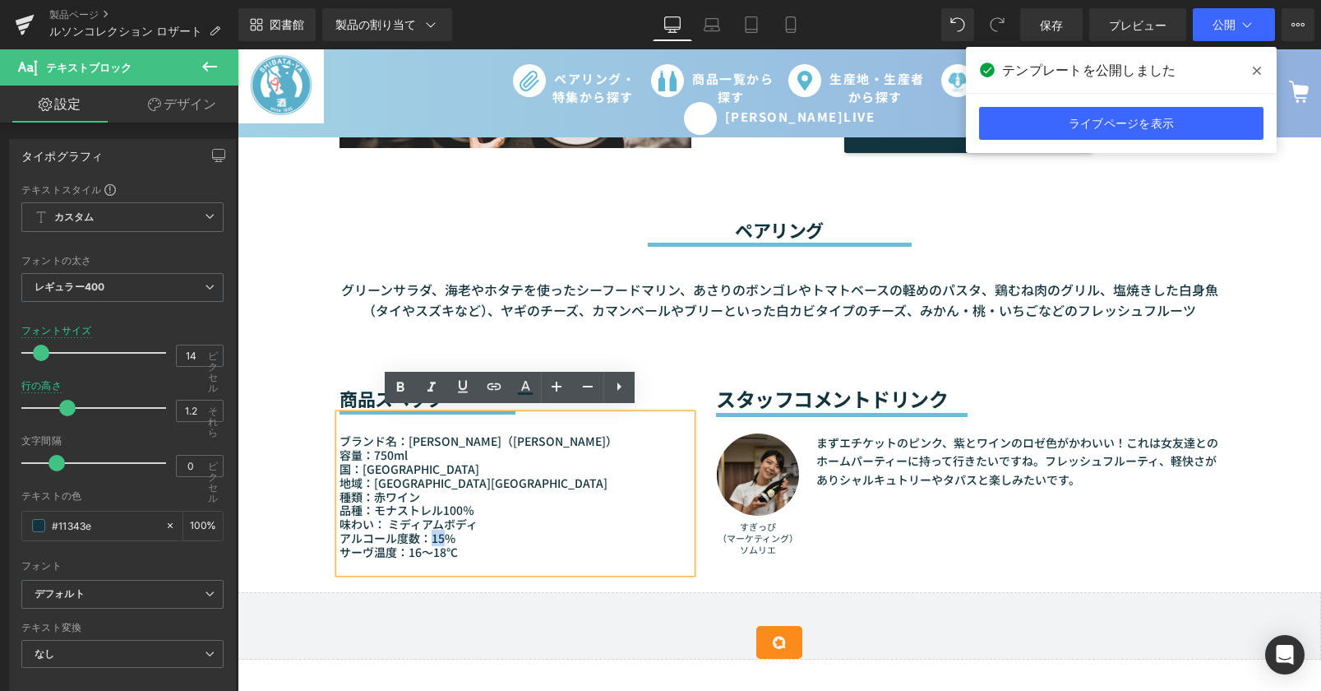
drag, startPoint x: 423, startPoint y: 533, endPoint x: 438, endPoint y: 534, distance: 15.6
click at [438, 534] on font "アルコール度数：15%" at bounding box center [398, 537] width 116 height 16
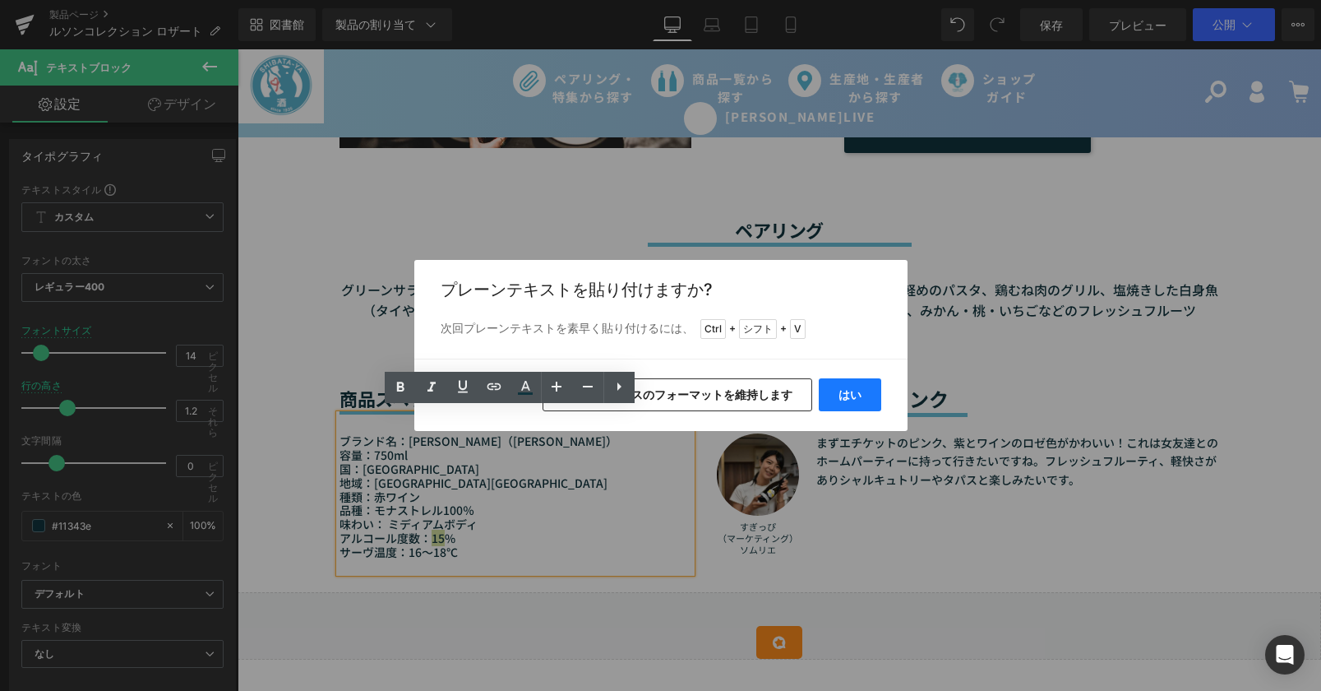
click at [871, 405] on button "はい" at bounding box center [850, 394] width 62 height 33
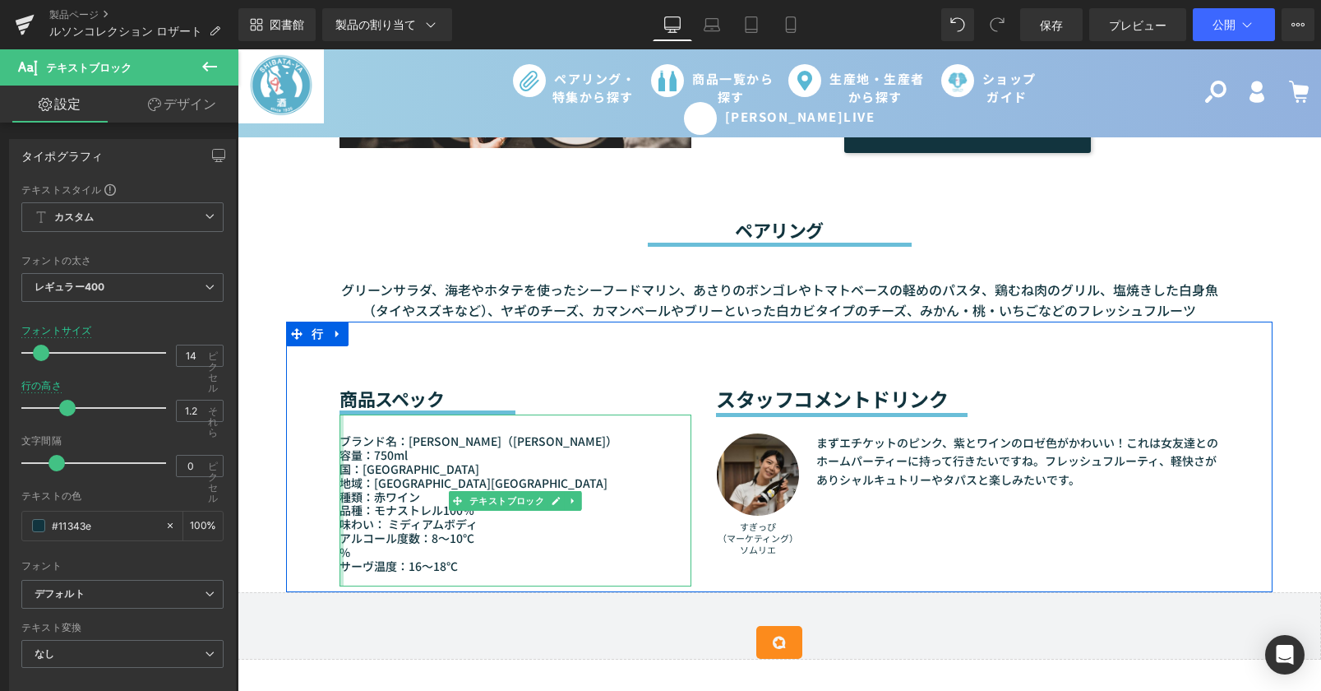
click at [340, 543] on div at bounding box center [342, 500] width 4 height 172
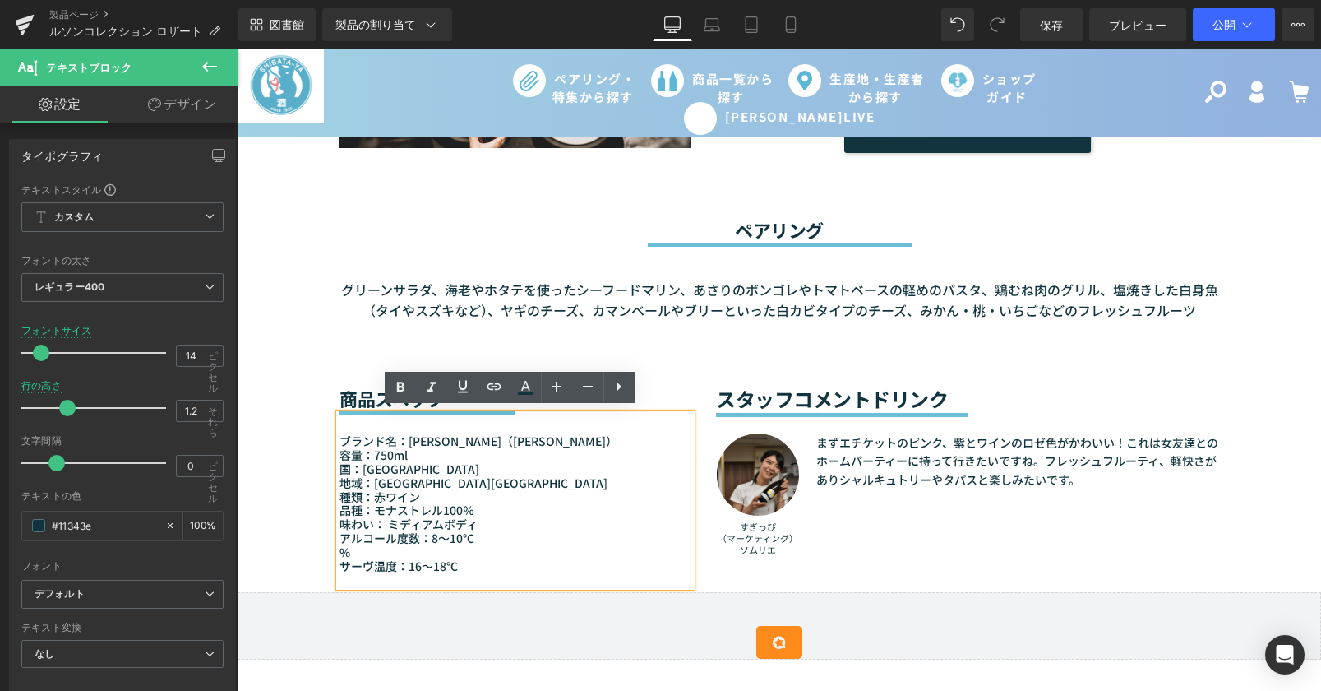
click at [340, 543] on font "%" at bounding box center [345, 551] width 11 height 16
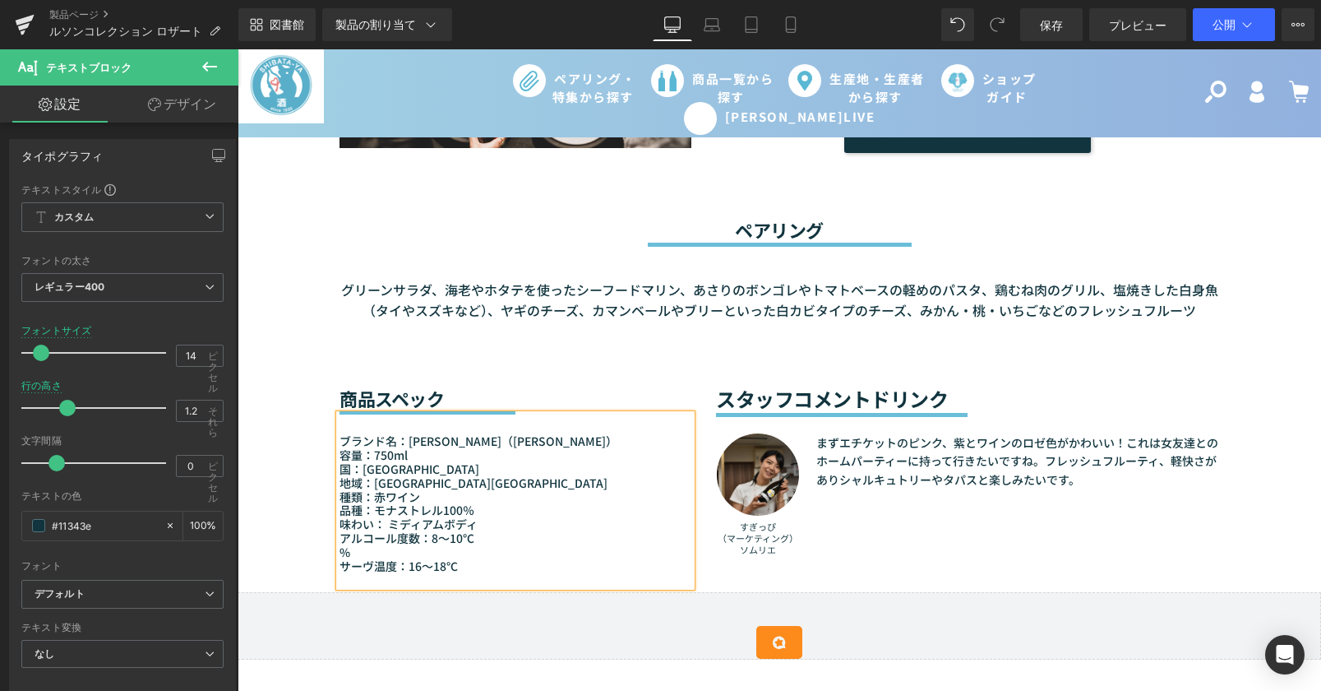
drag, startPoint x: 472, startPoint y: 536, endPoint x: 486, endPoint y: 546, distance: 17.1
click at [486, 546] on div "ブランド名：Bodegas Luzón（ボデガス・ルソン） 容量：750ml 国：[GEOGRAPHIC_DATA] 地域：[GEOGRAPHIC_DATA]…" at bounding box center [516, 500] width 352 height 172
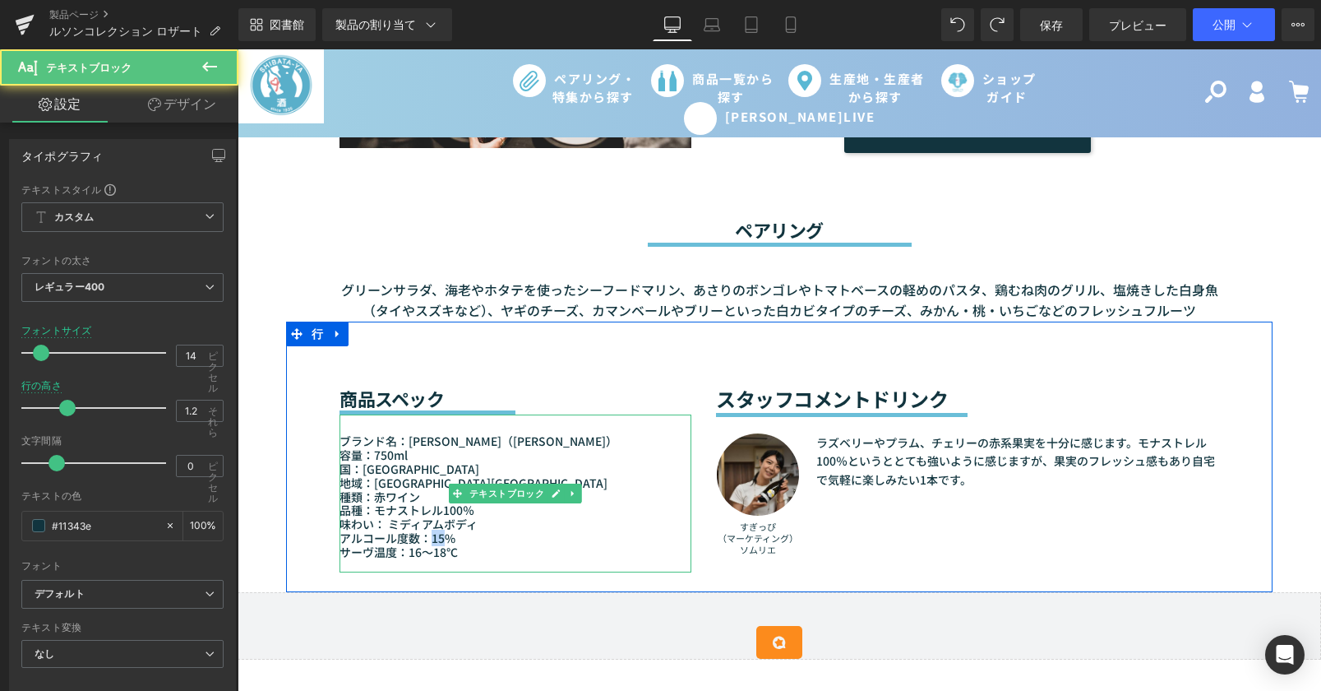
drag, startPoint x: 438, startPoint y: 533, endPoint x: 424, endPoint y: 530, distance: 14.2
click at [424, 530] on font "アルコール度数：15%" at bounding box center [398, 537] width 116 height 16
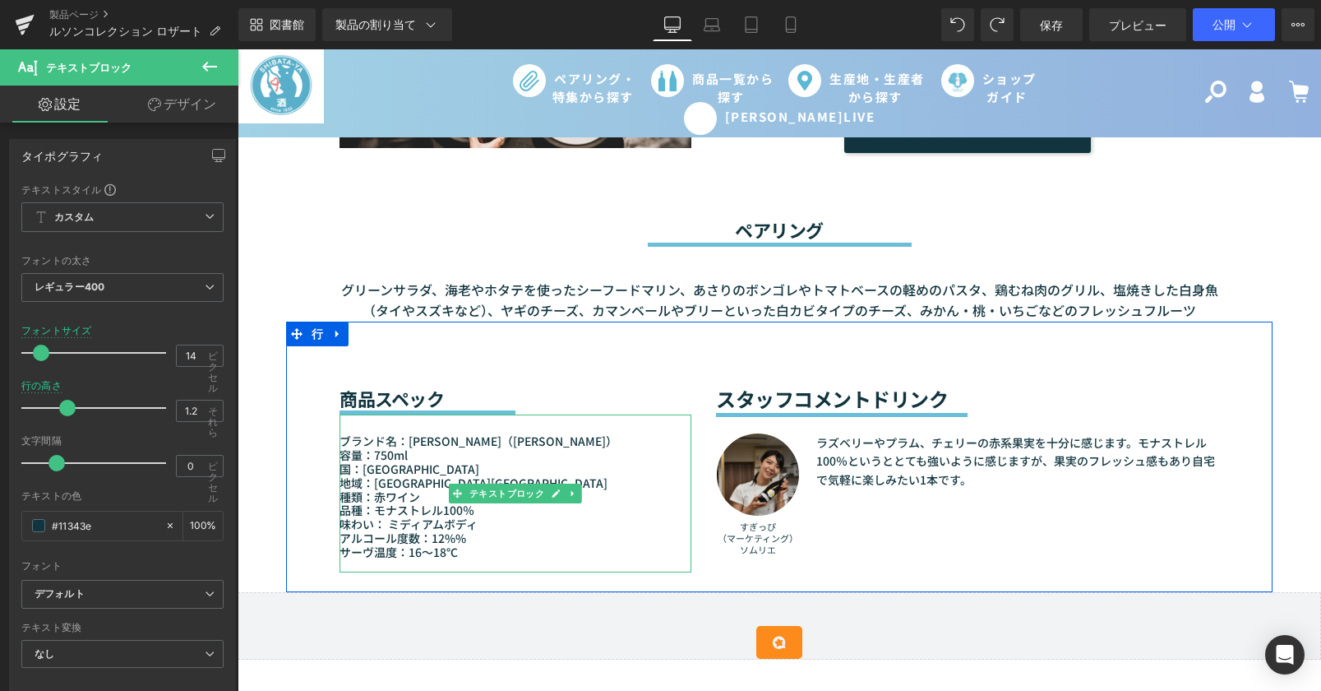
drag, startPoint x: 417, startPoint y: 550, endPoint x: 463, endPoint y: 550, distance: 46.0
click at [417, 550] on font "サーヴ温度：16～18℃" at bounding box center [399, 551] width 118 height 16
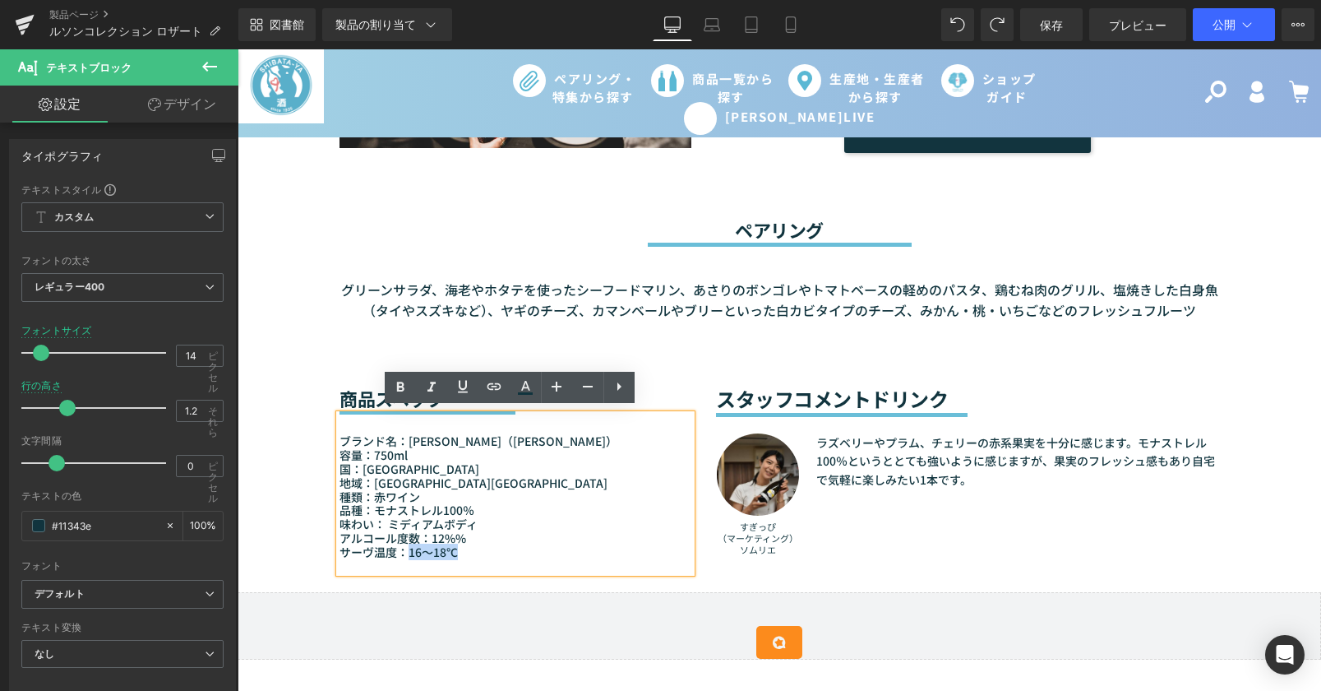
drag, startPoint x: 463, startPoint y: 550, endPoint x: 397, endPoint y: 548, distance: 65.8
click at [397, 548] on p "サーヴ温度：16～18℃" at bounding box center [516, 552] width 352 height 14
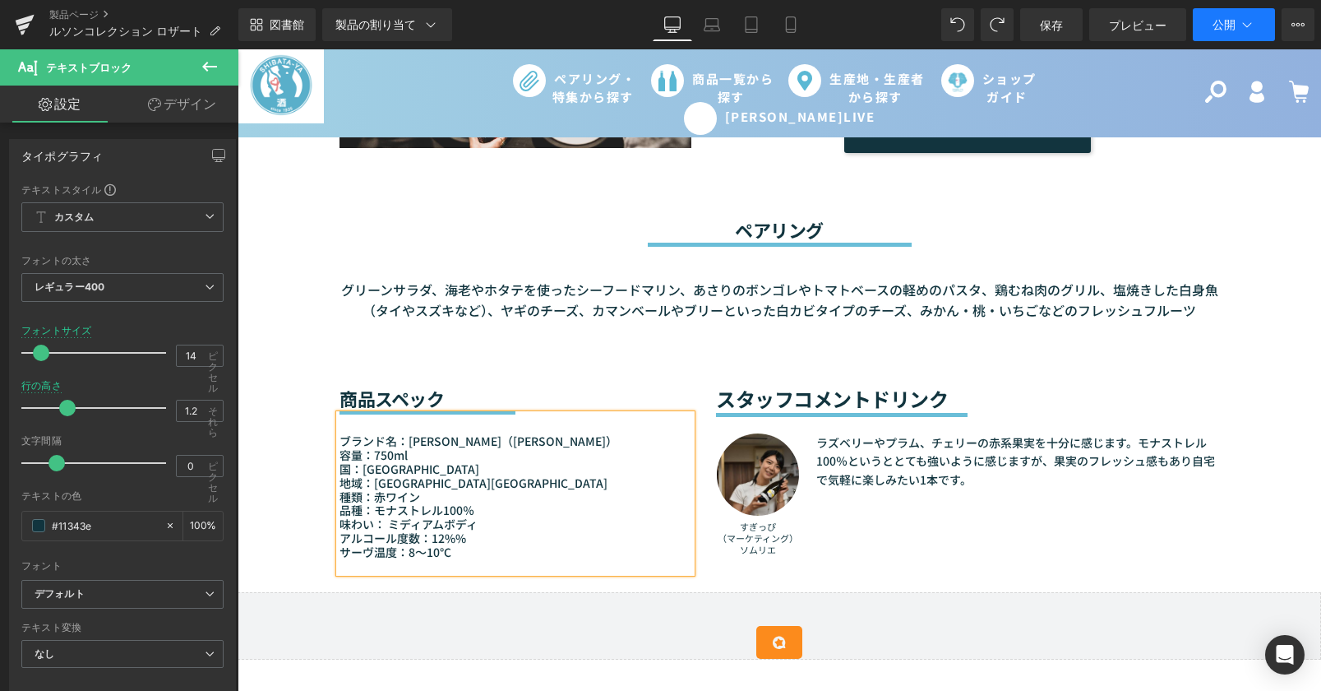
click at [1212, 21] on button "公開" at bounding box center [1234, 24] width 82 height 33
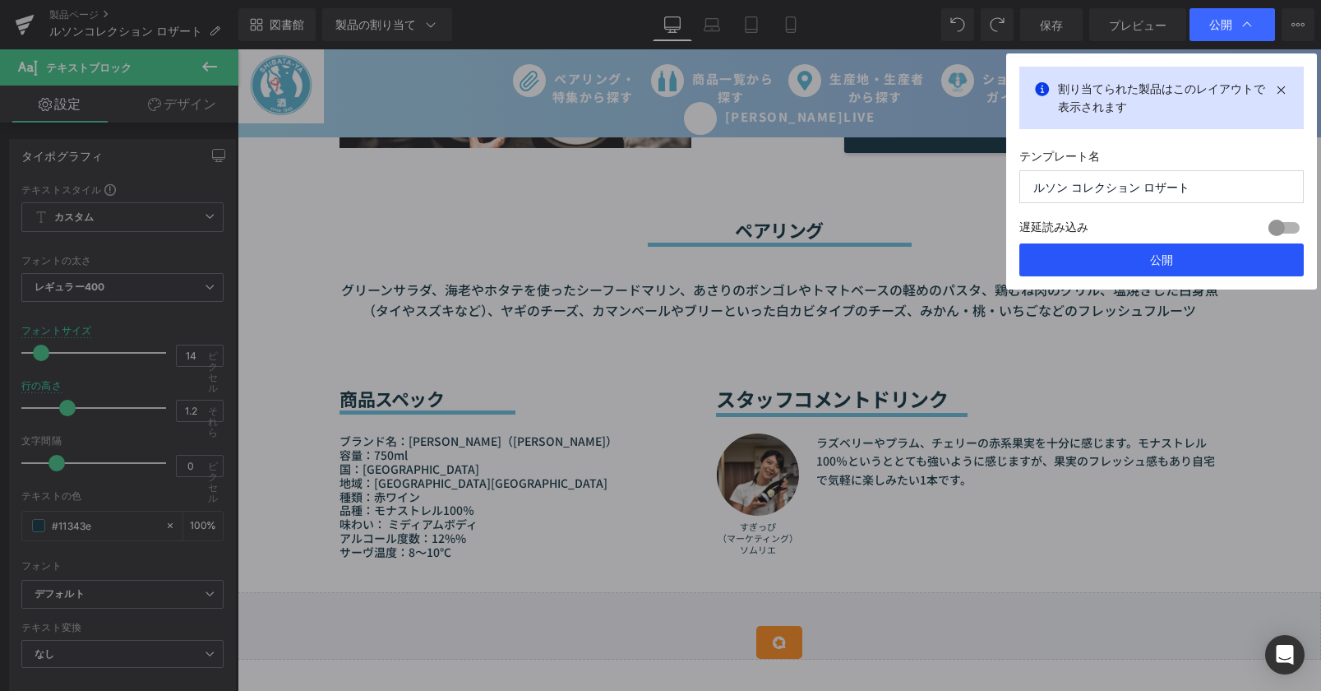
click at [1140, 256] on button "公開" at bounding box center [1161, 259] width 284 height 33
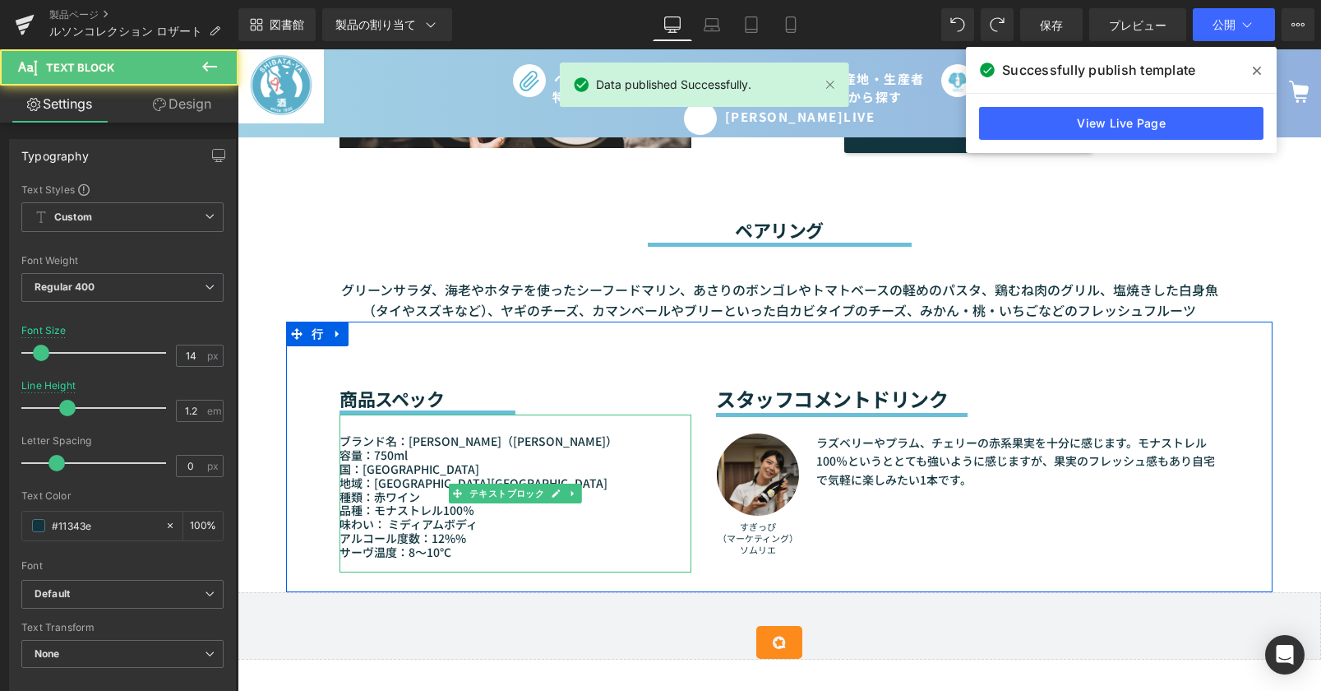
drag, startPoint x: 418, startPoint y: 487, endPoint x: 377, endPoint y: 487, distance: 41.1
click at [377, 490] on p "種類：赤ワイン" at bounding box center [516, 497] width 352 height 14
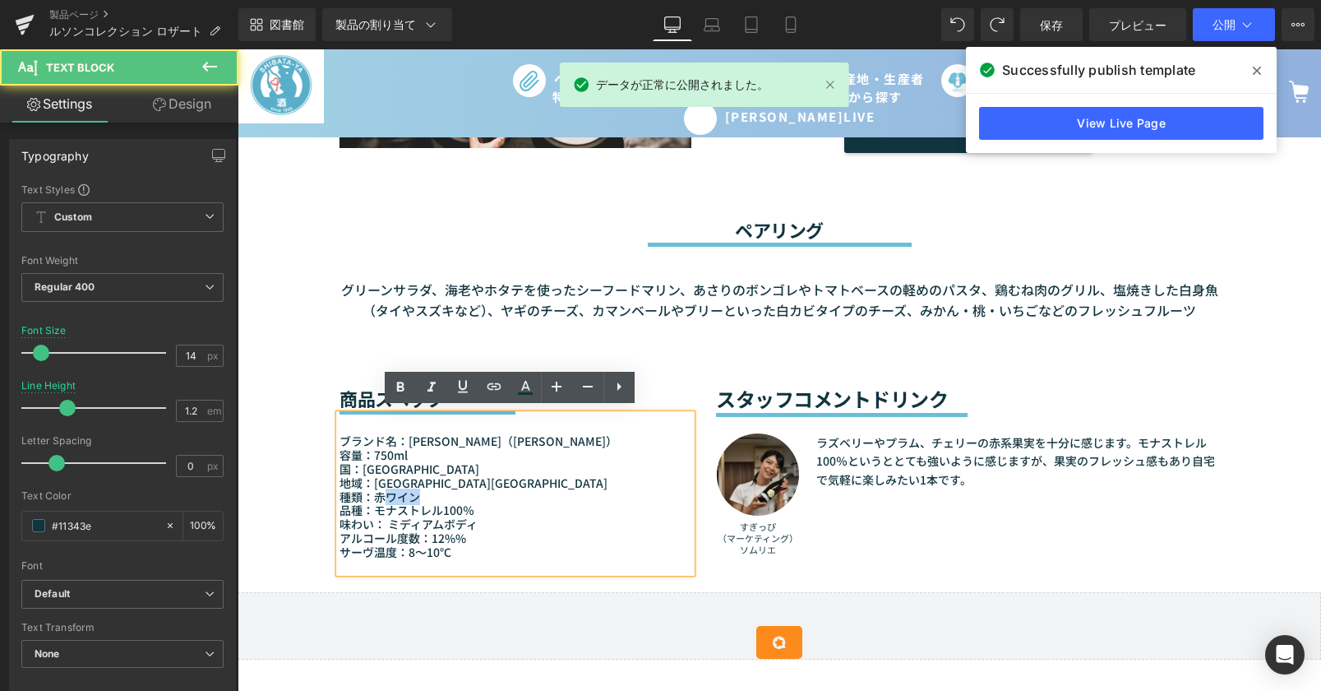
click at [377, 488] on font "種類：赤ワイン" at bounding box center [380, 496] width 81 height 16
drag, startPoint x: 366, startPoint y: 493, endPoint x: 410, endPoint y: 493, distance: 44.4
click at [410, 493] on font "種類：赤ワイン" at bounding box center [380, 496] width 81 height 16
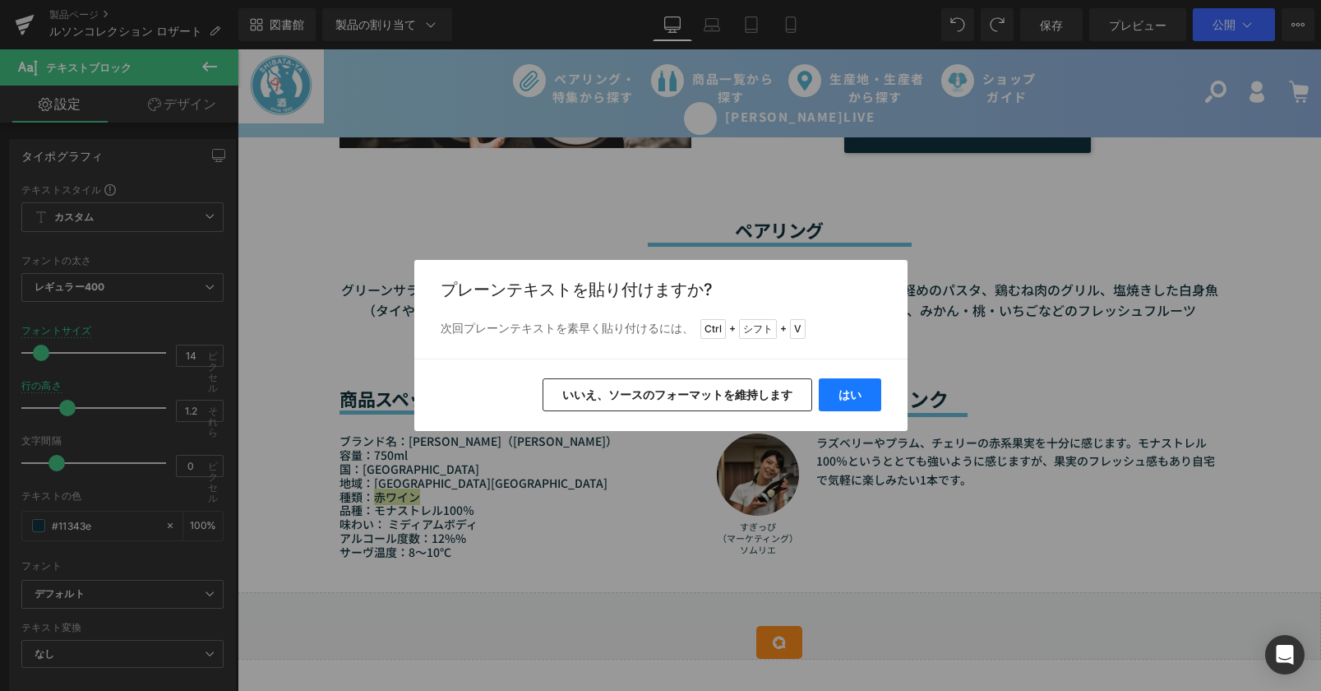
click at [865, 390] on button "はい" at bounding box center [850, 394] width 62 height 33
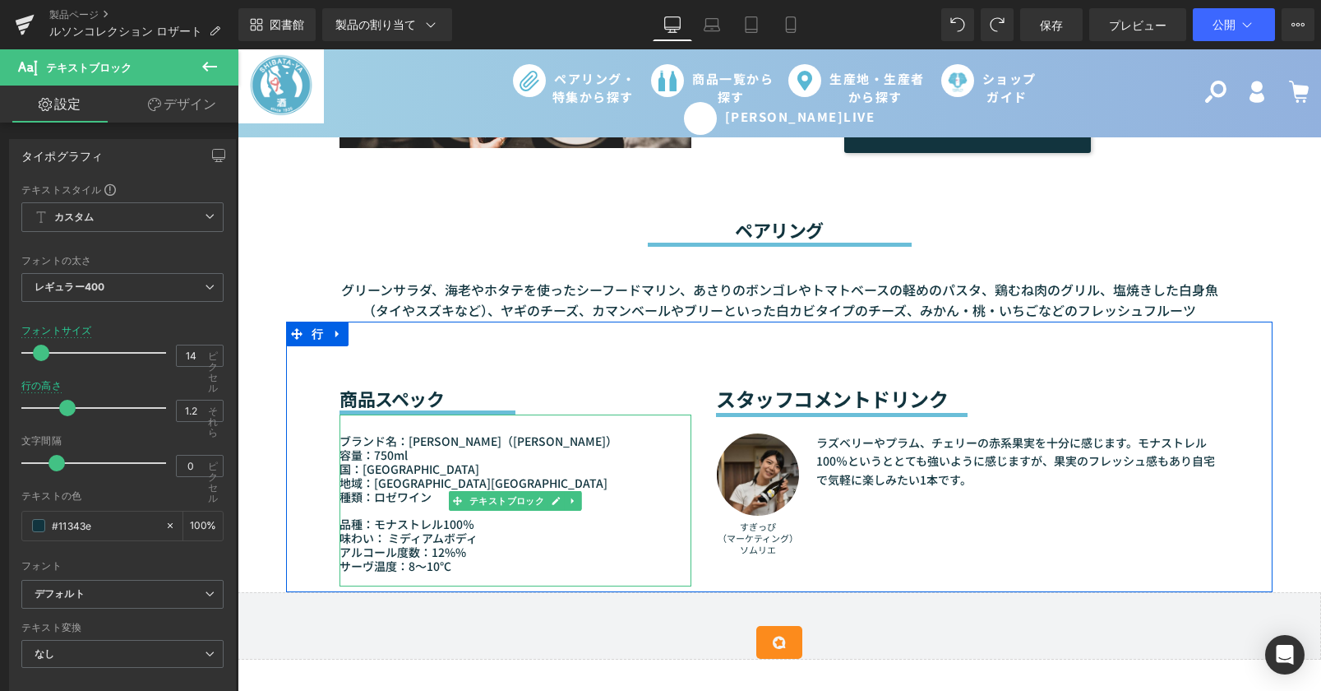
click at [353, 503] on p at bounding box center [516, 510] width 352 height 14
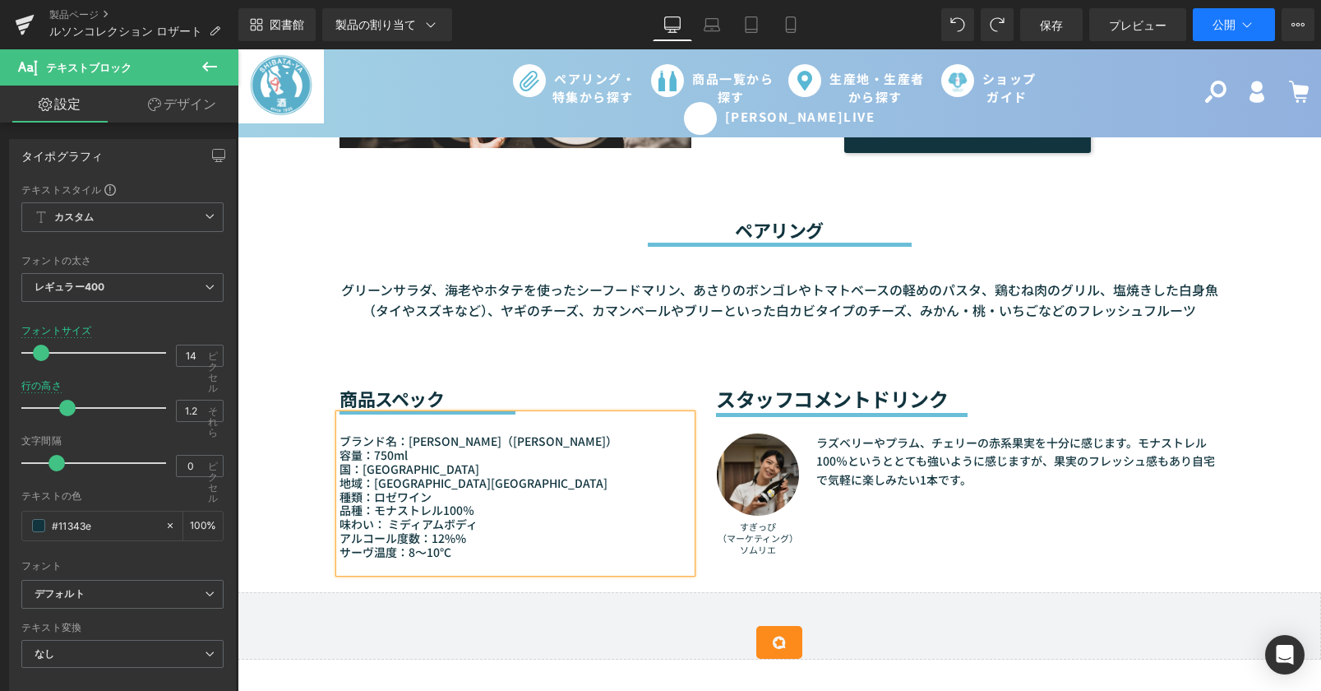
click at [1234, 37] on button "公開" at bounding box center [1234, 24] width 82 height 33
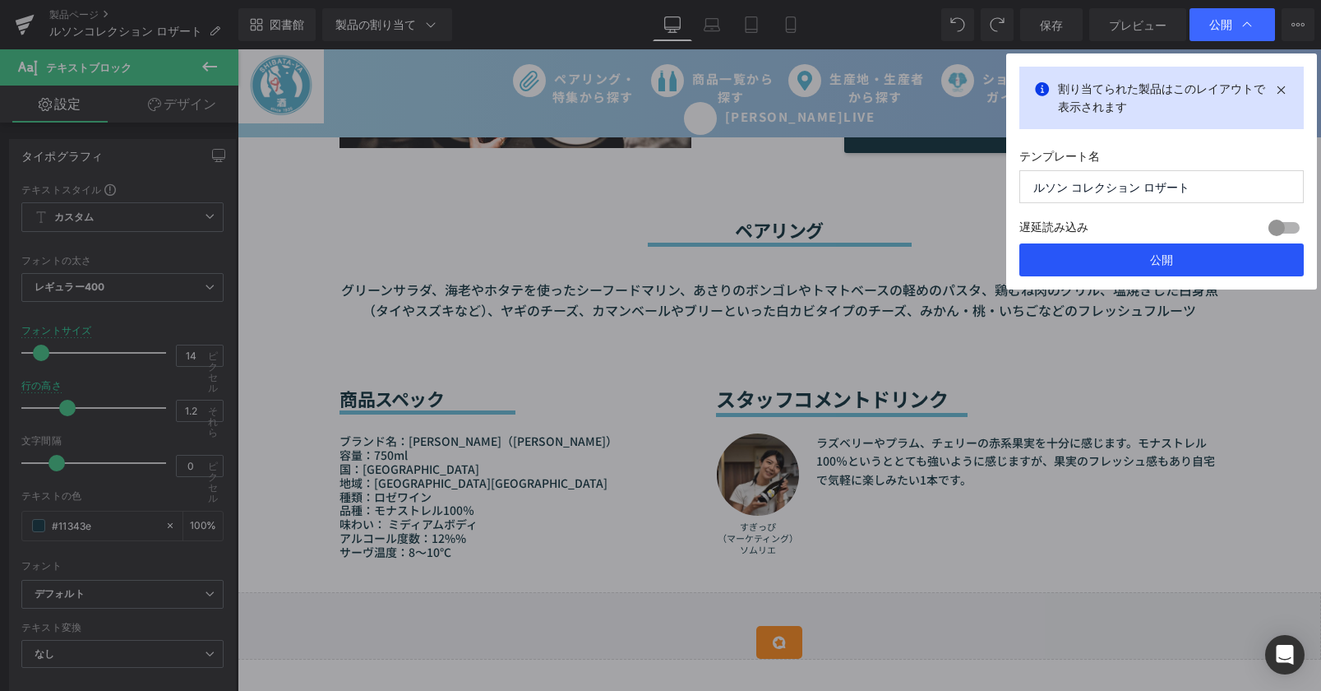
click at [1188, 266] on button "公開" at bounding box center [1161, 259] width 284 height 33
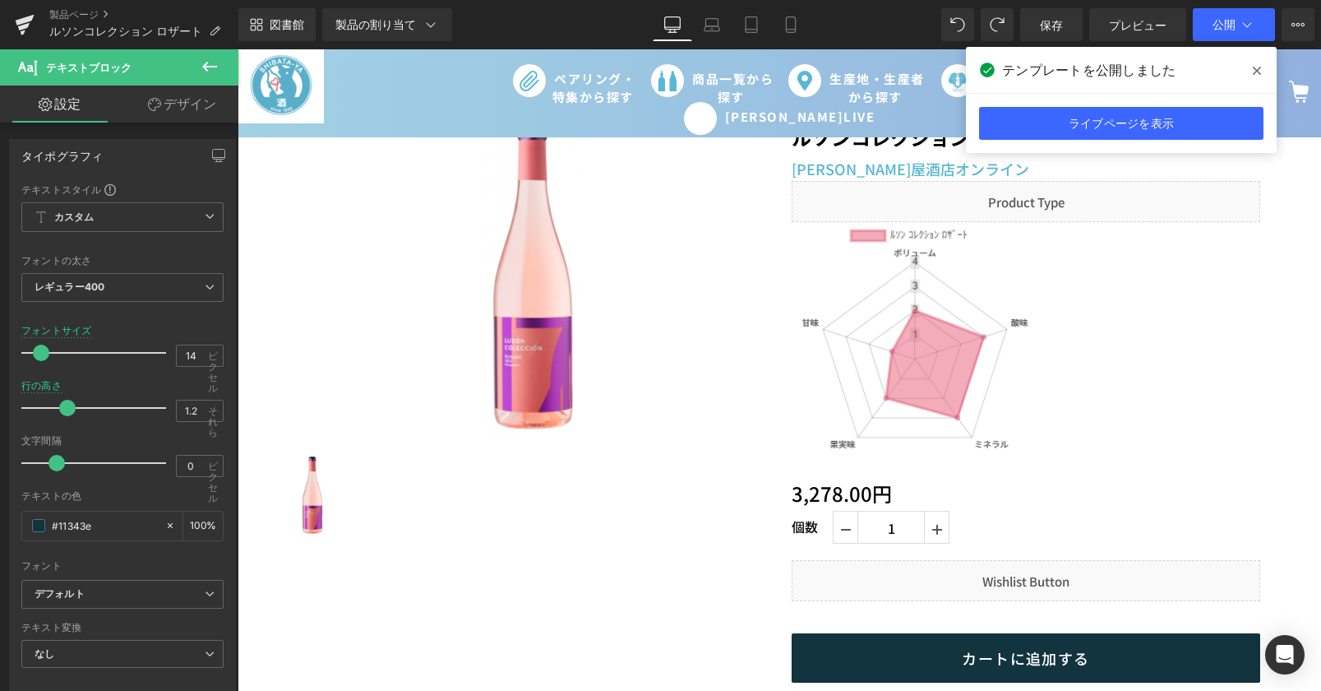
scroll to position [0, 0]
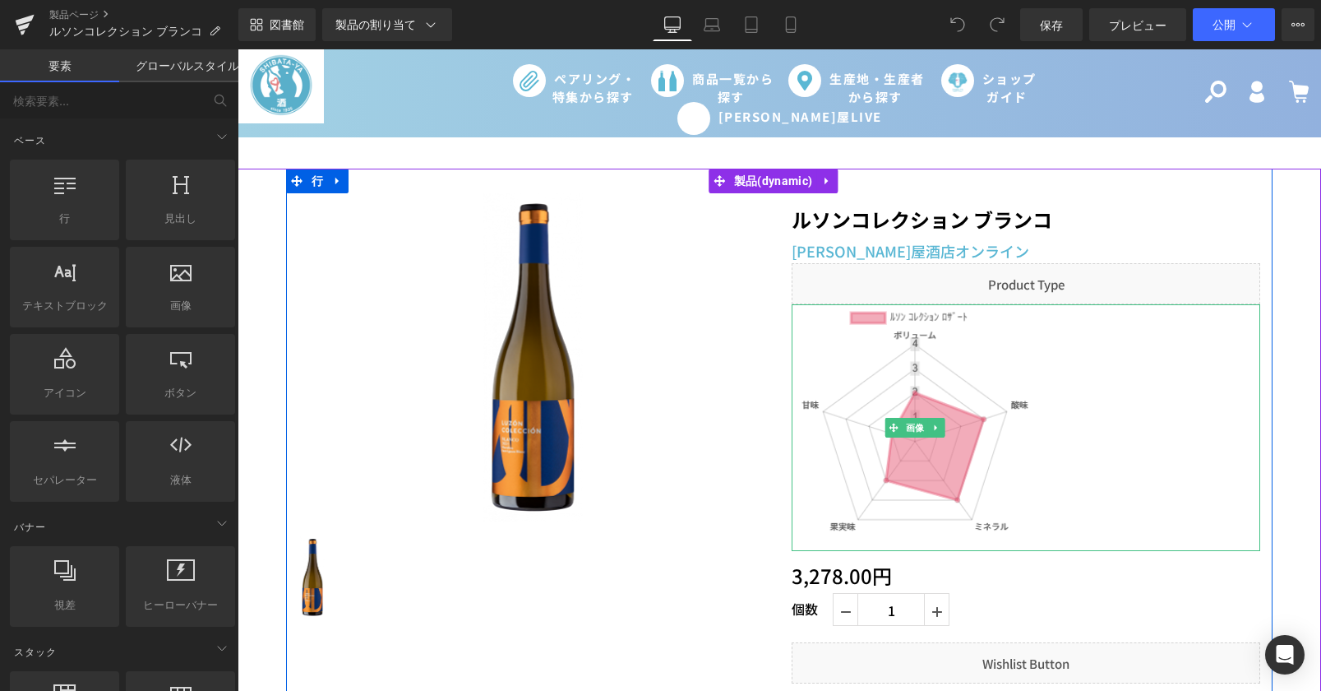
click at [850, 417] on img at bounding box center [915, 427] width 247 height 247
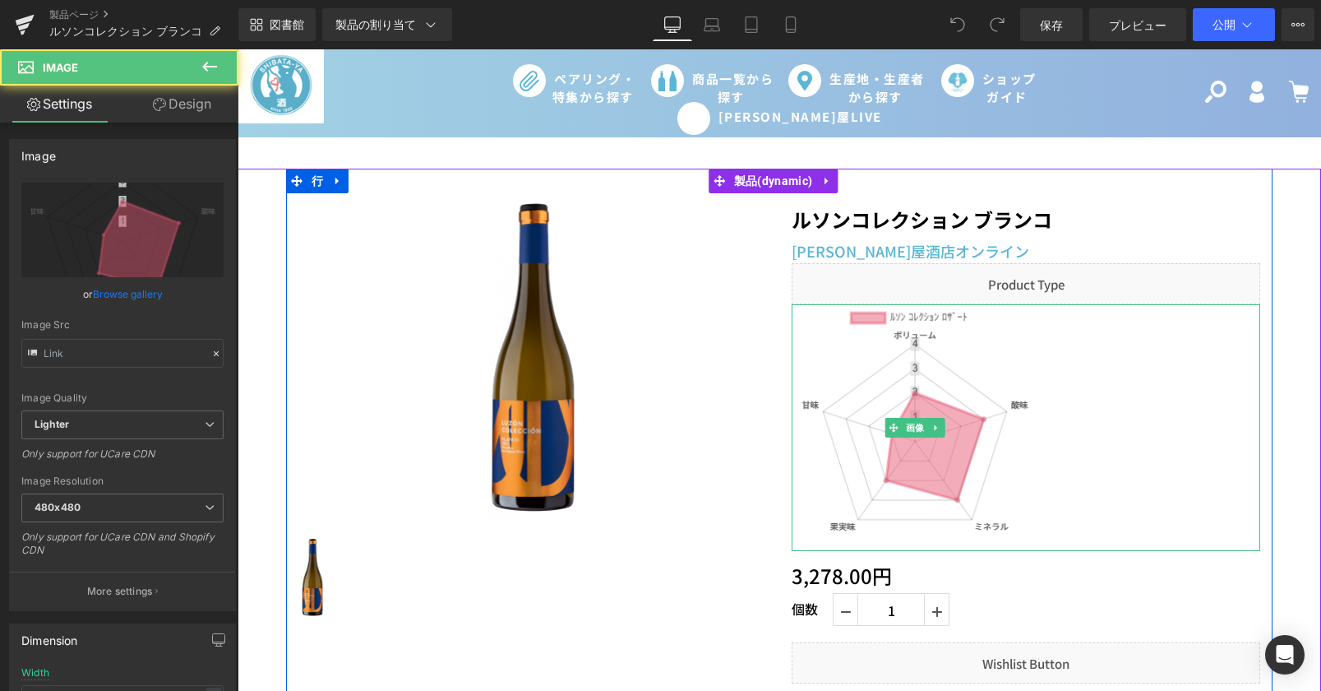
type input "[URL][DOMAIN_NAME]"
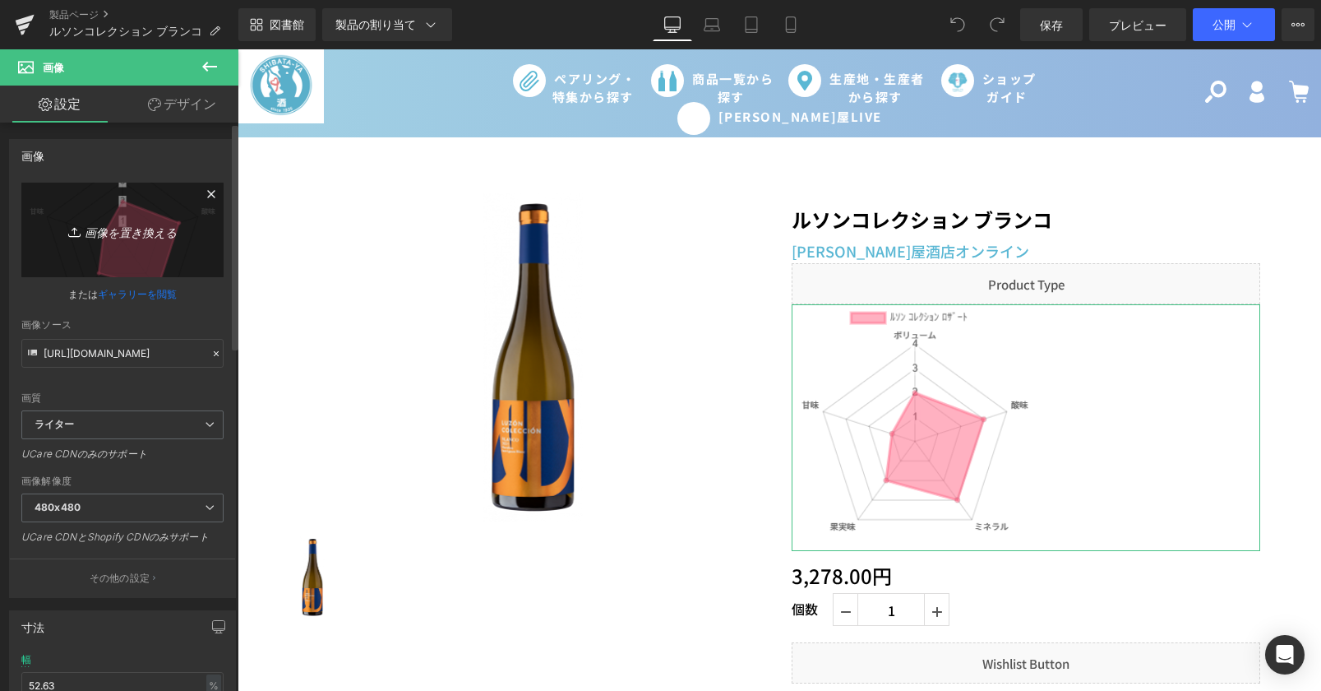
click at [129, 275] on link "画像を置き換える" at bounding box center [122, 230] width 202 height 95
type input "C:\fakepath\chart (9).png"
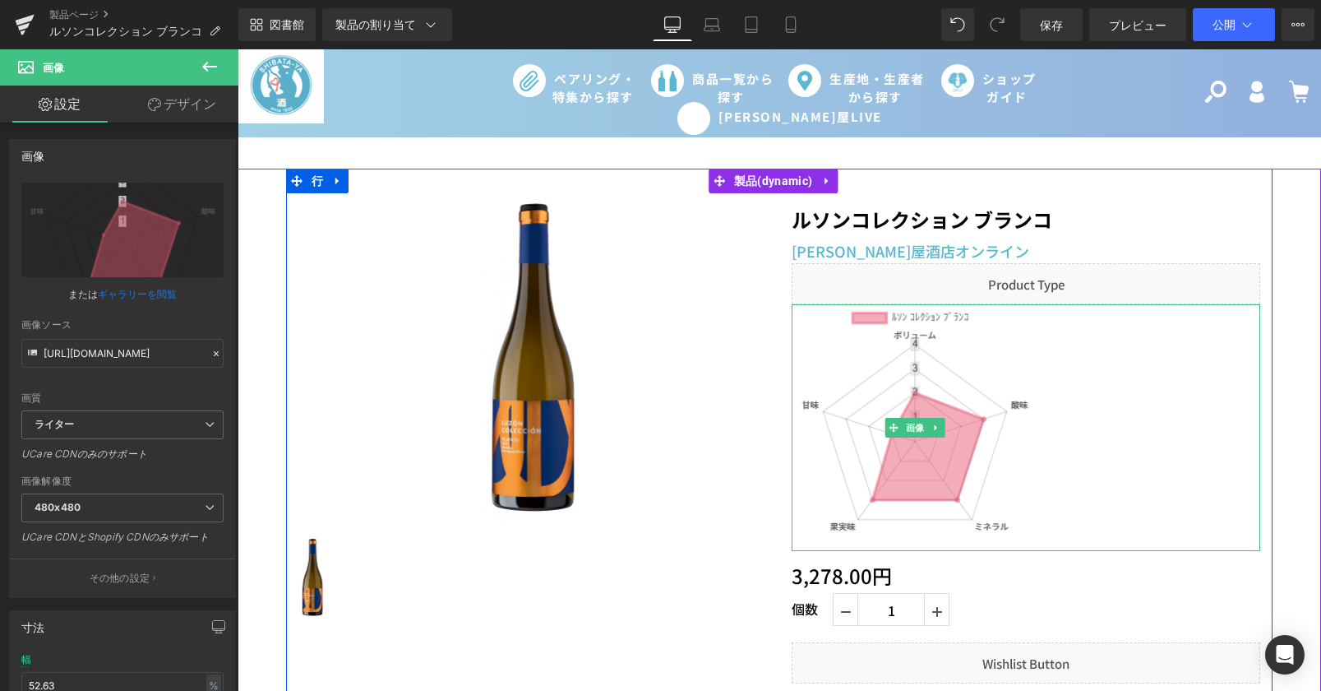
type input "https://ucarecdn.com/3e8c1389-4ce1-44c9-8dec-30090139f81b/-/format/auto/-/previ…"
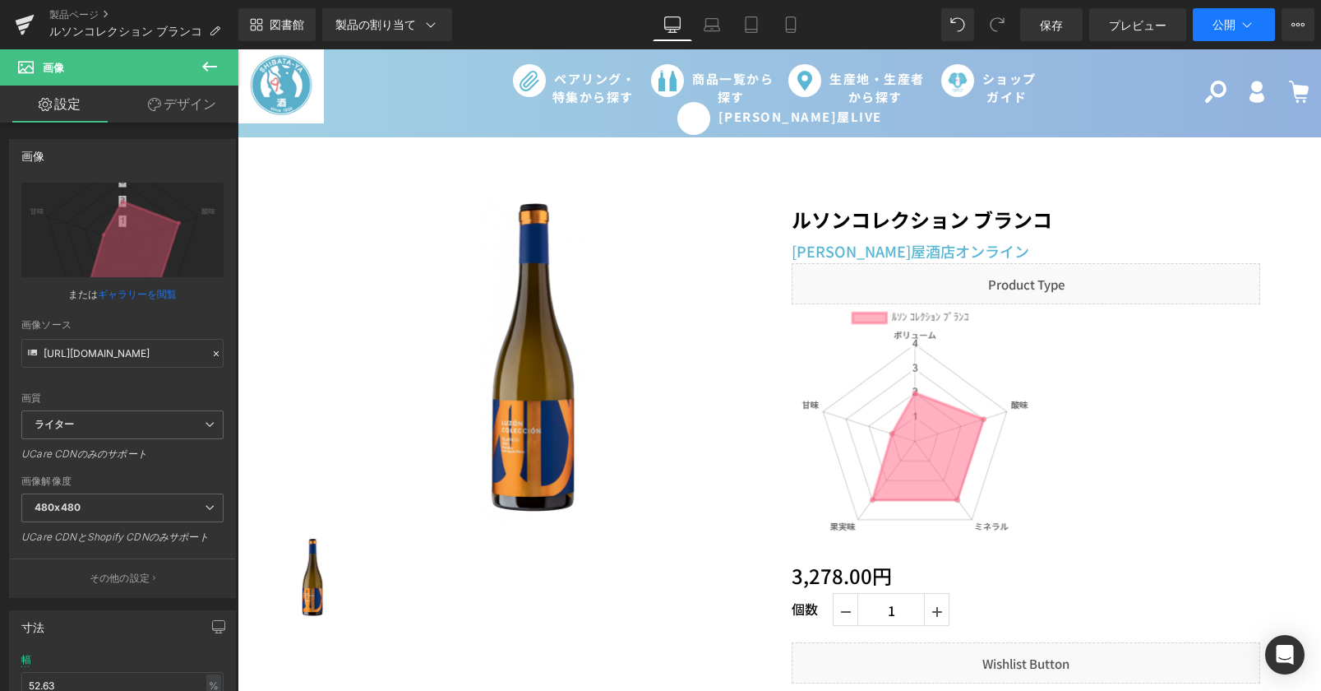
click at [1200, 25] on button "公開" at bounding box center [1234, 24] width 82 height 33
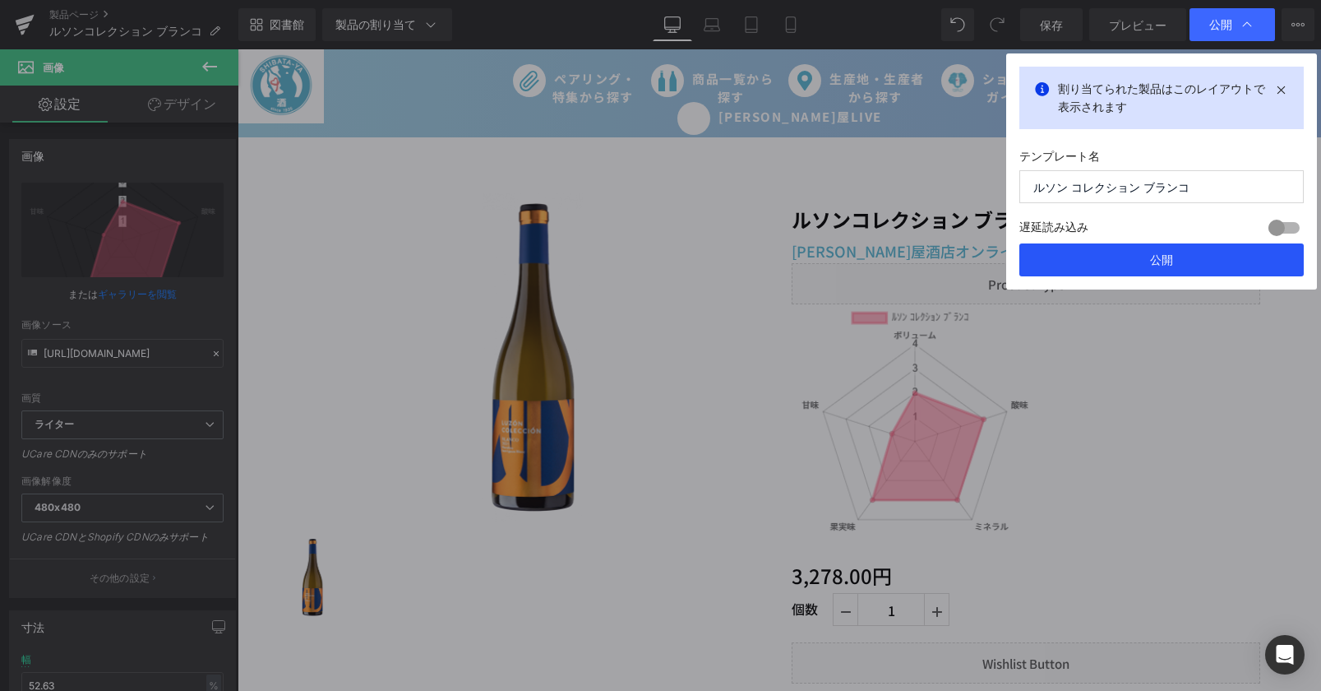
drag, startPoint x: 1155, startPoint y: 253, endPoint x: 828, endPoint y: 312, distance: 332.4
click at [1155, 253] on font "公開" at bounding box center [1161, 259] width 23 height 14
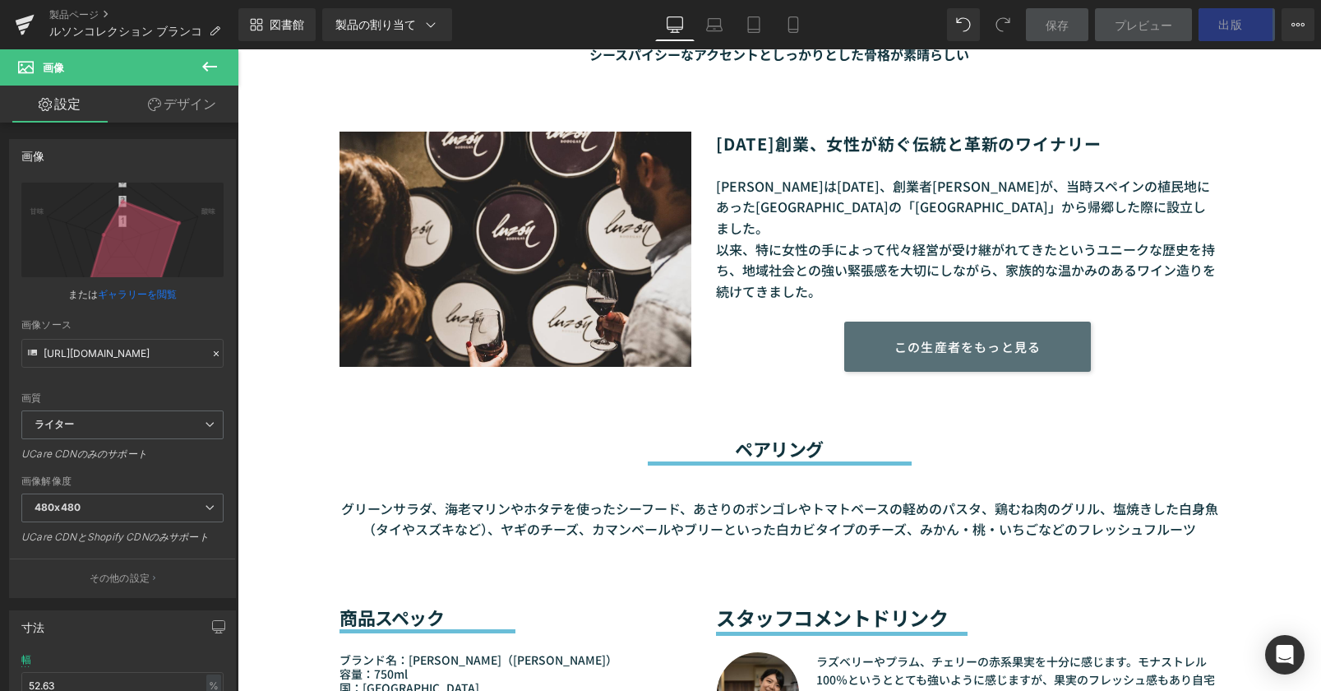
scroll to position [1315, 0]
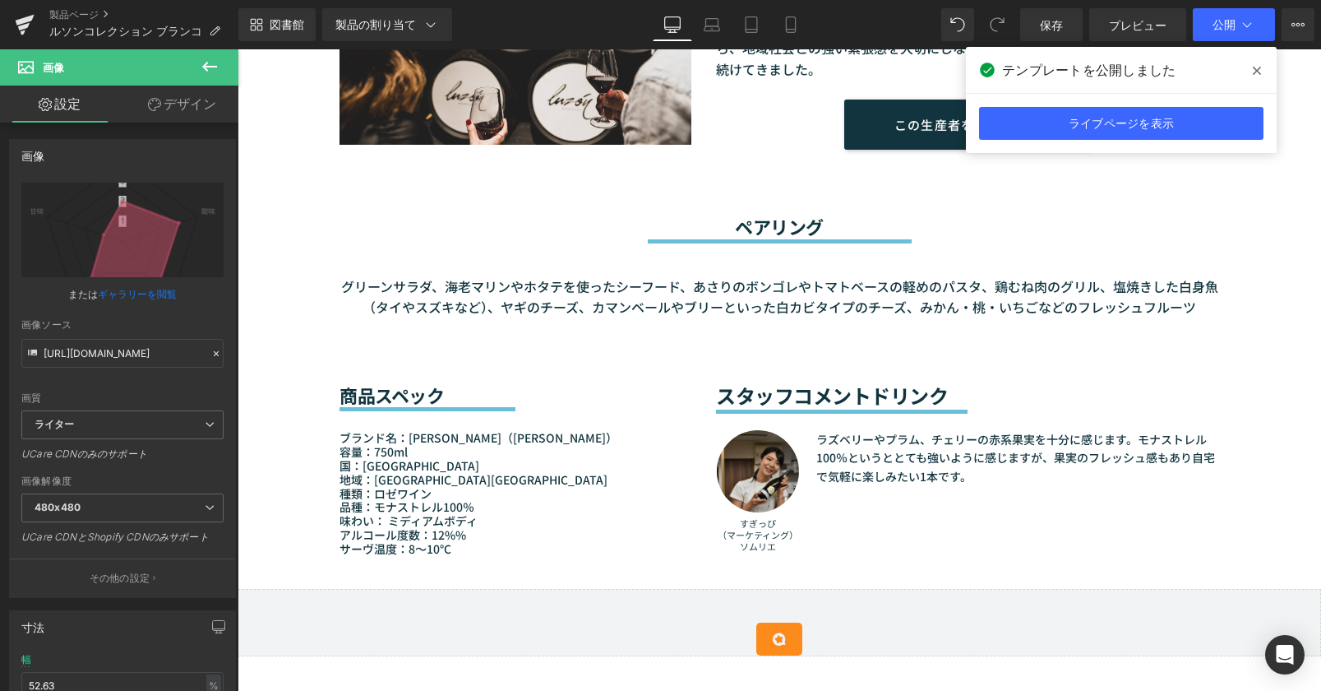
drag, startPoint x: 409, startPoint y: 293, endPoint x: 395, endPoint y: 290, distance: 15.0
click at [409, 293] on font "グリーンサラダ、海老マリンやホタテを使ったシーフード、あさりのボンゴレやトマトベースの軽めのパスタ、鶏むね肉のグリル、塩焼きした白身魚（タイやスズキなど）、ヤ…" at bounding box center [779, 296] width 877 height 41
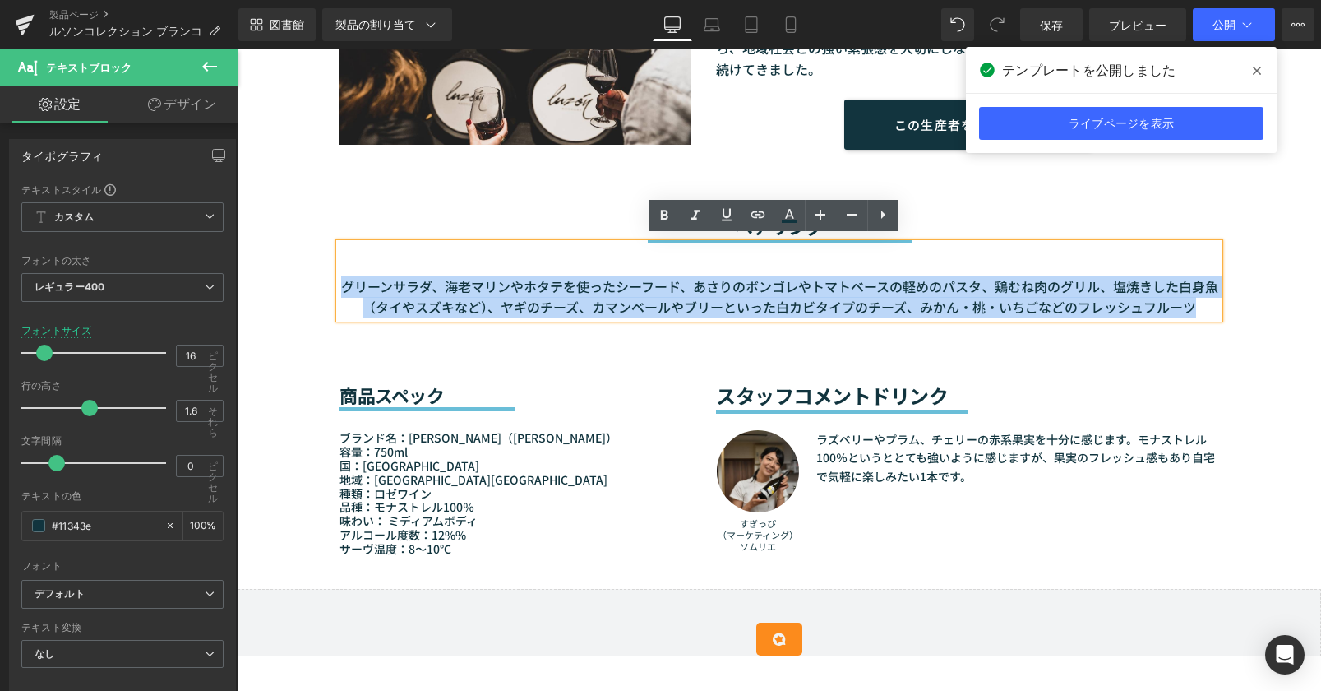
drag, startPoint x: 339, startPoint y: 280, endPoint x: 1206, endPoint y: 303, distance: 867.6
click at [1206, 303] on p "グリーンサラダ、海老マリンやホタテを使ったシーフード、あさりのボンゴレやトマトベースの軽めのパスタ、鶏むね肉のグリル、塩焼きした白身魚（タイやスズキなど）、ヤ…" at bounding box center [780, 297] width 880 height 42
paste div
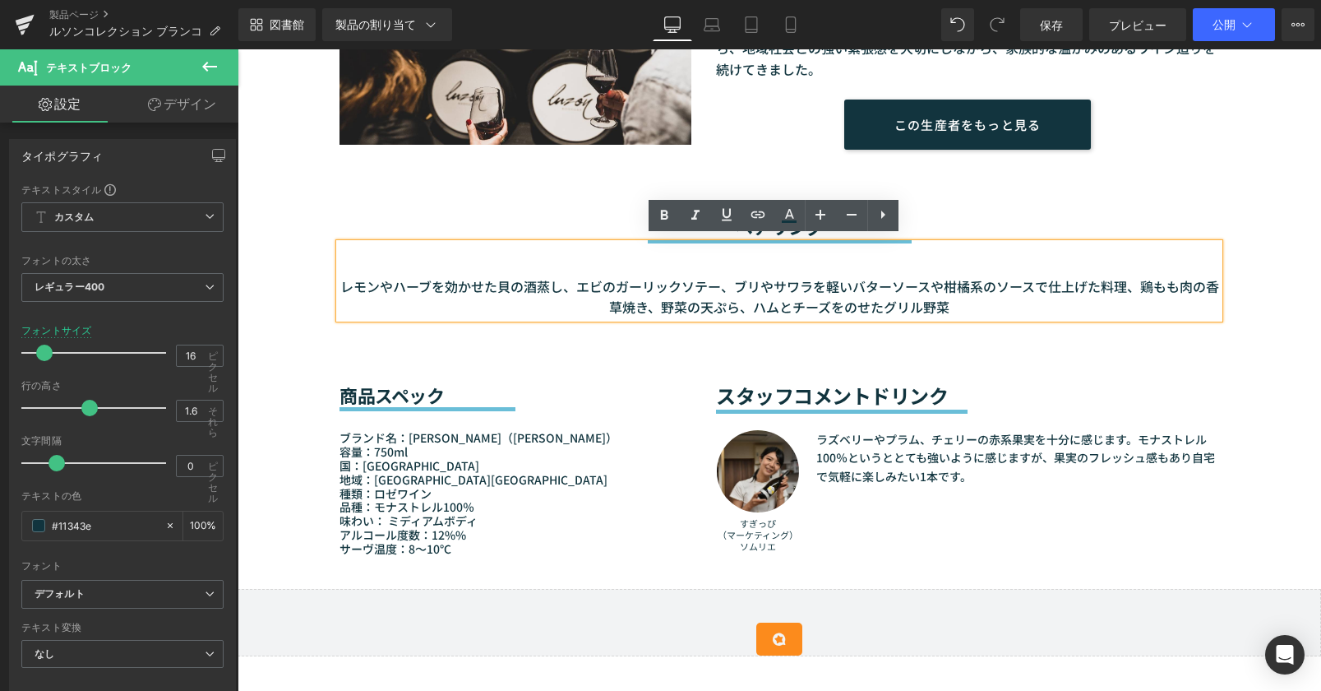
click at [1131, 283] on font "レモンやハーブを効かせた貝の酒蒸し、エビのガーリックソテー、ブリやサワラを軽いバターソースや柑橘系のソースで仕上げた料理、鶏もも肉の香草焼き、野菜の天ぷら、ハ…" at bounding box center [779, 296] width 879 height 41
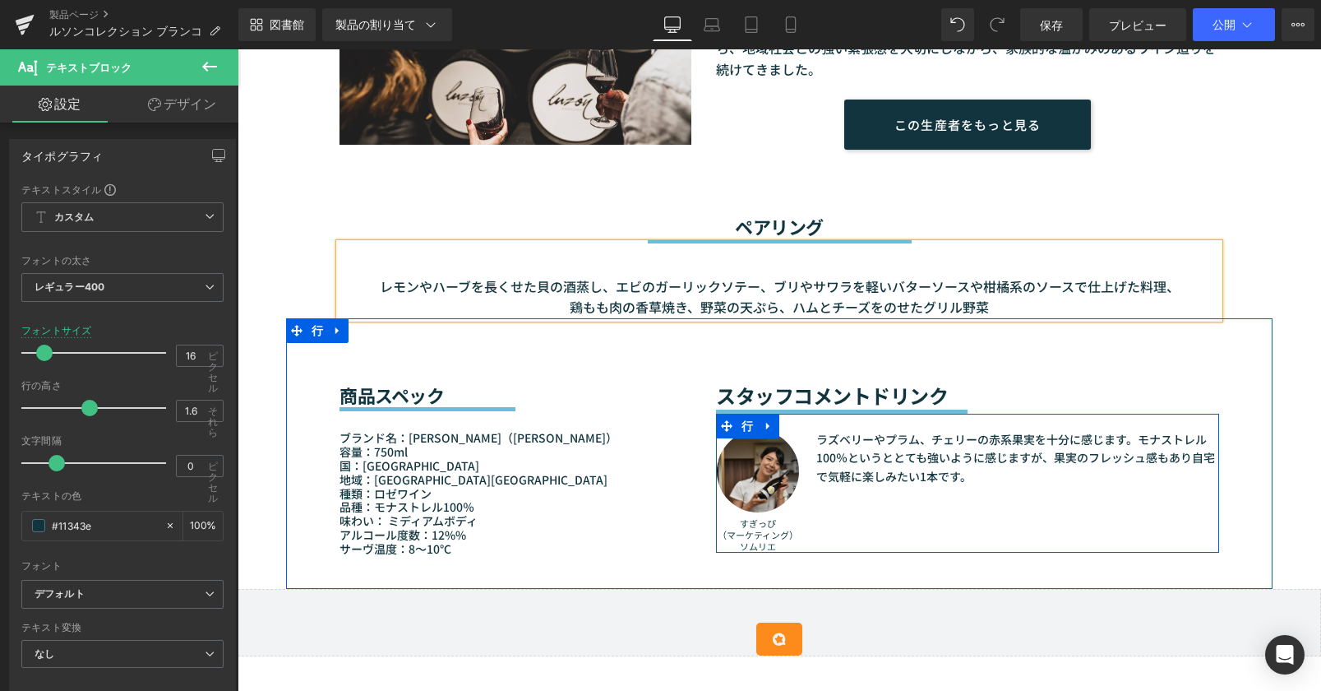
click at [881, 447] on font "ラズベリーやプラム、チェリーの赤系果実を十分に感じます。モナストレル100％というととても強いように感じますが、果実のフレッシュ感もあり自宅で気軽に楽しみたい…" at bounding box center [1015, 457] width 399 height 53
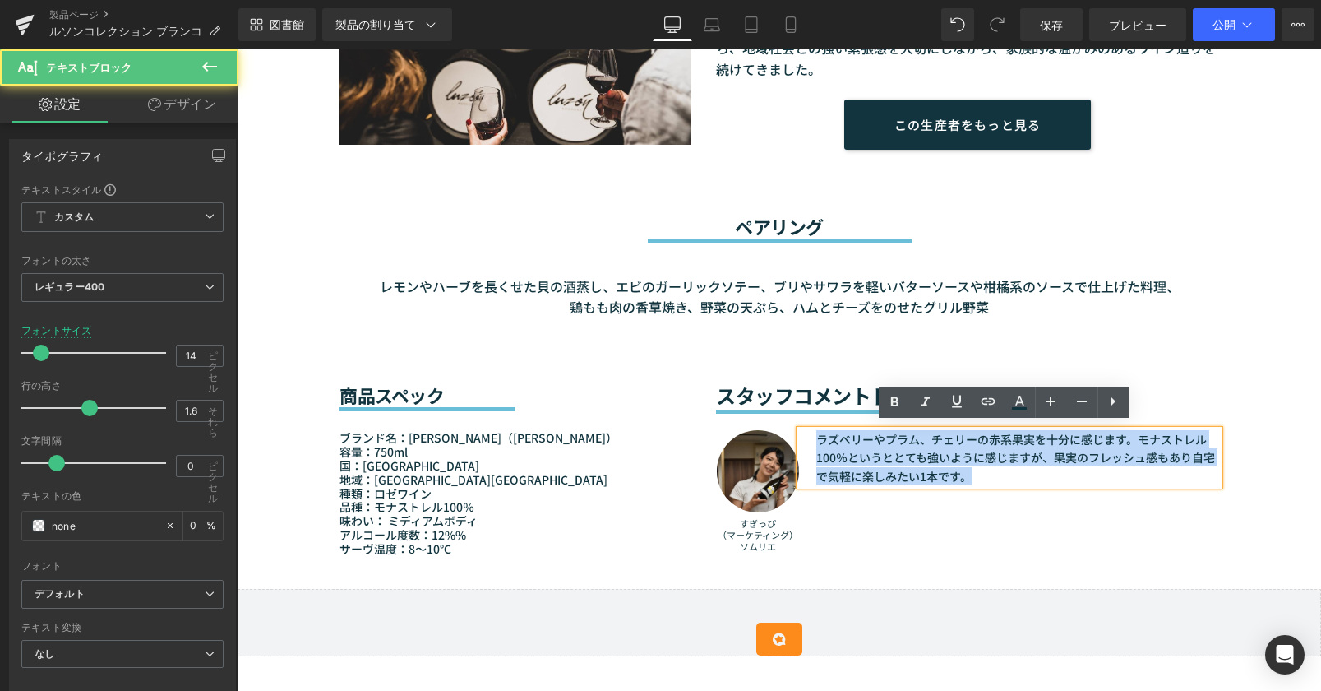
drag, startPoint x: 911, startPoint y: 468, endPoint x: 807, endPoint y: 432, distance: 109.4
click at [807, 432] on div "ラズベリーやプラム、チェリーの赤系果実を十分に感じます。モナストレル100％というととても強いように感じますが、果実のフレッシュ感もあり自宅で気軽に楽しみたい…" at bounding box center [1009, 457] width 419 height 55
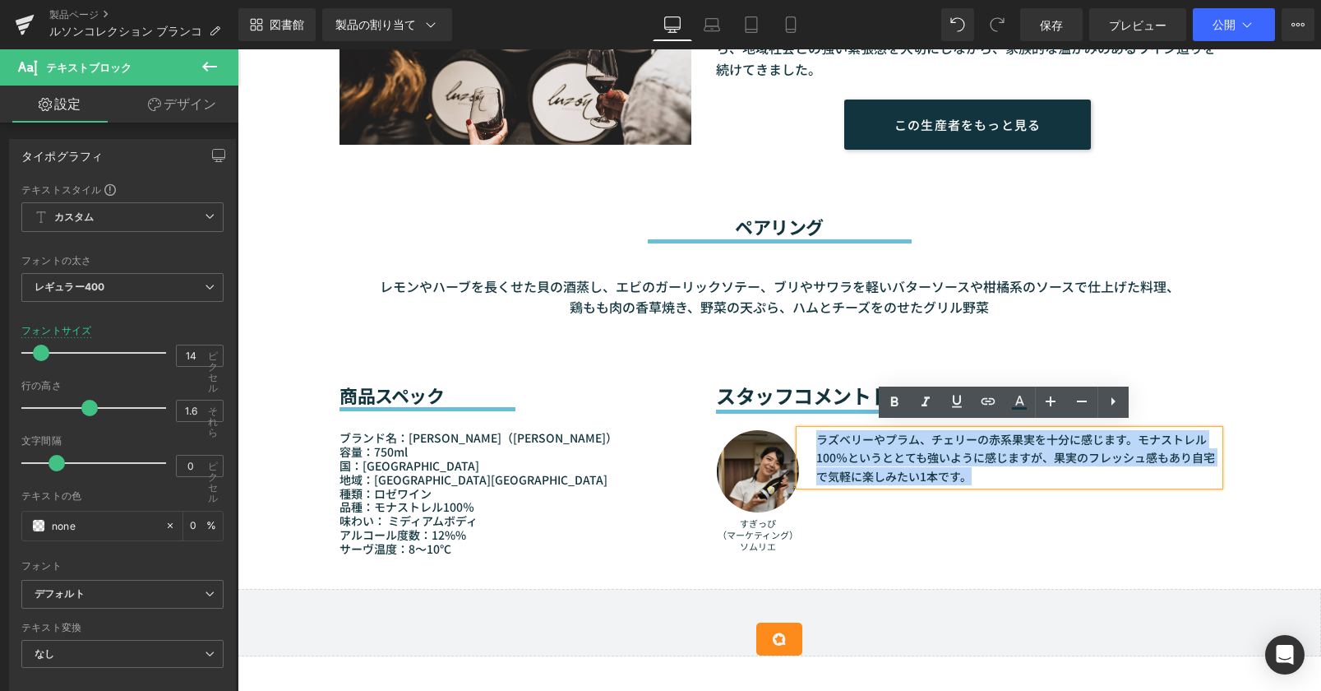
paste div
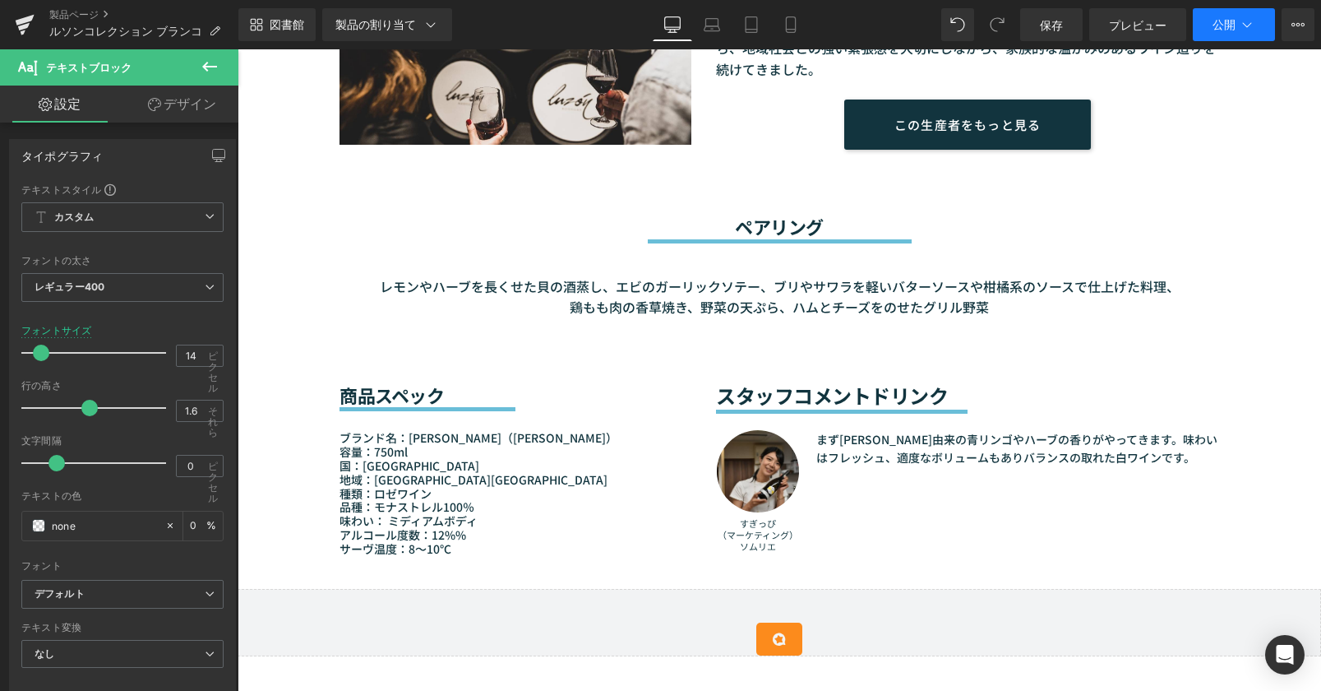
click at [1236, 22] on button "公開" at bounding box center [1234, 24] width 82 height 33
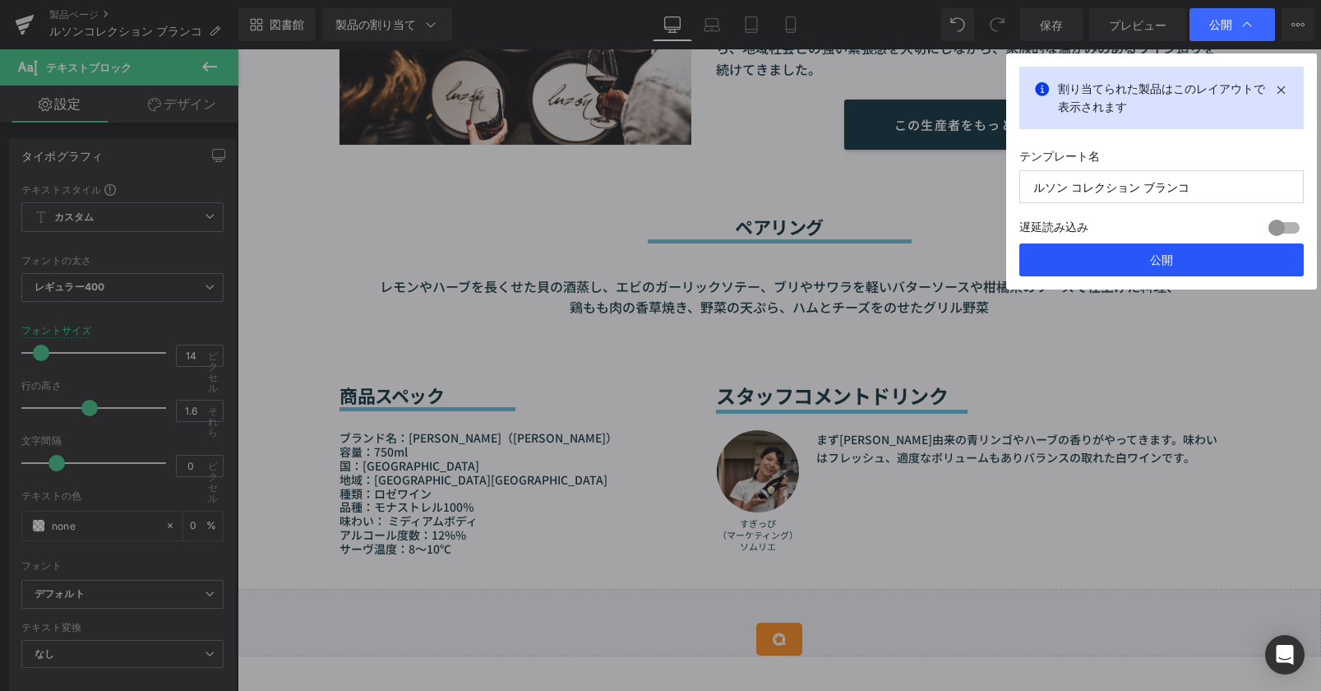
click at [1176, 274] on button "公開" at bounding box center [1161, 259] width 284 height 33
click at [1176, 262] on div "レモンやハーブを長くせた貝の酒蒸し、エビのガーリックソテー、ブリやサワラを軽いバターソースや柑橘系のソースで仕上げた料理、 鶏もも肉の香草焼き、野菜の天ぷら、…" at bounding box center [780, 280] width 880 height 75
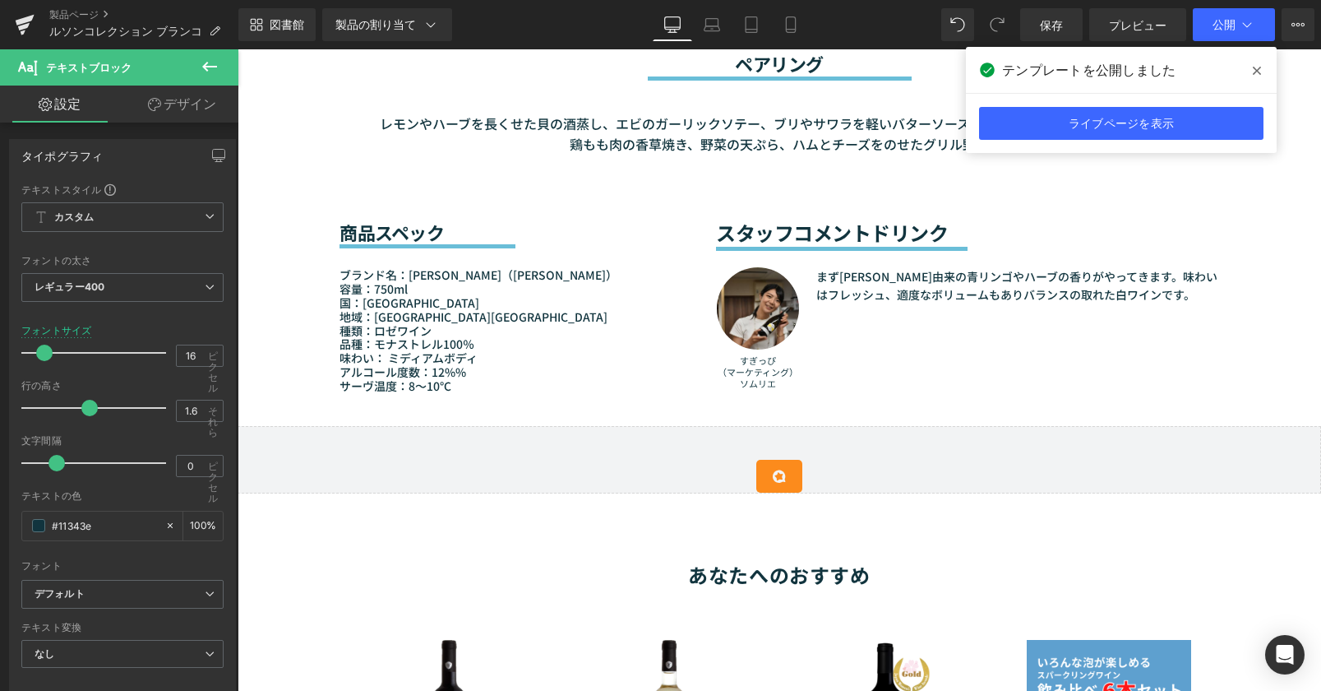
scroll to position [1480, 0]
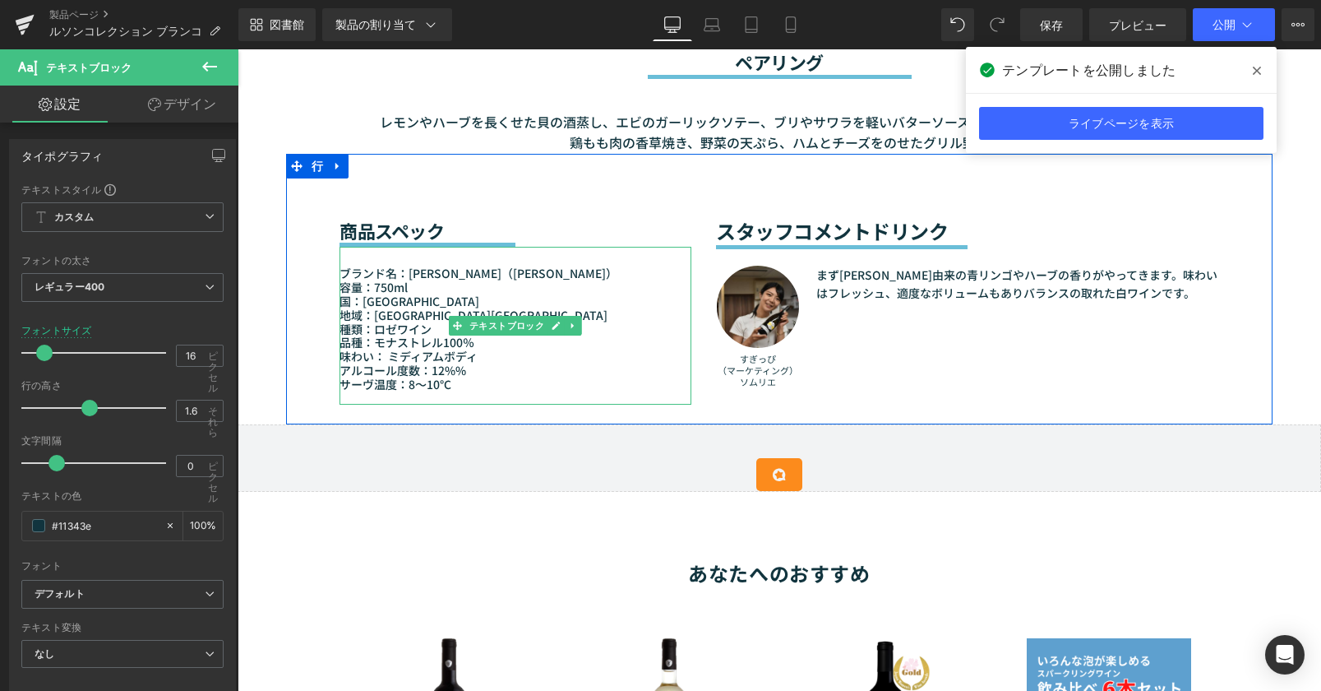
click at [442, 379] on font "サーヴ温度：8～10℃" at bounding box center [396, 384] width 112 height 16
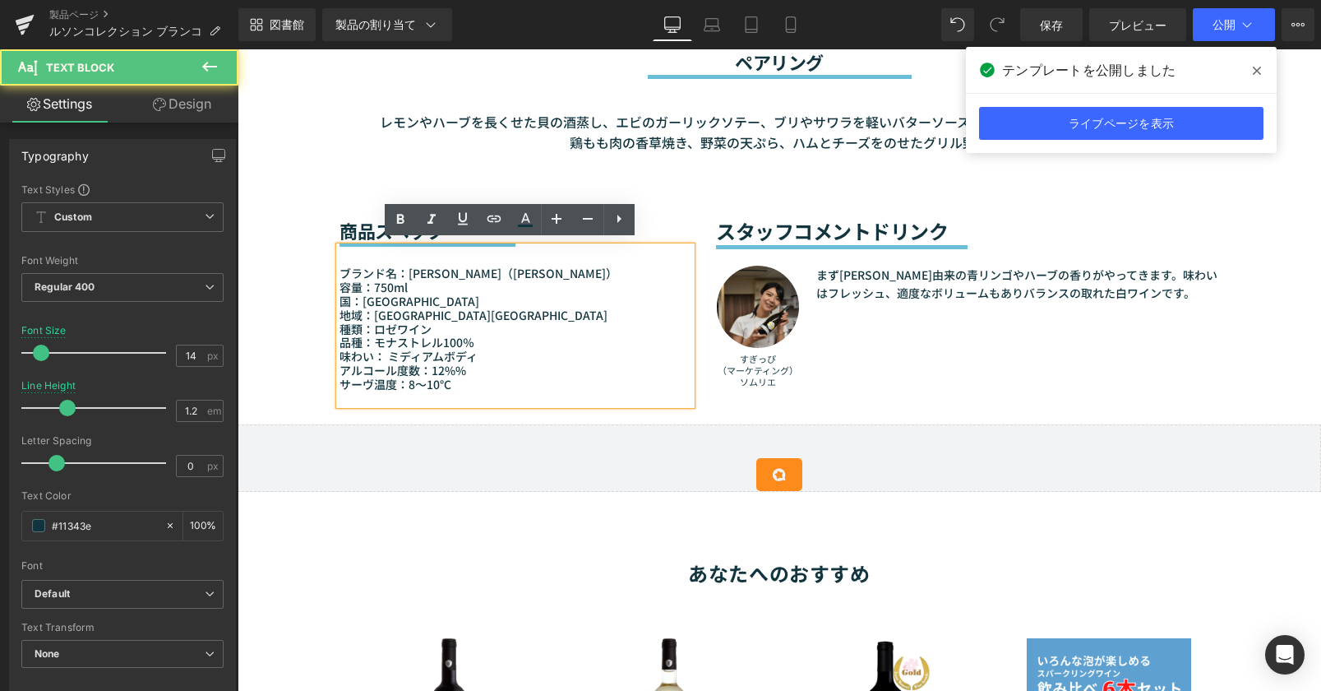
click at [444, 379] on font "サーヴ温度：8～10℃" at bounding box center [396, 384] width 112 height 16
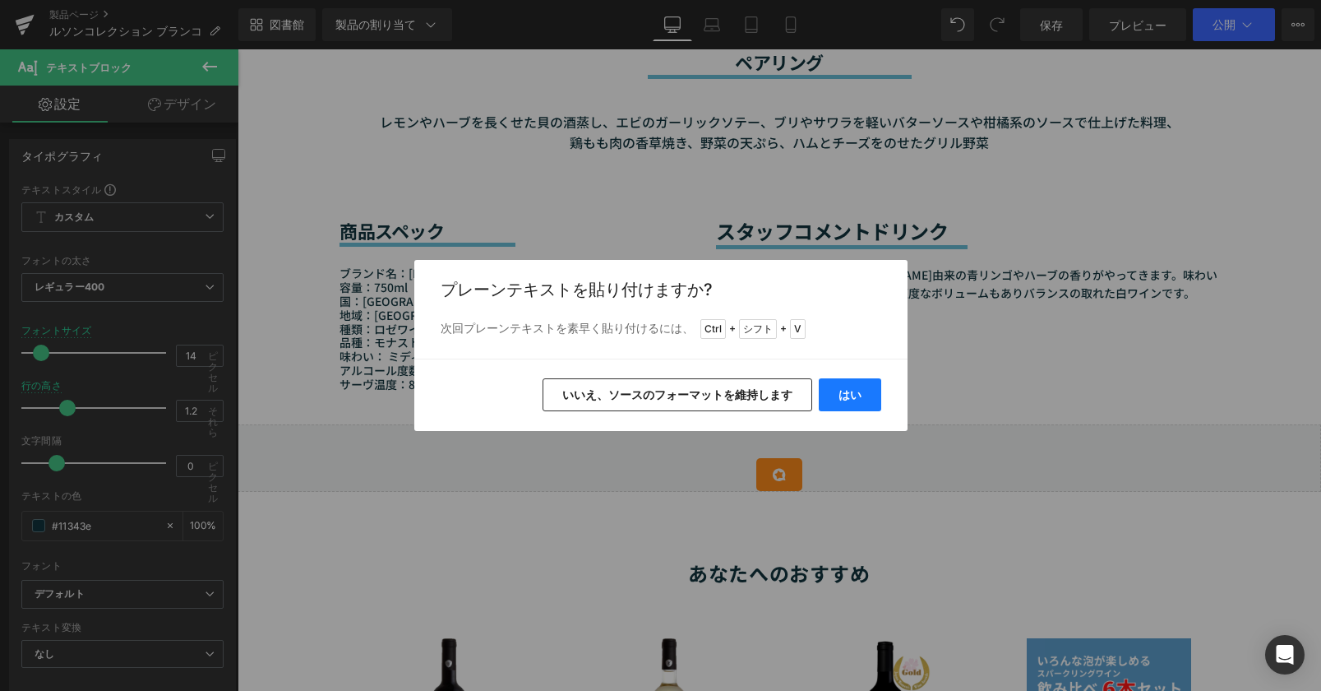
click at [842, 398] on font "はい" at bounding box center [850, 394] width 23 height 14
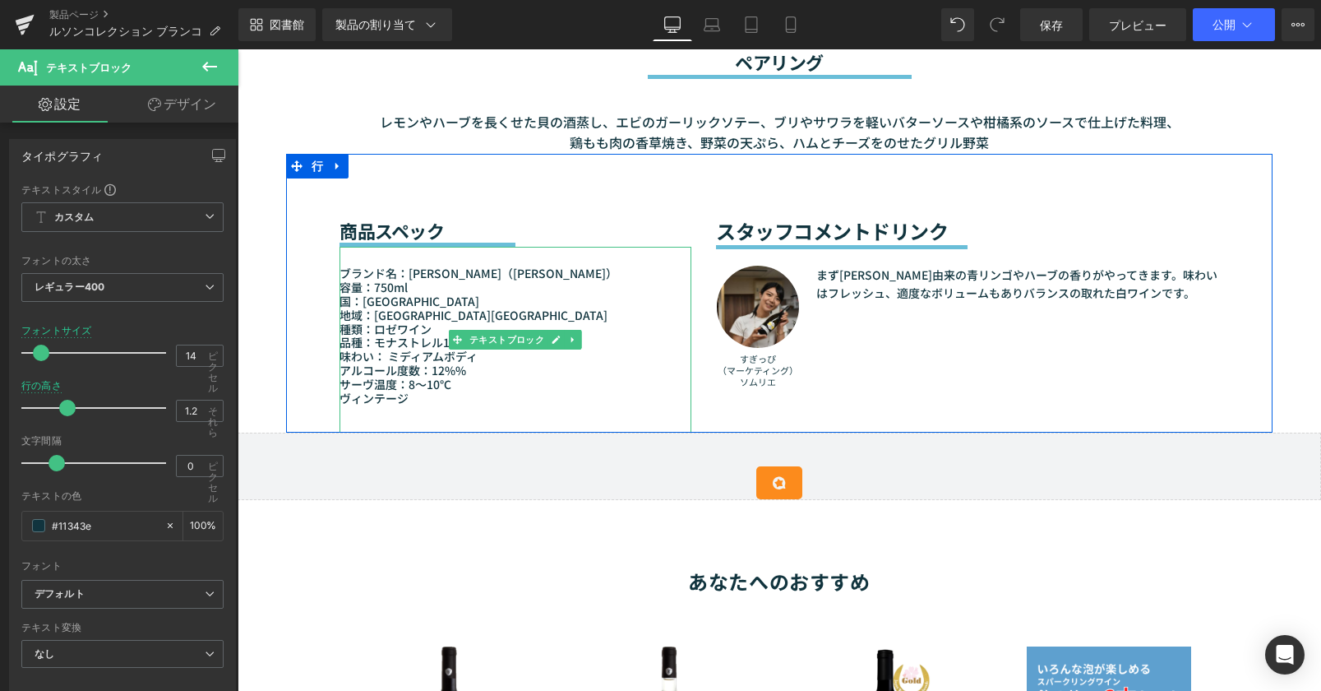
click at [404, 390] on p "サーヴ温度：8～10℃ ヴィンテージ" at bounding box center [516, 391] width 352 height 28
click at [435, 390] on p "サーヴ温度：8～10℃ ヴィンテージ：" at bounding box center [516, 391] width 352 height 28
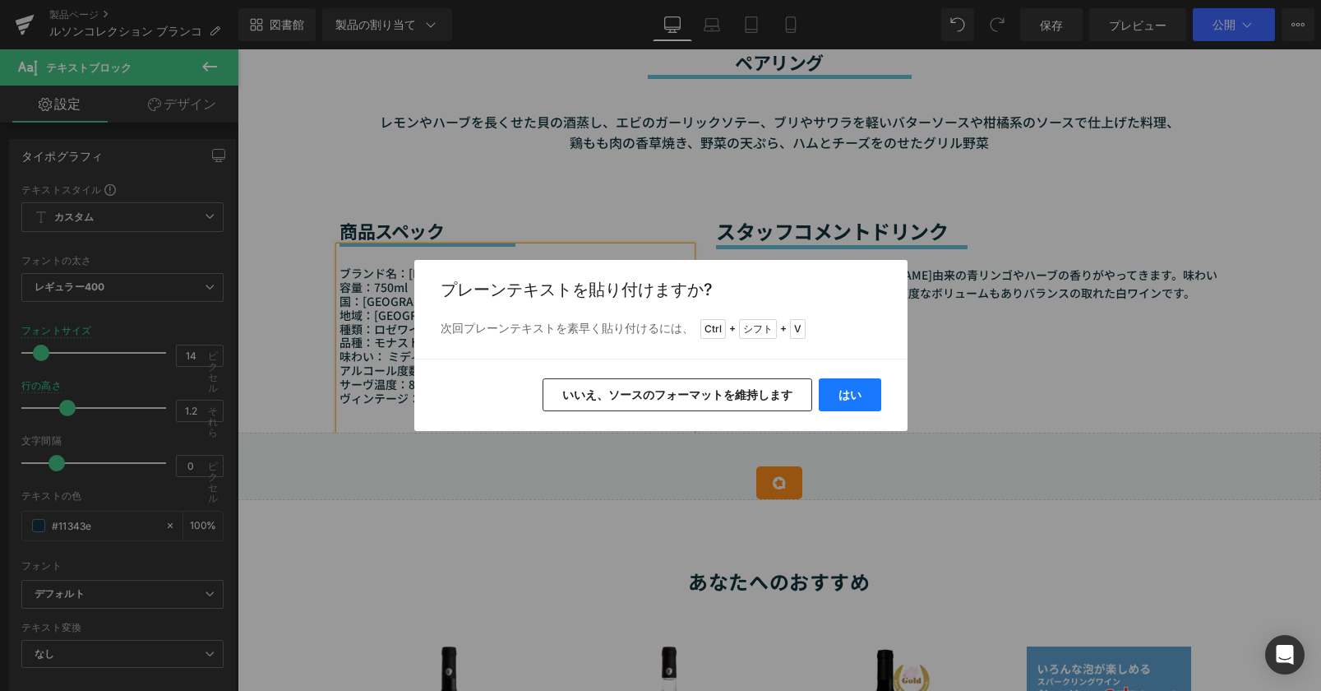
click at [831, 398] on button "はい" at bounding box center [850, 394] width 62 height 33
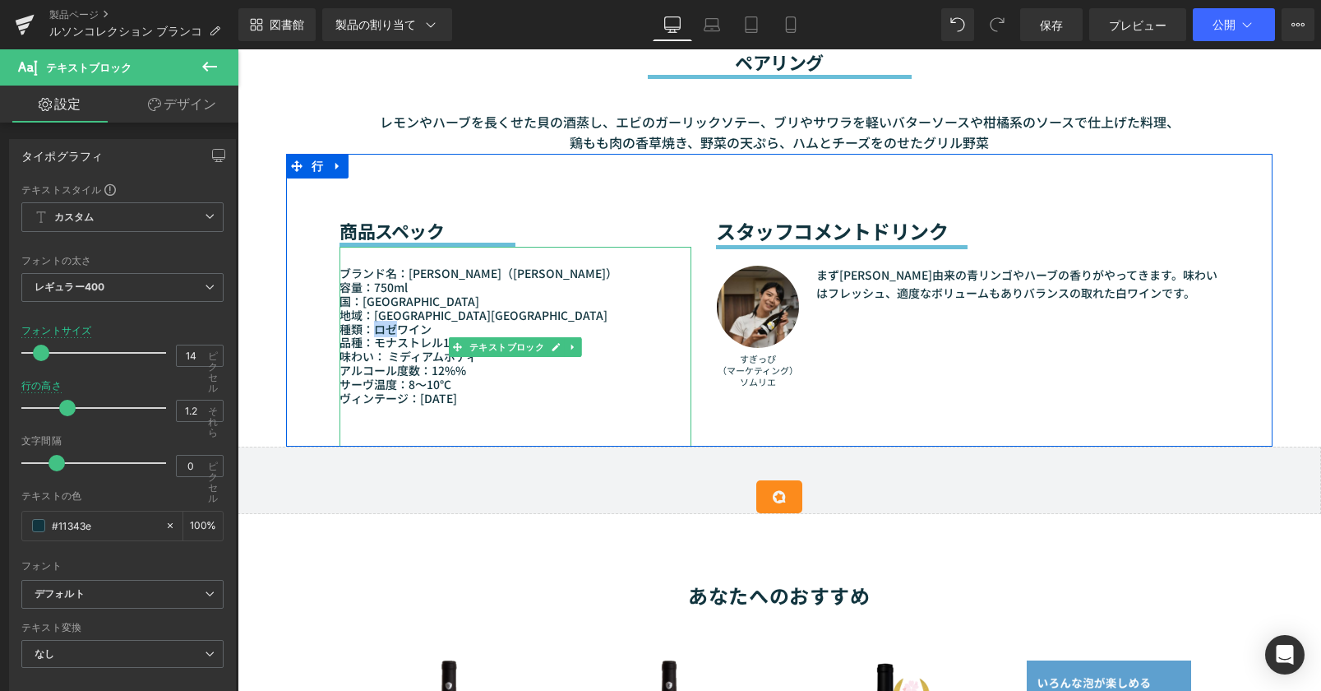
drag, startPoint x: 366, startPoint y: 319, endPoint x: 396, endPoint y: 326, distance: 31.1
click at [396, 326] on font "種類：ロゼワイン" at bounding box center [386, 329] width 92 height 16
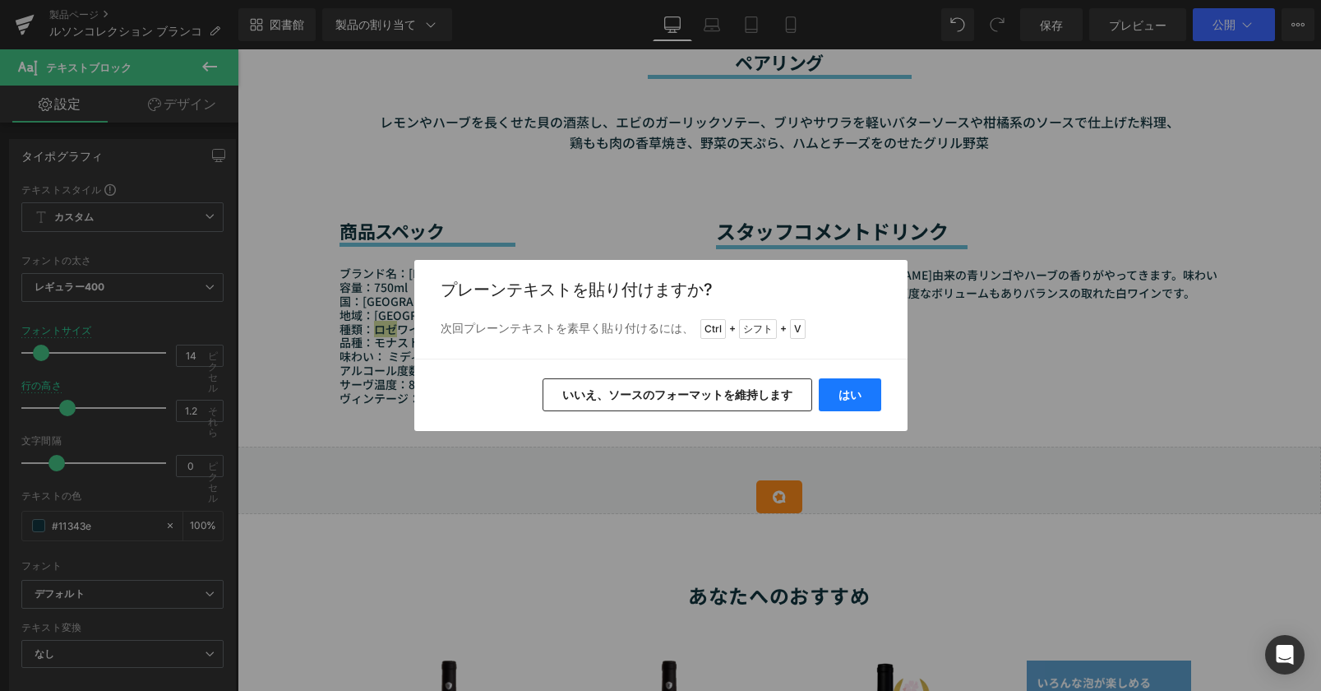
click at [849, 395] on font "はい" at bounding box center [850, 394] width 23 height 14
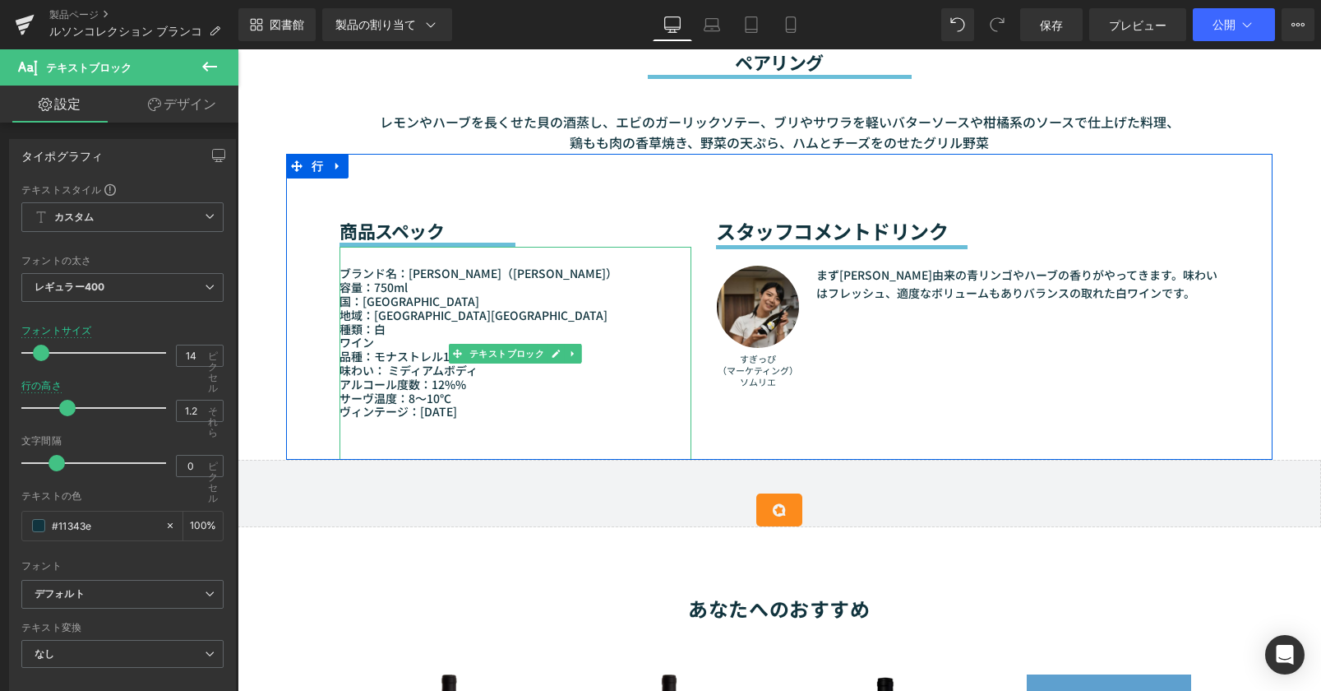
click at [340, 338] on font "ワイン" at bounding box center [357, 342] width 35 height 16
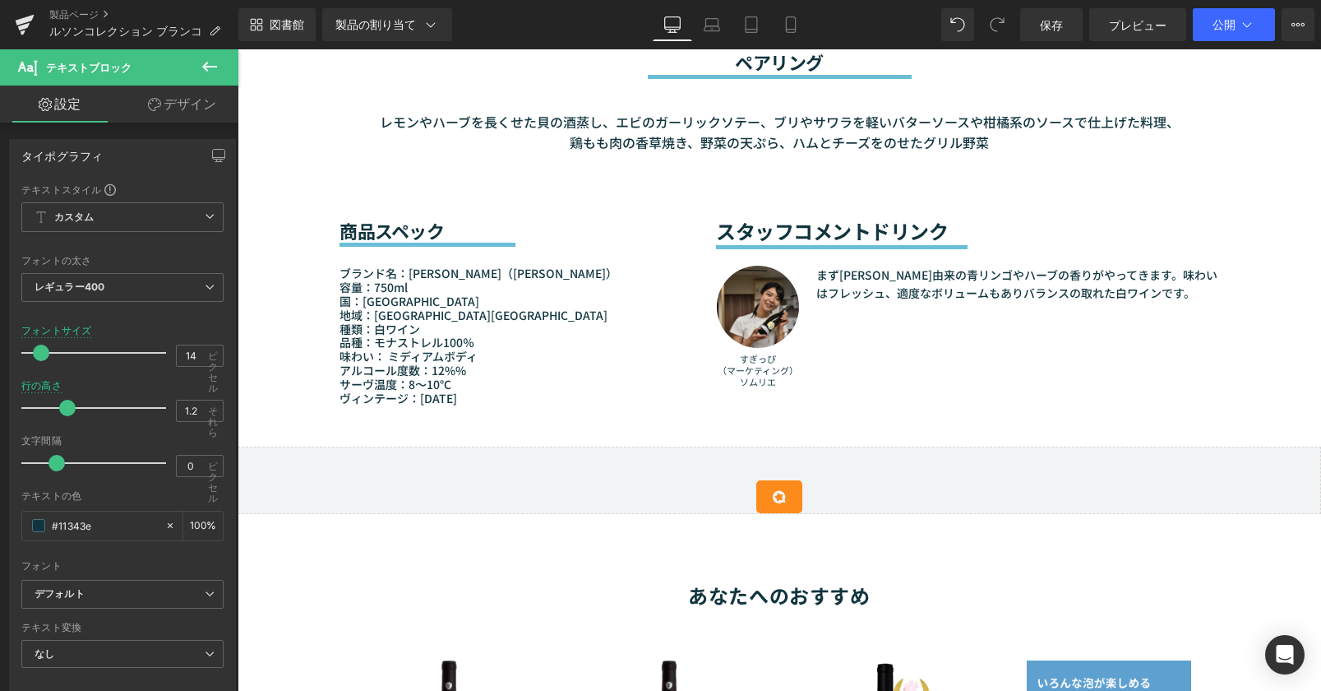
click at [474, 365] on p "アルコール度数：12%%" at bounding box center [516, 370] width 352 height 14
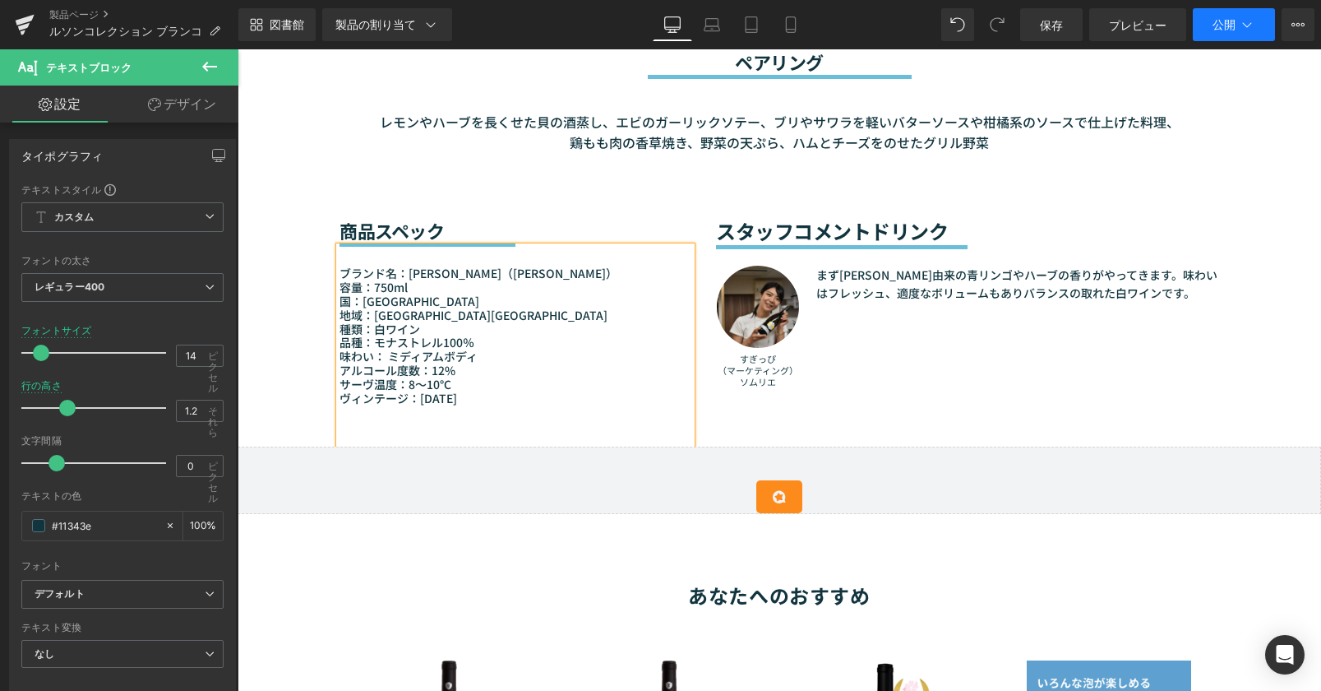
click at [1236, 24] on button "公開" at bounding box center [1234, 24] width 82 height 33
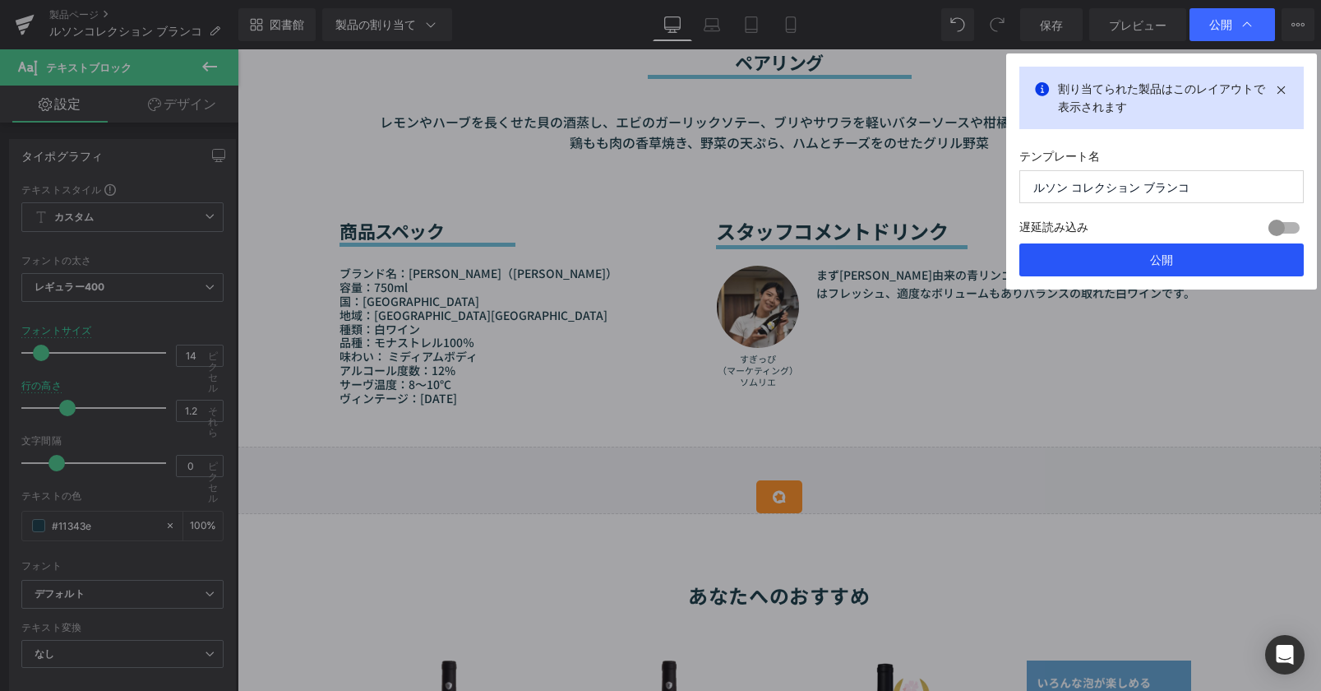
click at [1140, 259] on button "公開" at bounding box center [1161, 259] width 284 height 33
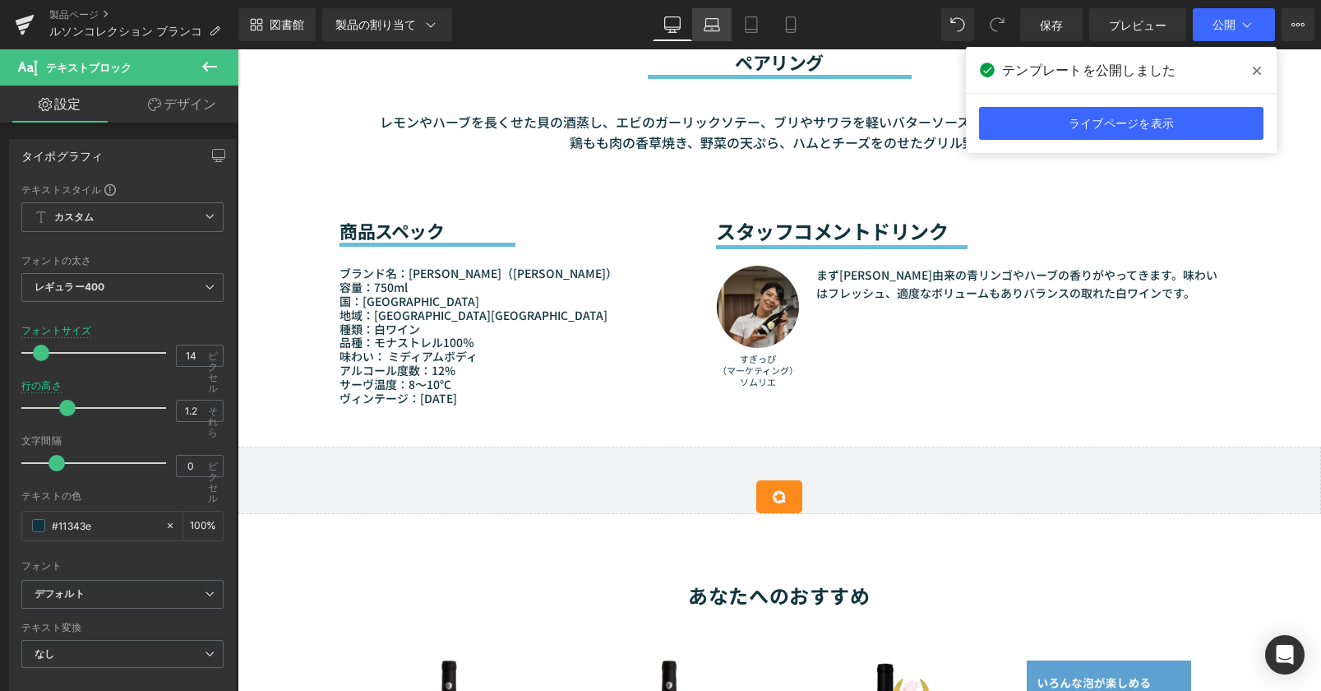
click at [711, 27] on icon at bounding box center [712, 24] width 16 height 16
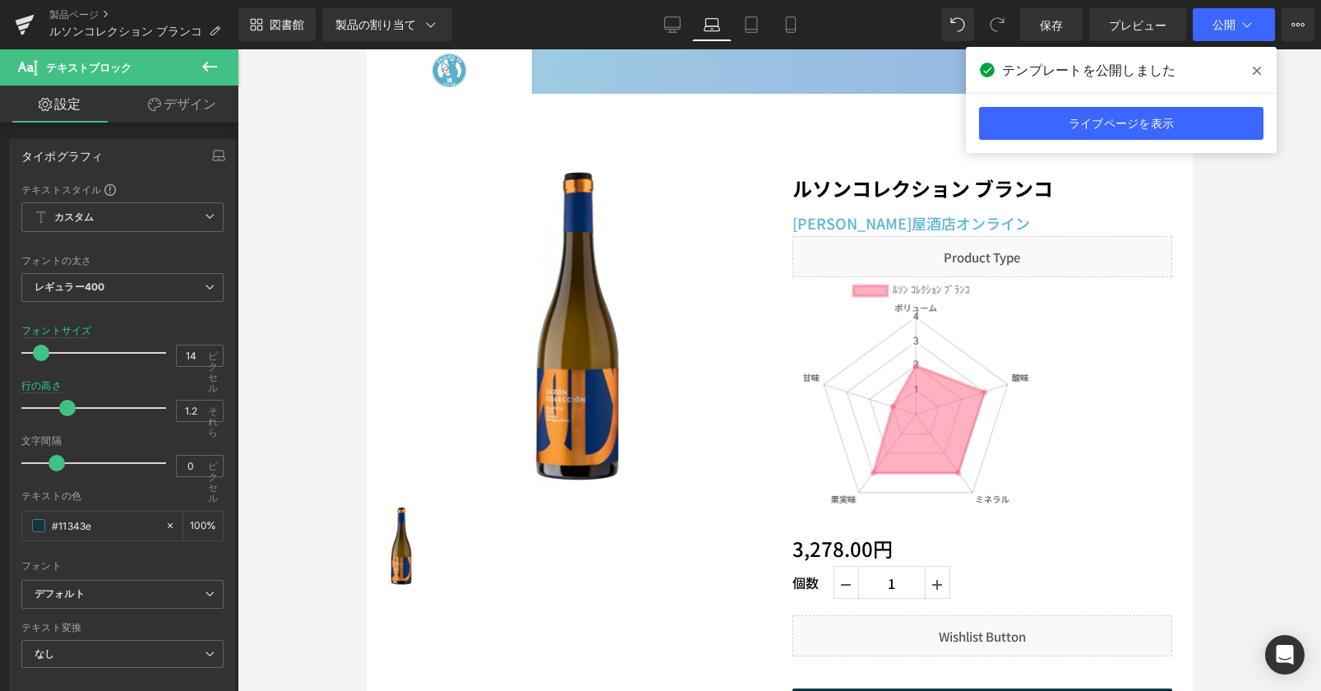
scroll to position [0, 0]
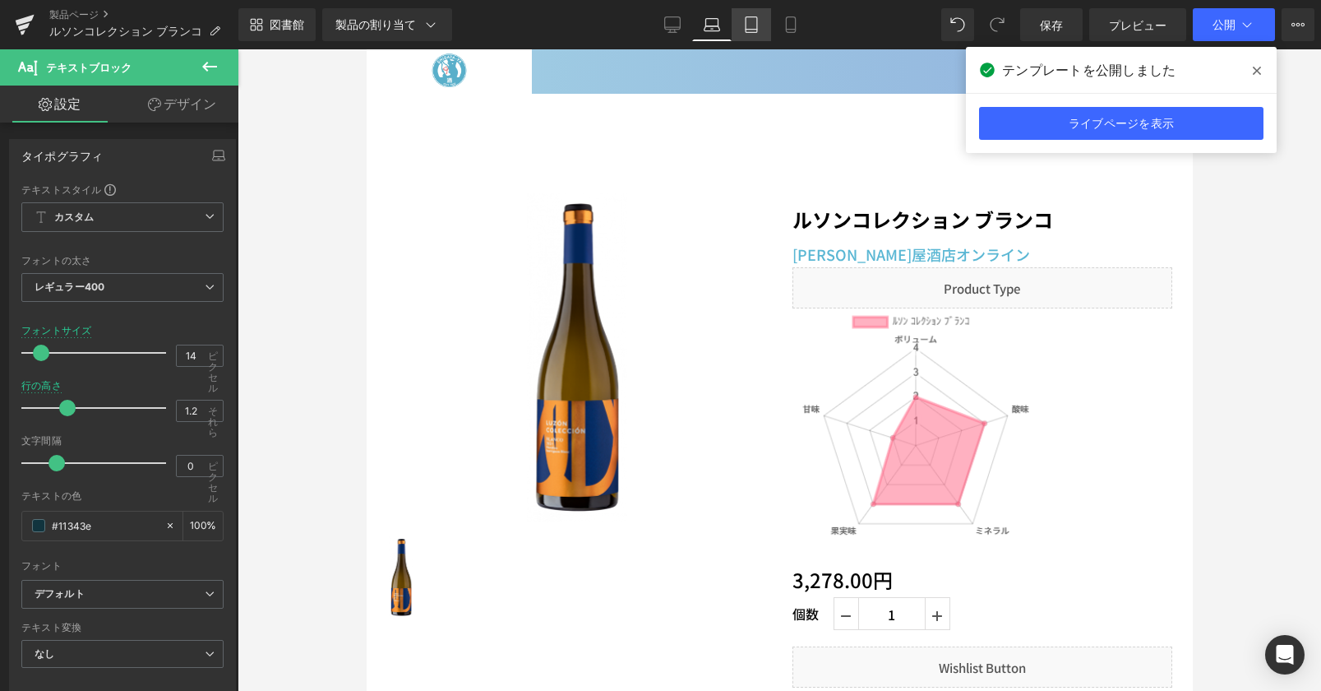
click at [756, 20] on icon at bounding box center [752, 25] width 12 height 16
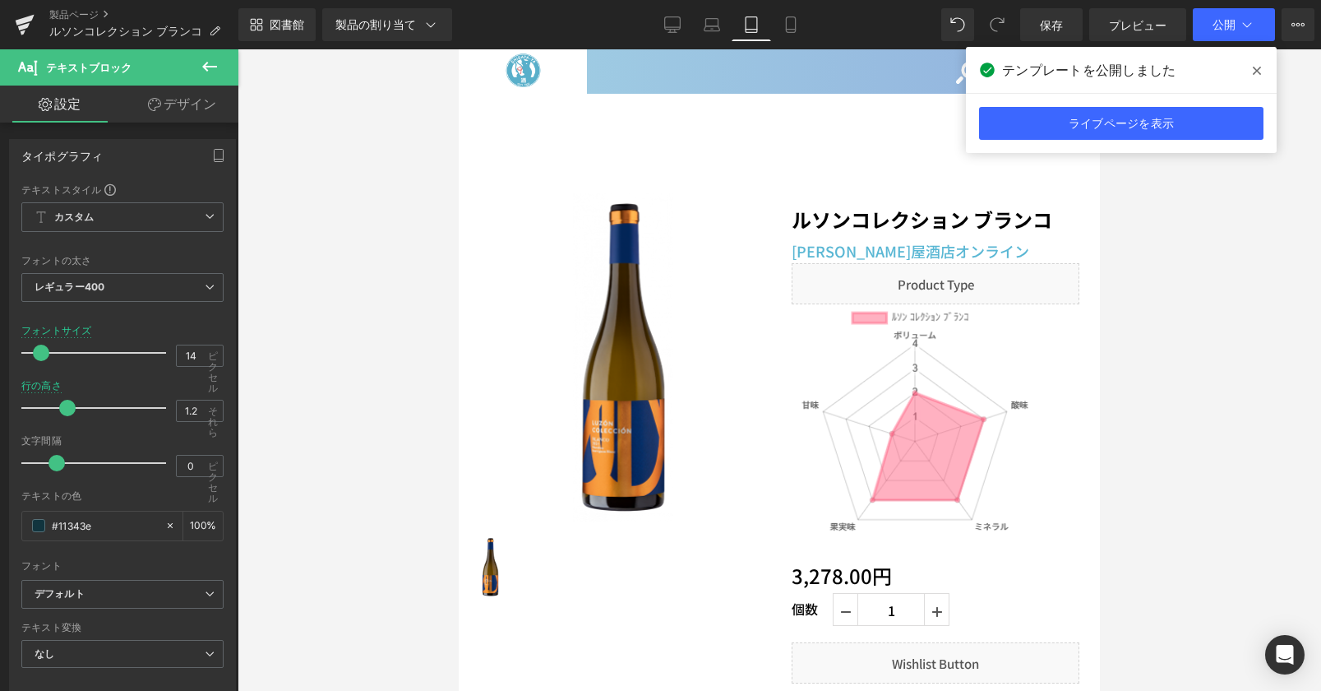
scroll to position [118, 0]
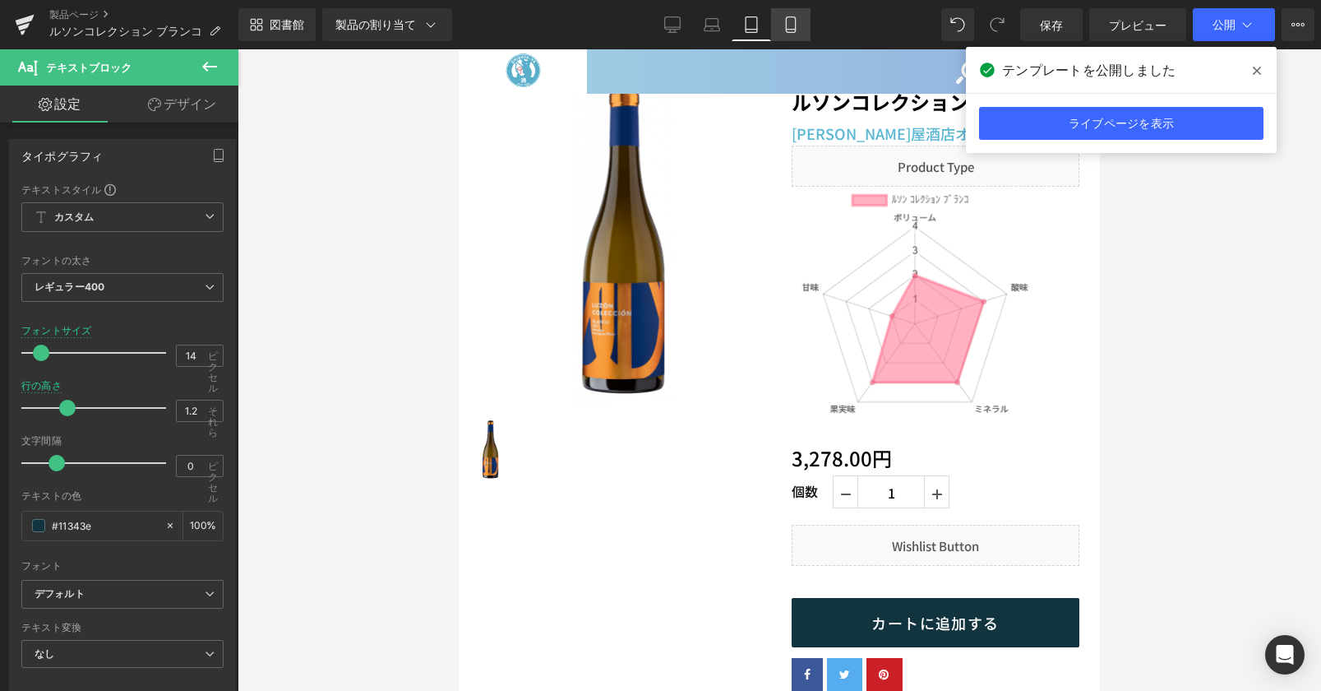
click at [783, 21] on icon at bounding box center [791, 24] width 16 height 16
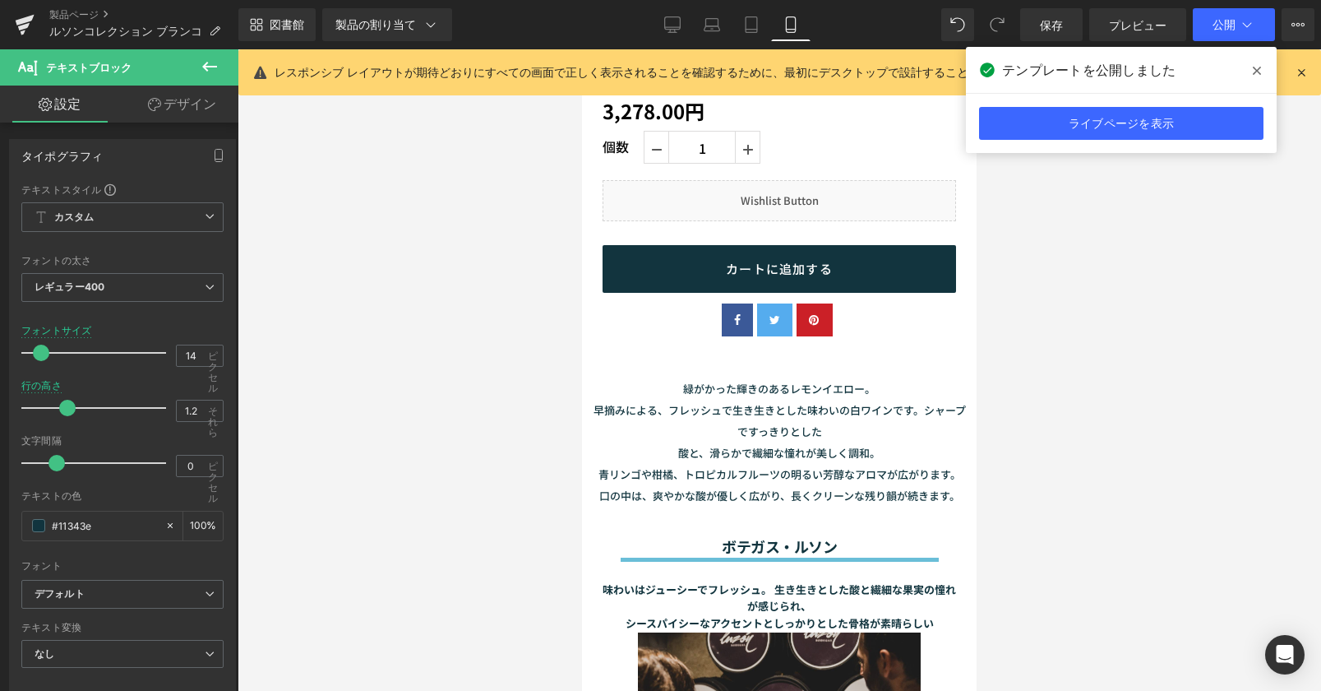
scroll to position [429, 0]
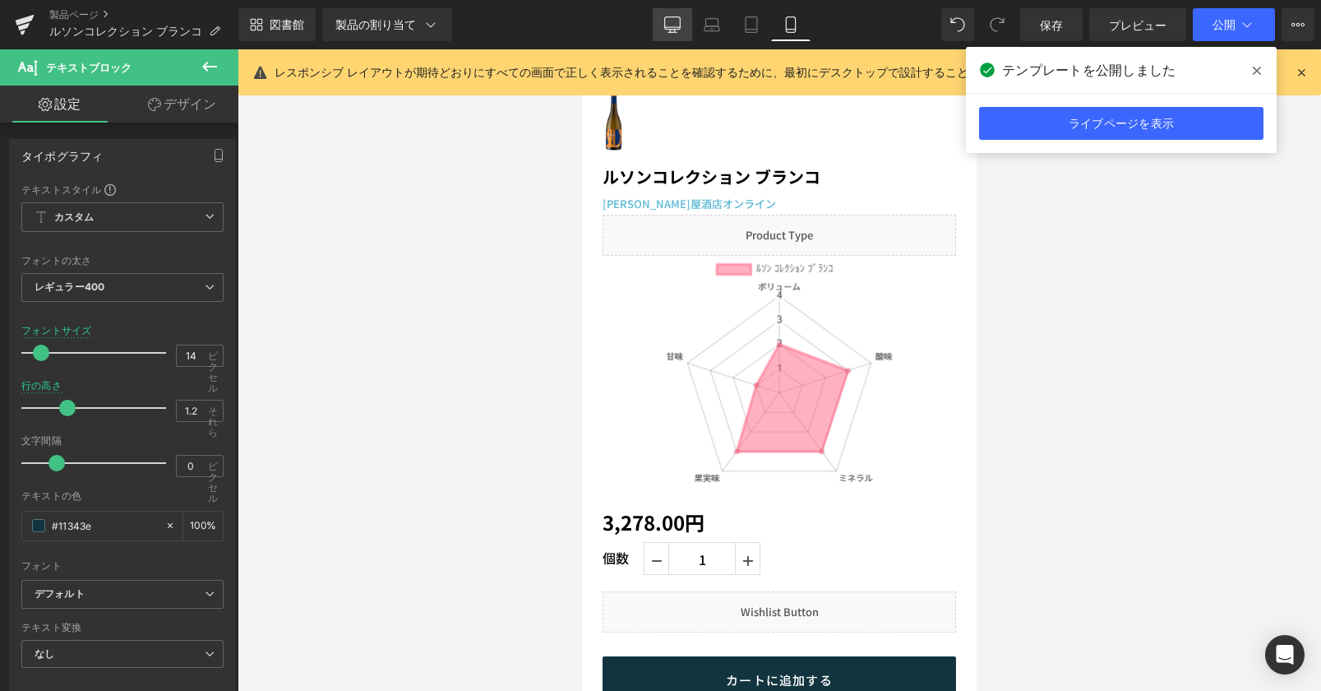
click at [659, 21] on link "デスクトップ" at bounding box center [672, 24] width 39 height 33
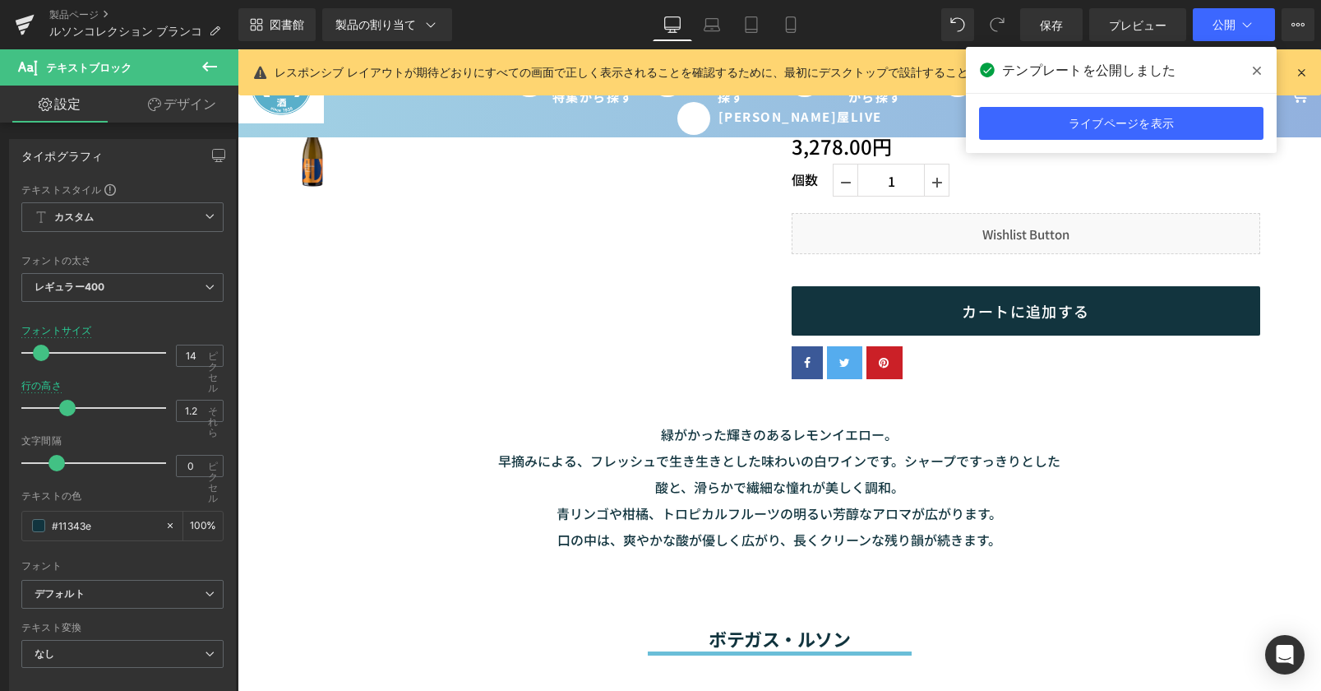
scroll to position [78, 0]
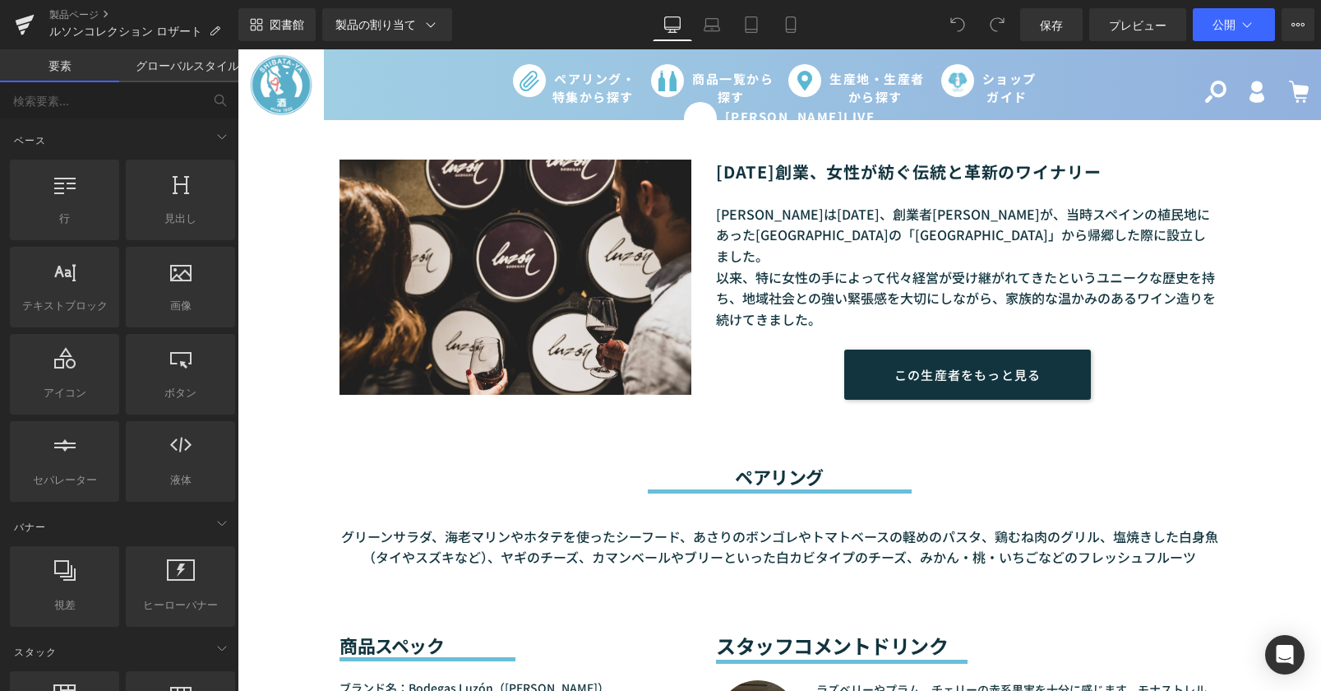
scroll to position [1233, 0]
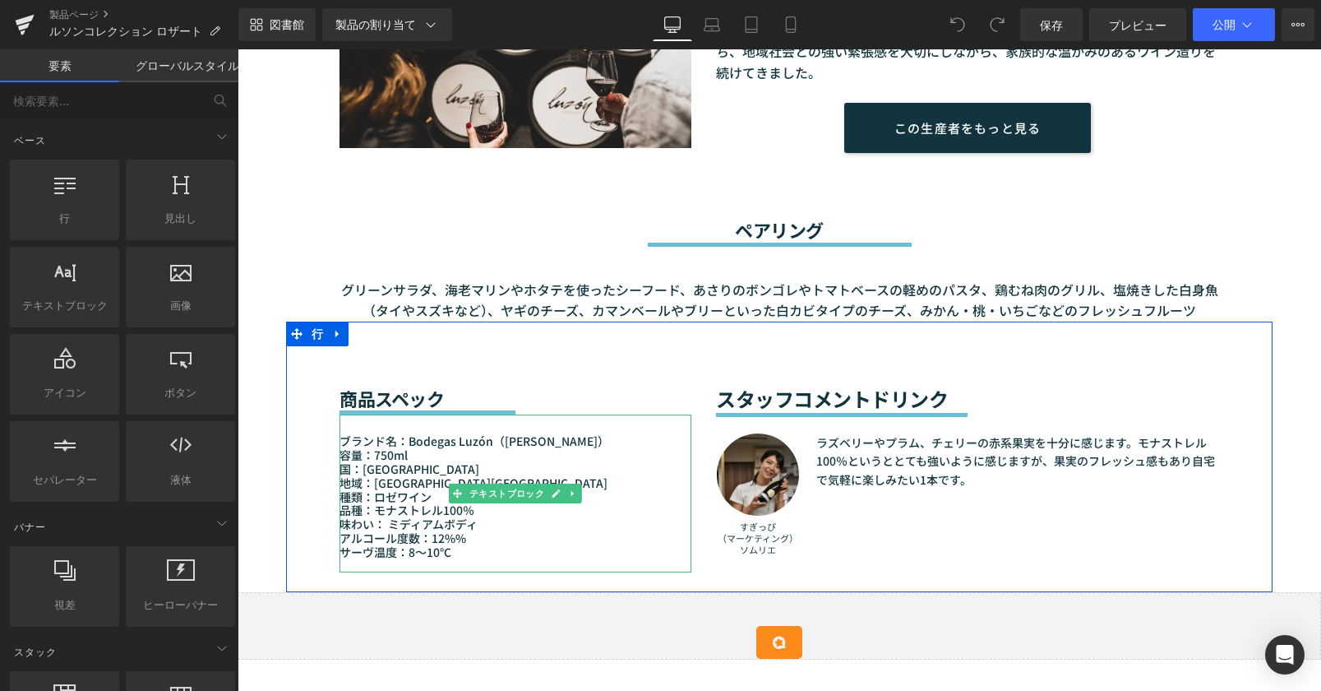
click at [459, 538] on font "アルコール度数：12%%" at bounding box center [403, 537] width 127 height 16
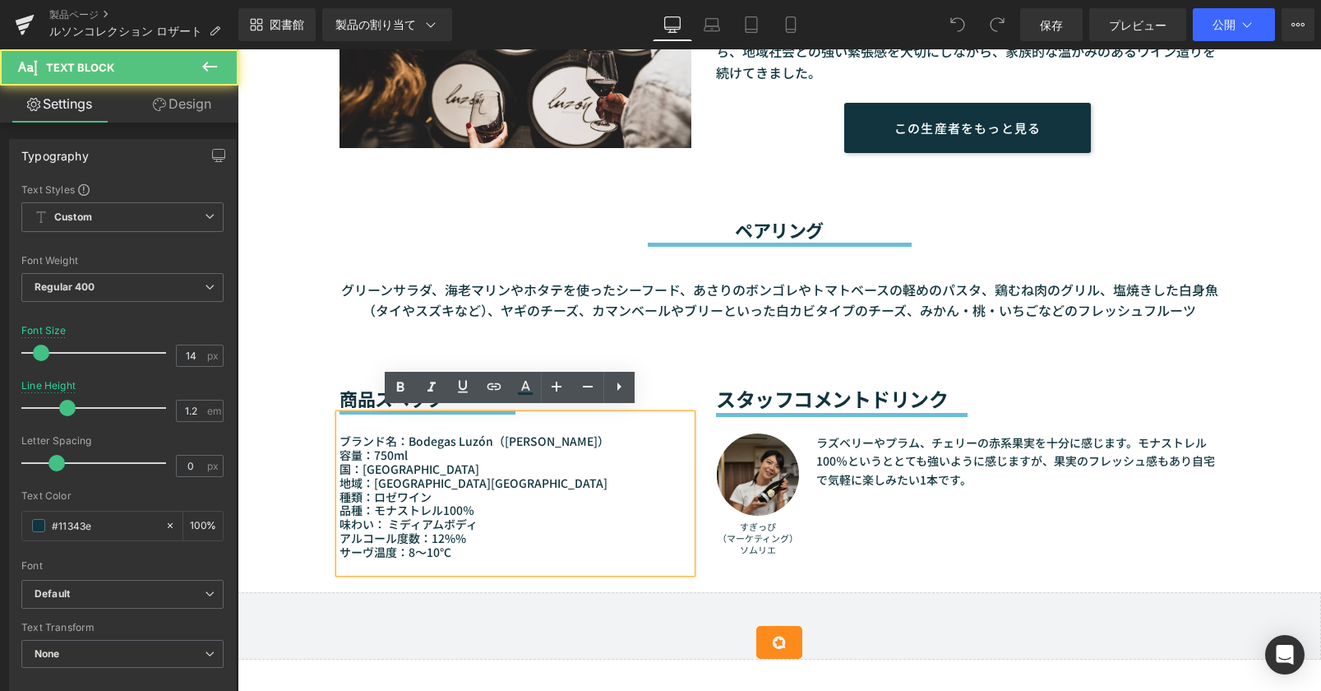
click at [459, 538] on font "アルコール度数：12%%" at bounding box center [403, 537] width 127 height 16
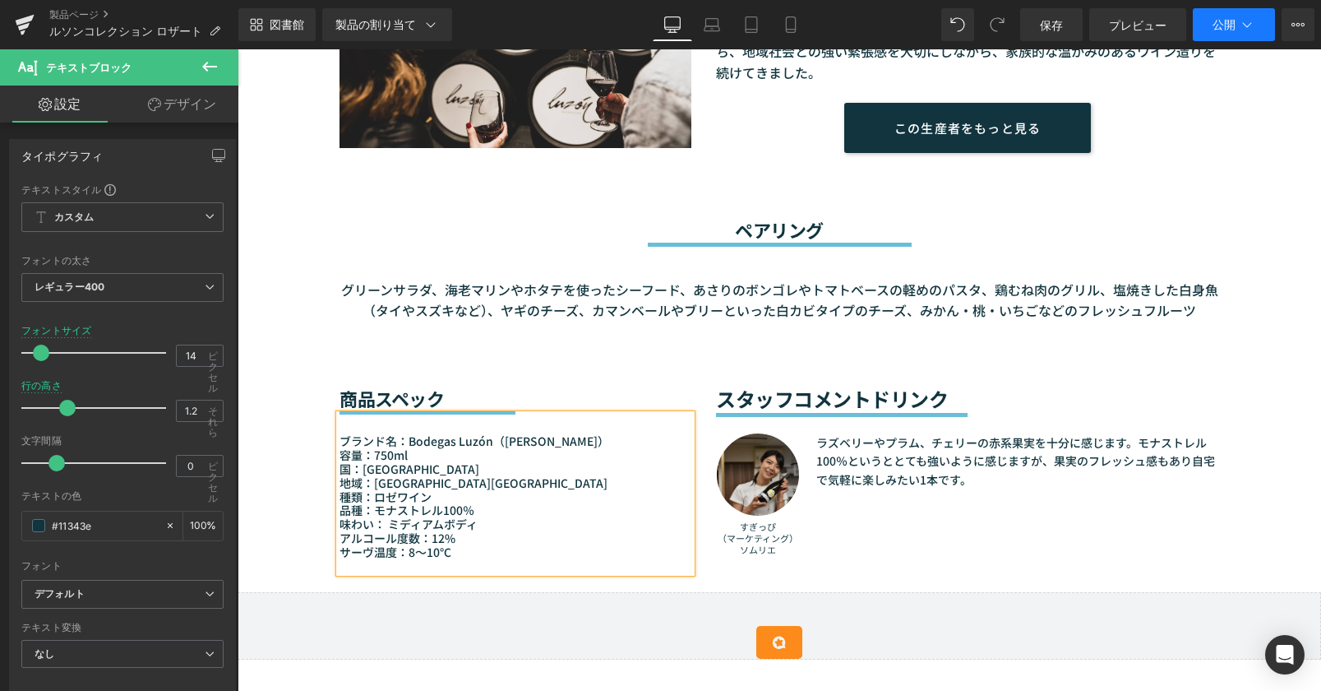
click at [1231, 23] on font "公開" at bounding box center [1224, 24] width 23 height 14
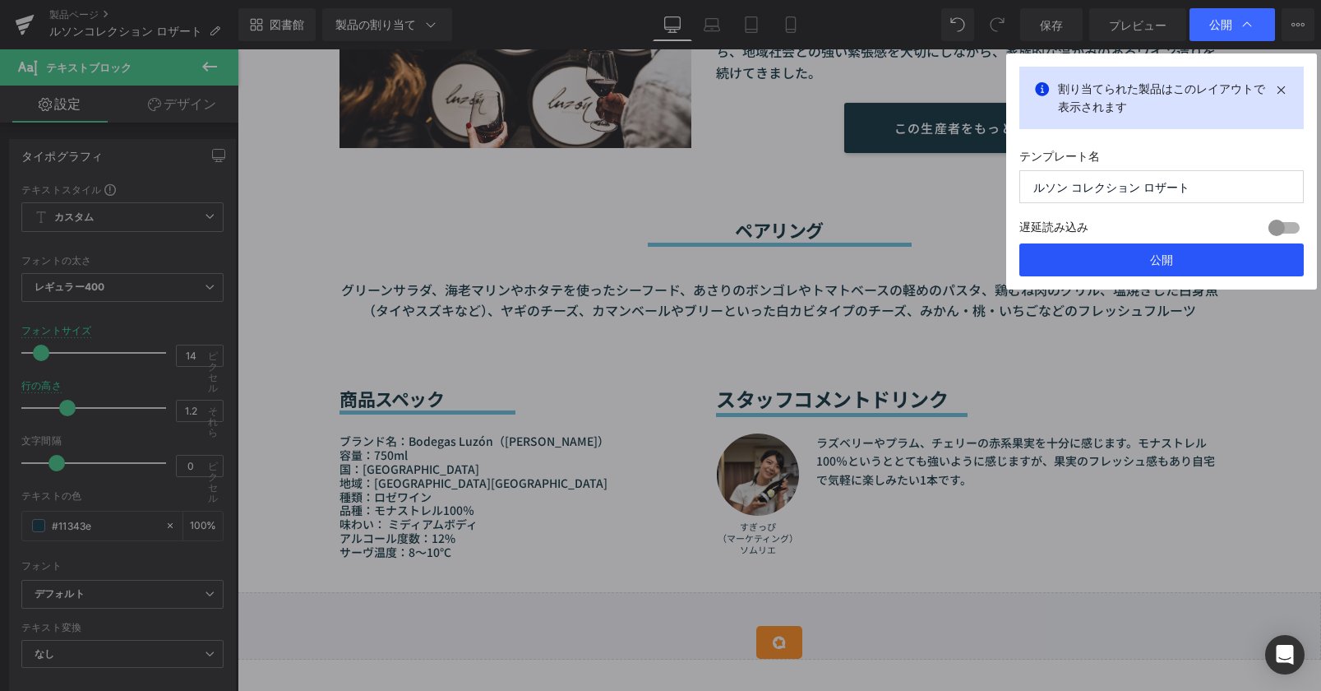
click at [1177, 266] on button "公開" at bounding box center [1161, 259] width 284 height 33
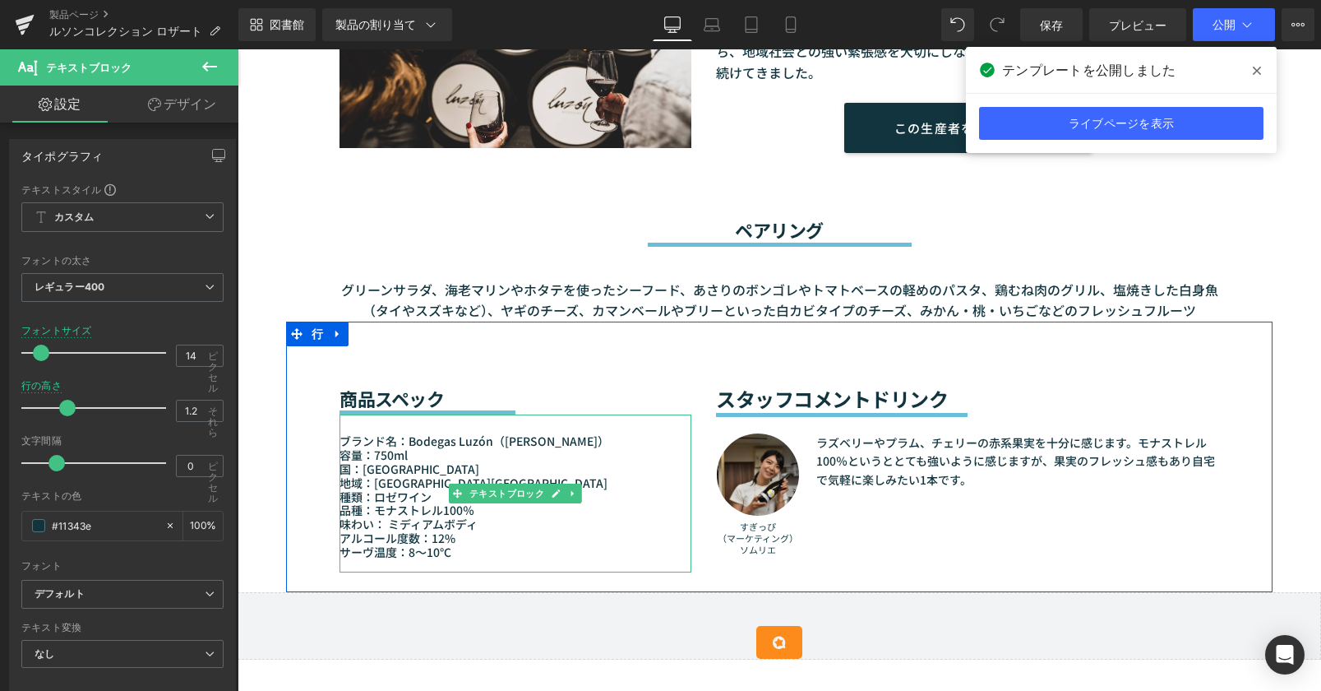
click at [460, 545] on p "サーヴ温度：8～10℃" at bounding box center [516, 552] width 352 height 14
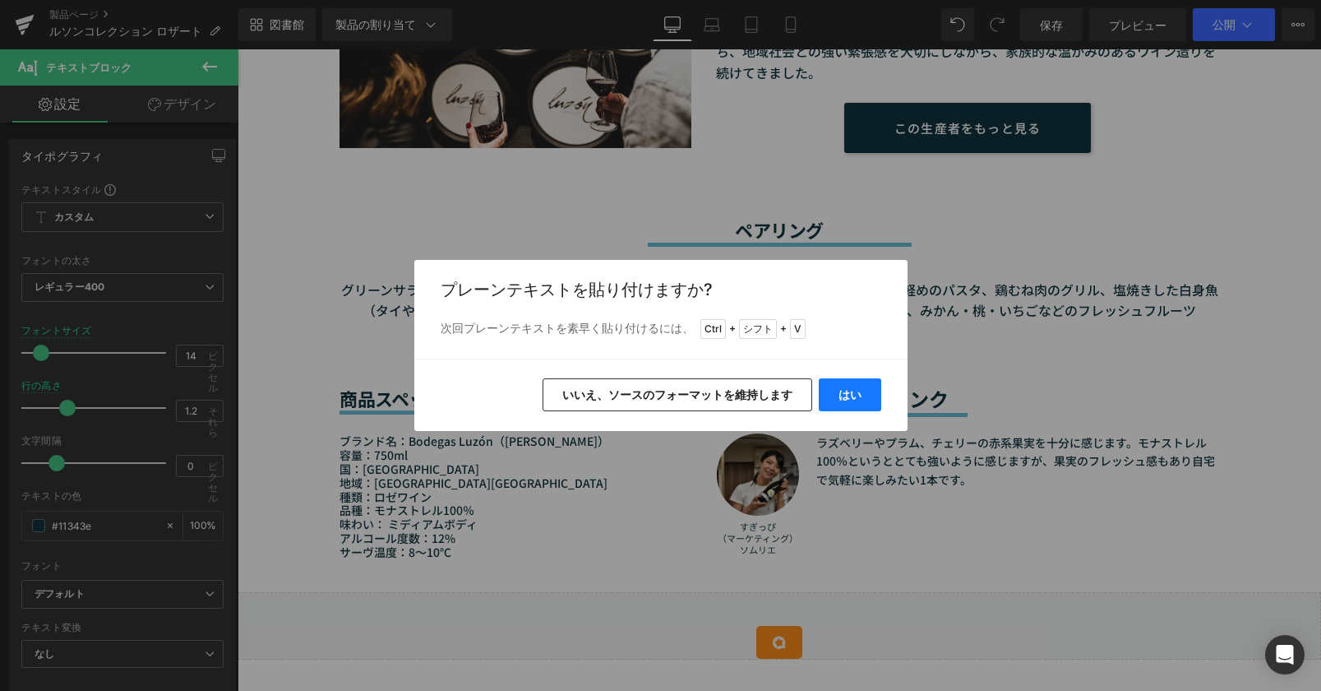
click at [851, 385] on button "はい" at bounding box center [850, 394] width 62 height 33
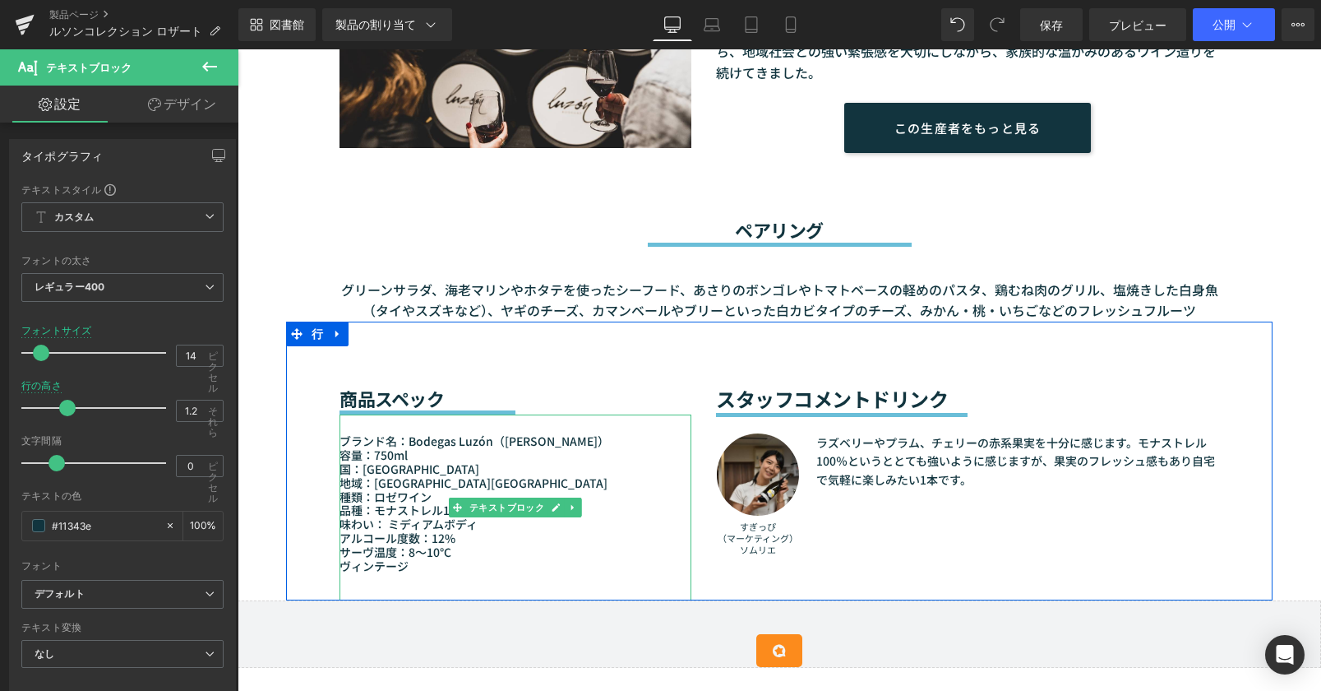
click at [403, 561] on p "ヴィンテージ" at bounding box center [516, 566] width 352 height 14
click at [423, 564] on p "ヴィンテージ：" at bounding box center [516, 566] width 352 height 14
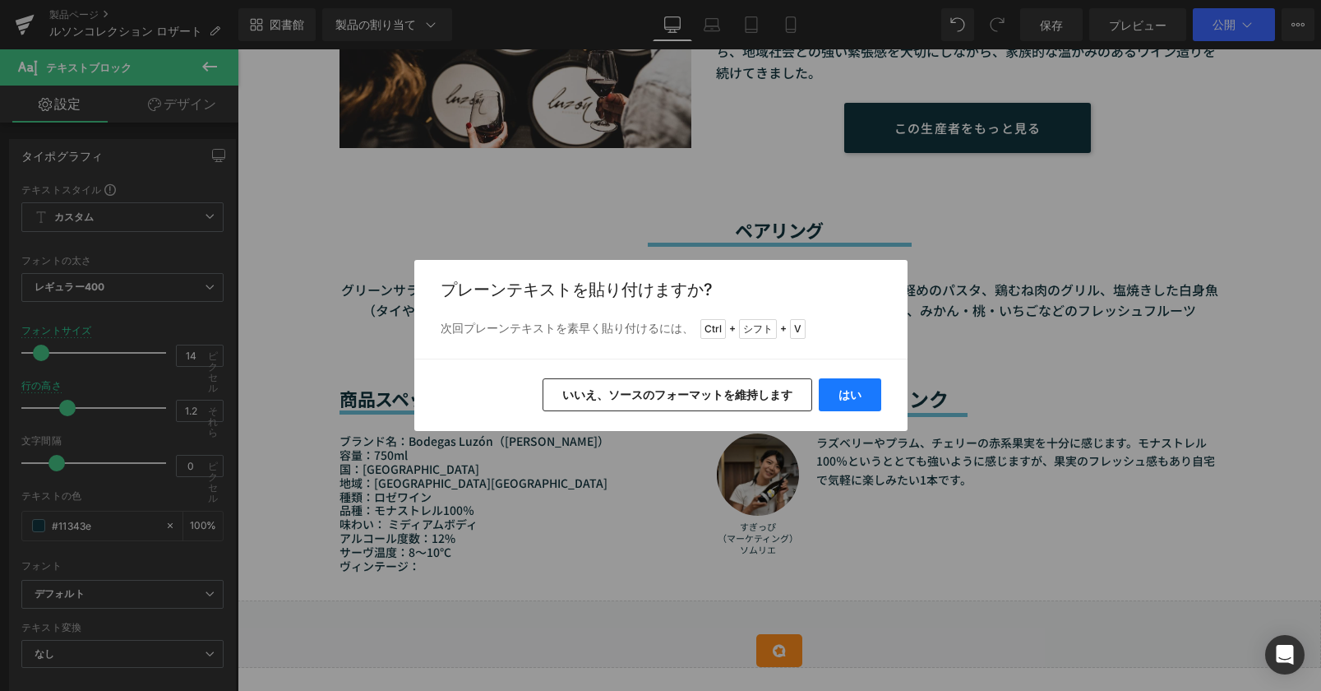
click at [834, 396] on button "はい" at bounding box center [850, 394] width 62 height 33
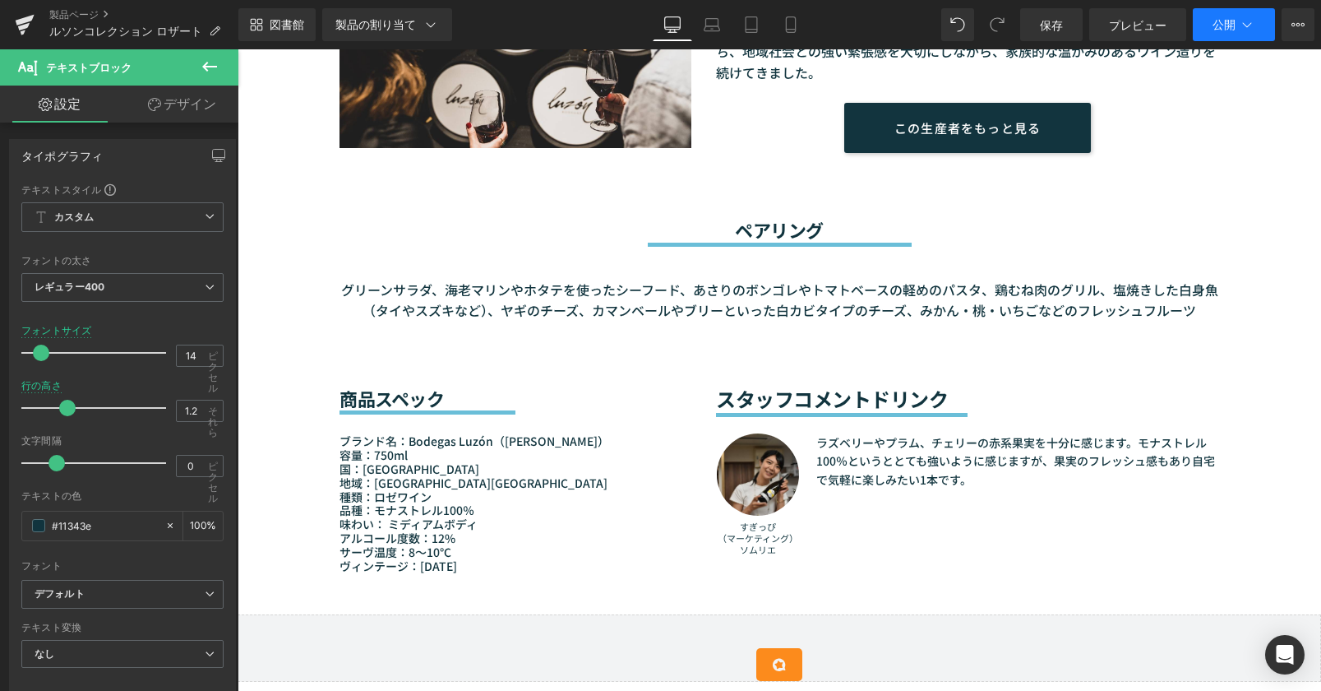
click at [1248, 21] on icon at bounding box center [1247, 24] width 16 height 16
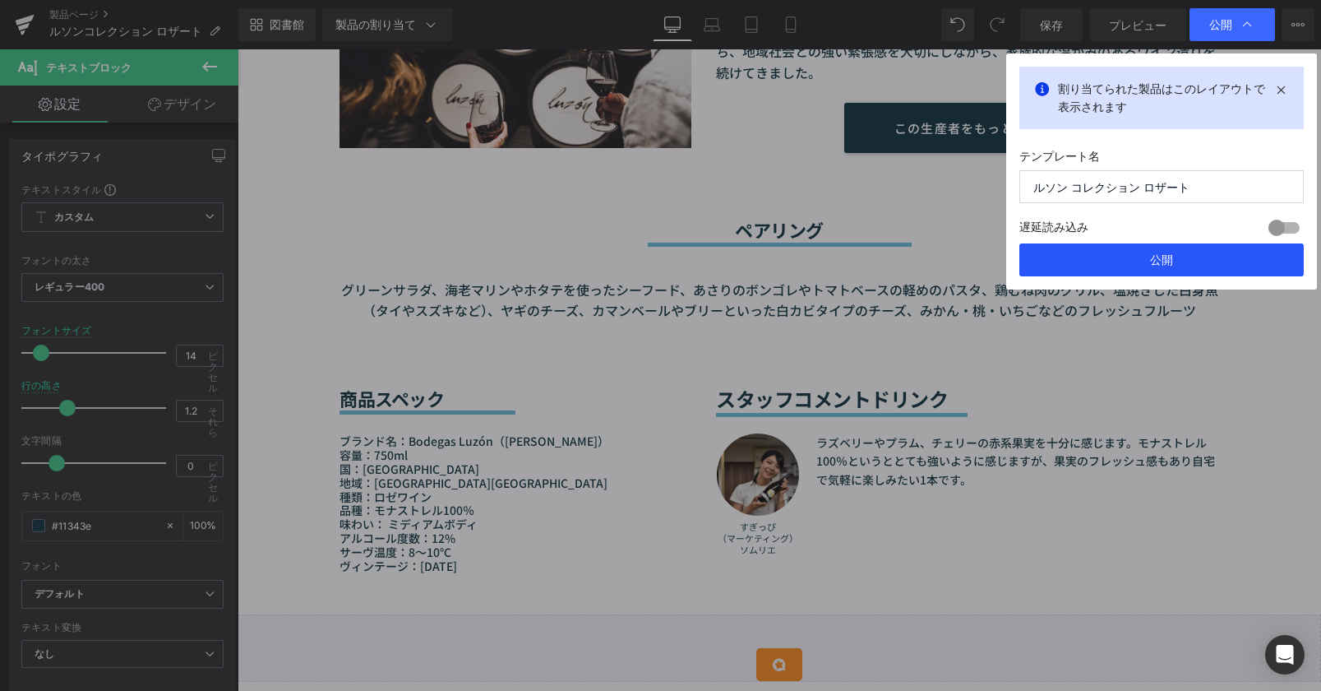
click at [1186, 260] on button "公開" at bounding box center [1161, 259] width 284 height 33
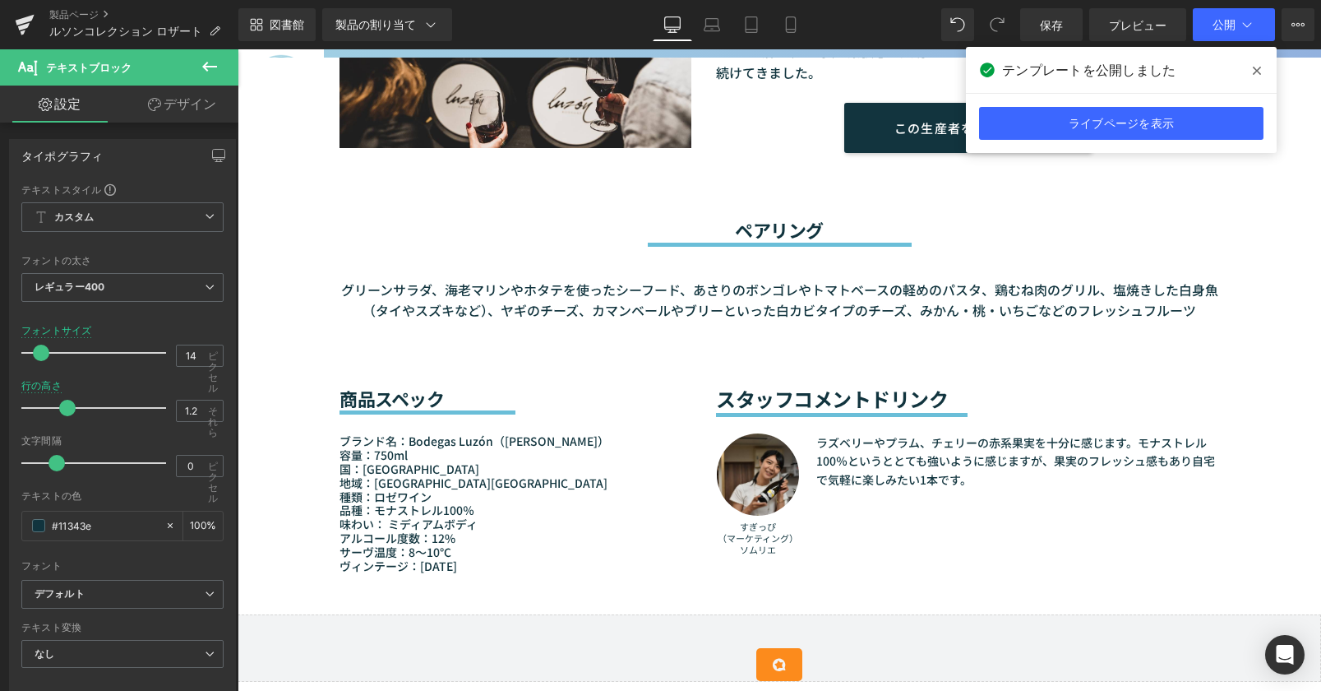
scroll to position [904, 0]
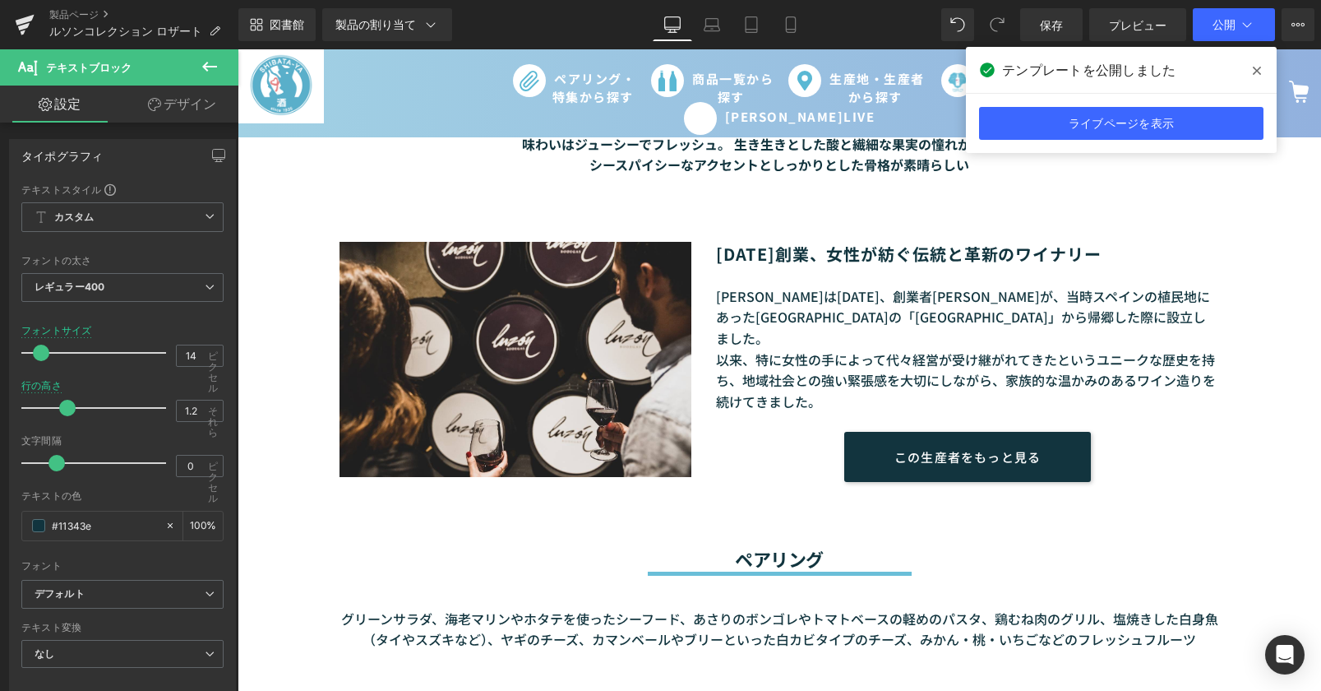
click at [1254, 67] on icon at bounding box center [1257, 70] width 8 height 13
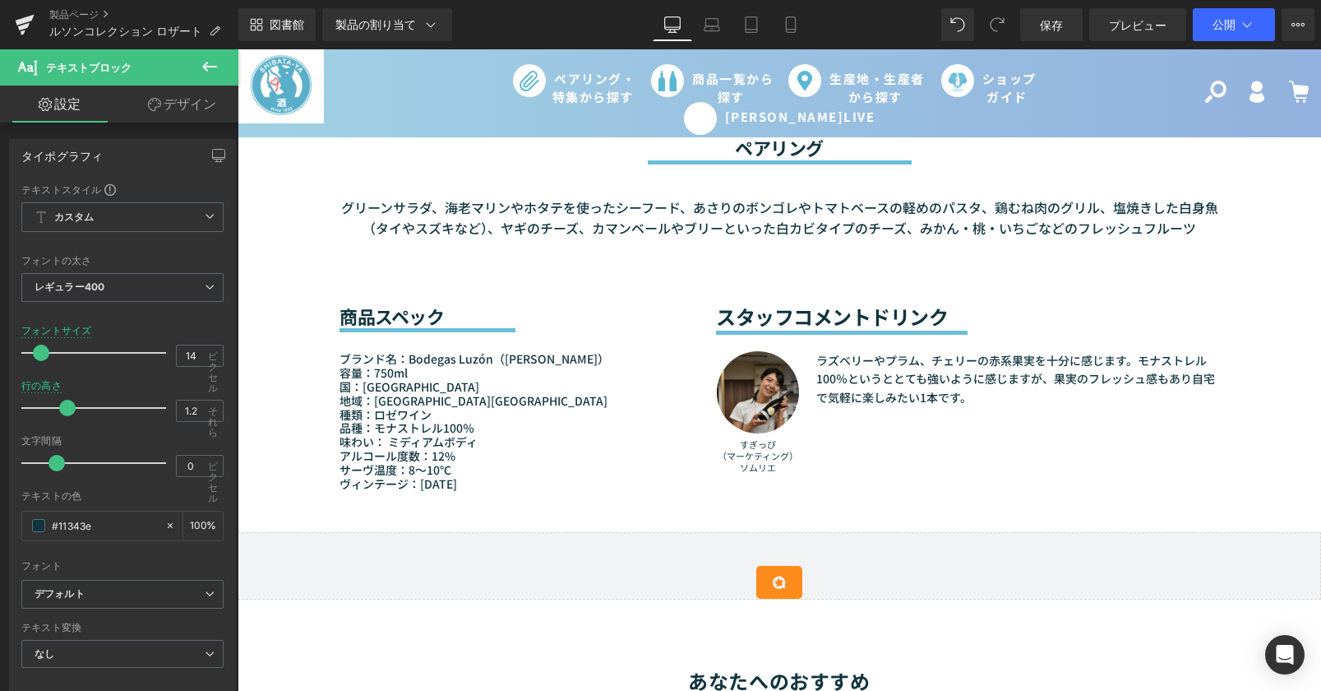
scroll to position [1151, 0]
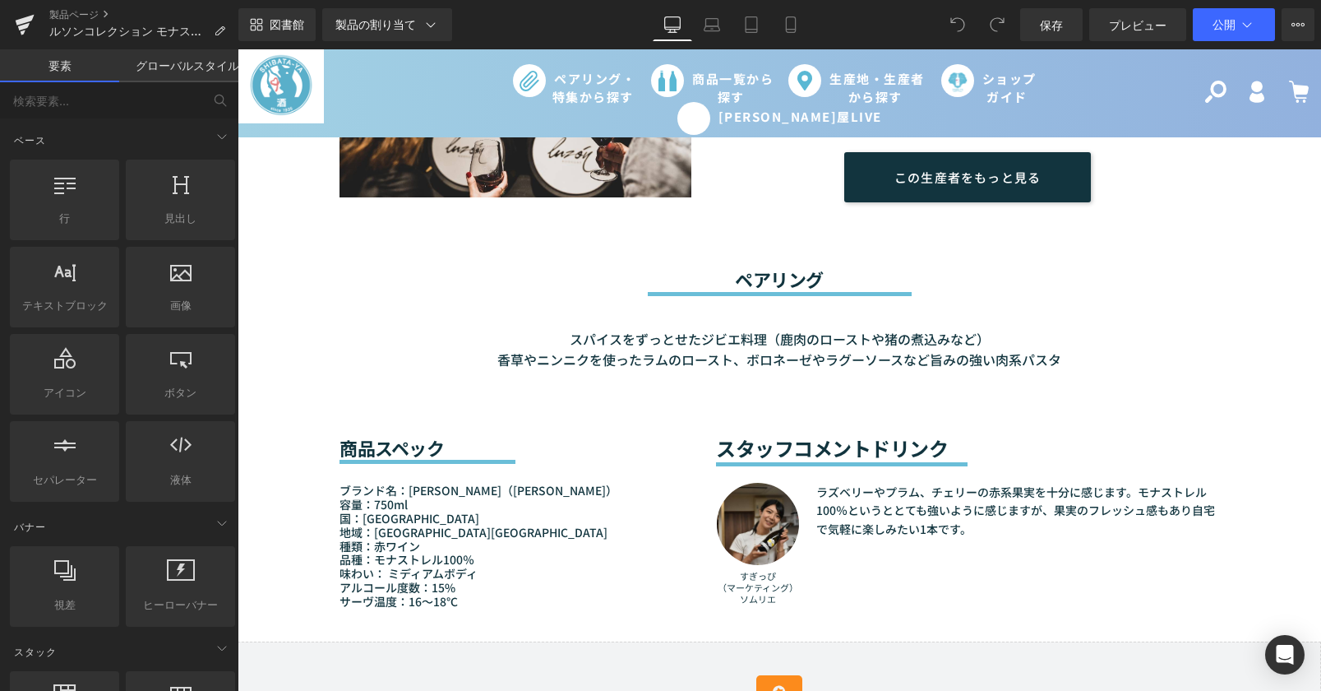
click at [464, 595] on p "サーヴ温度：16～18℃" at bounding box center [516, 601] width 352 height 14
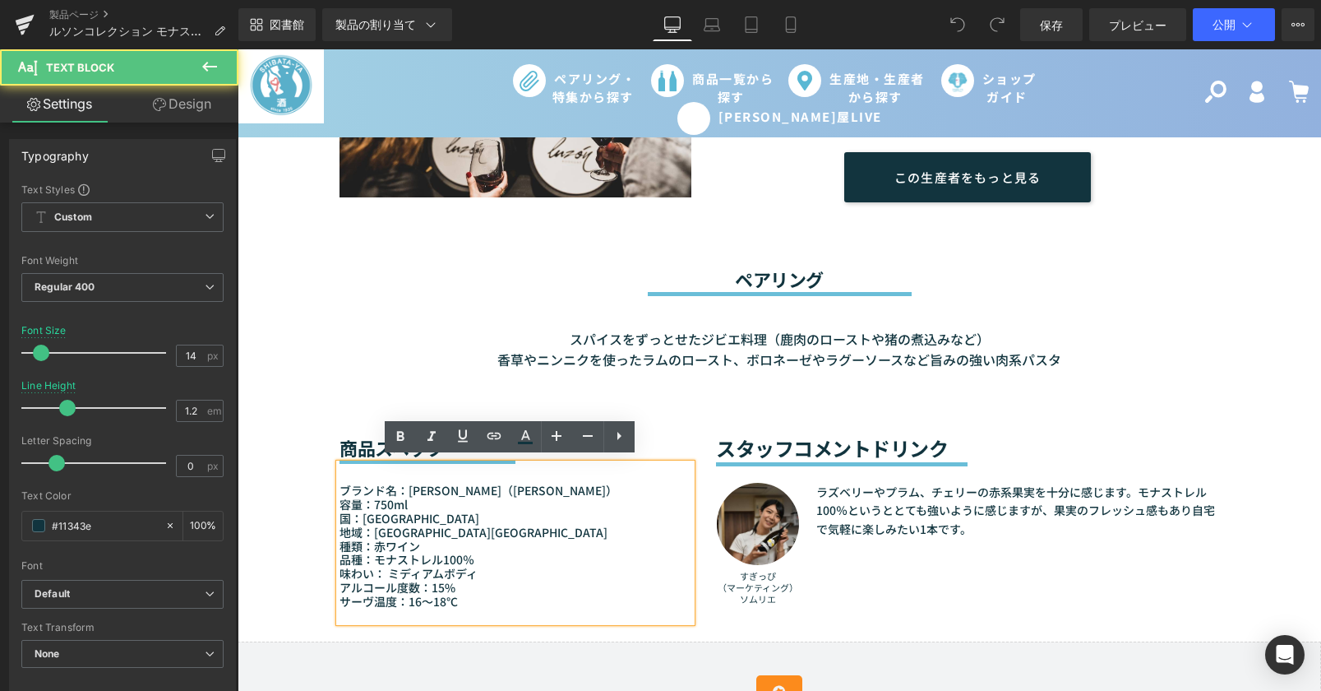
click at [460, 595] on p "サーヴ温度：16～18℃" at bounding box center [516, 601] width 352 height 14
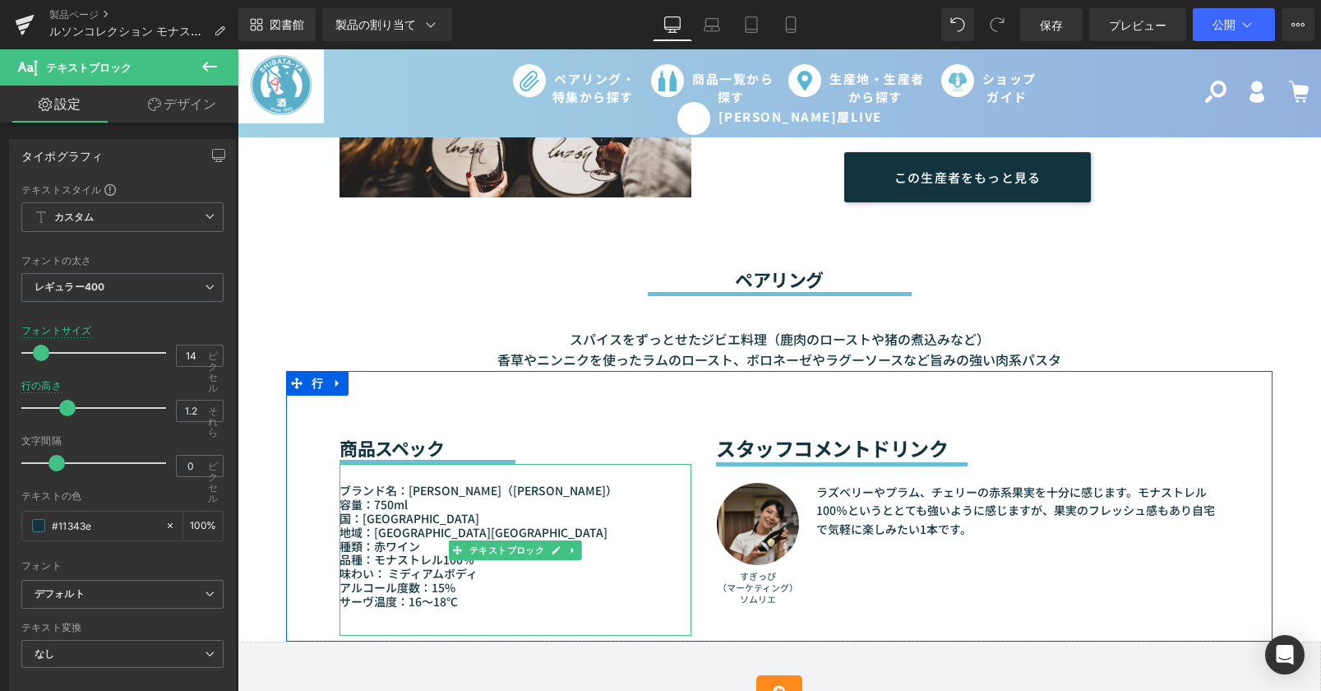
click at [353, 614] on p at bounding box center [516, 615] width 352 height 14
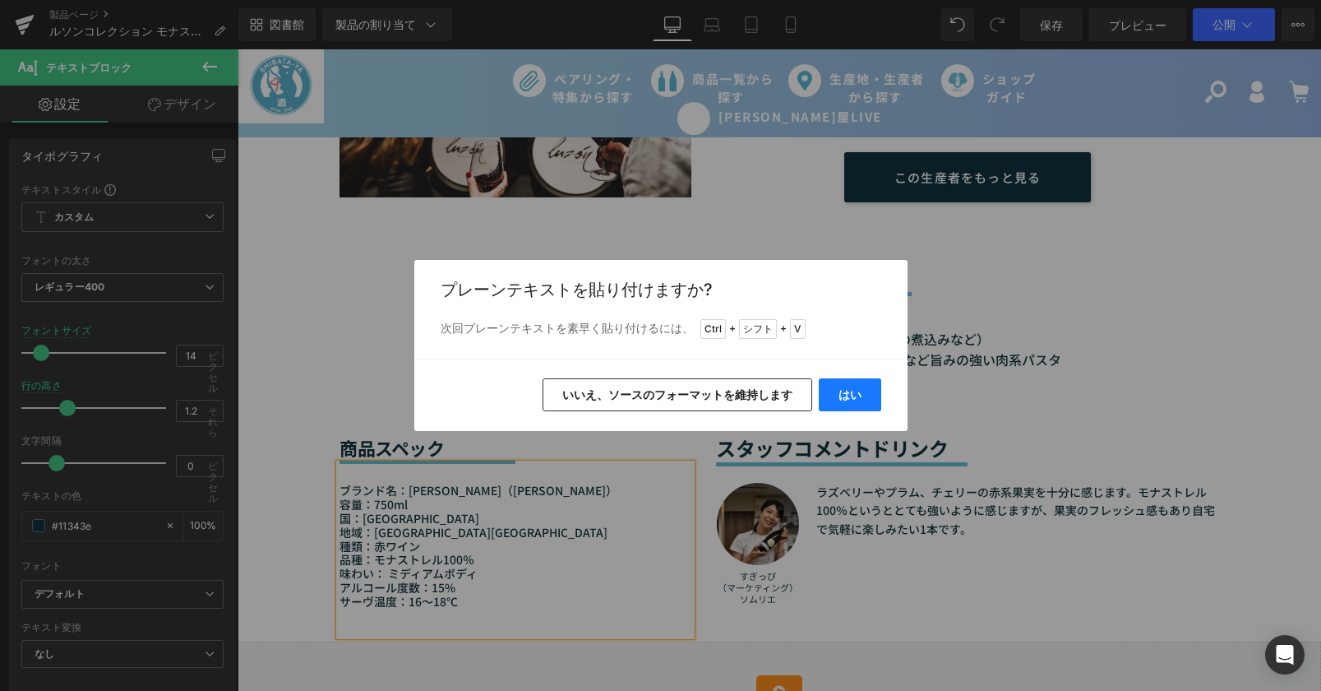
click at [842, 398] on font "はい" at bounding box center [850, 394] width 23 height 14
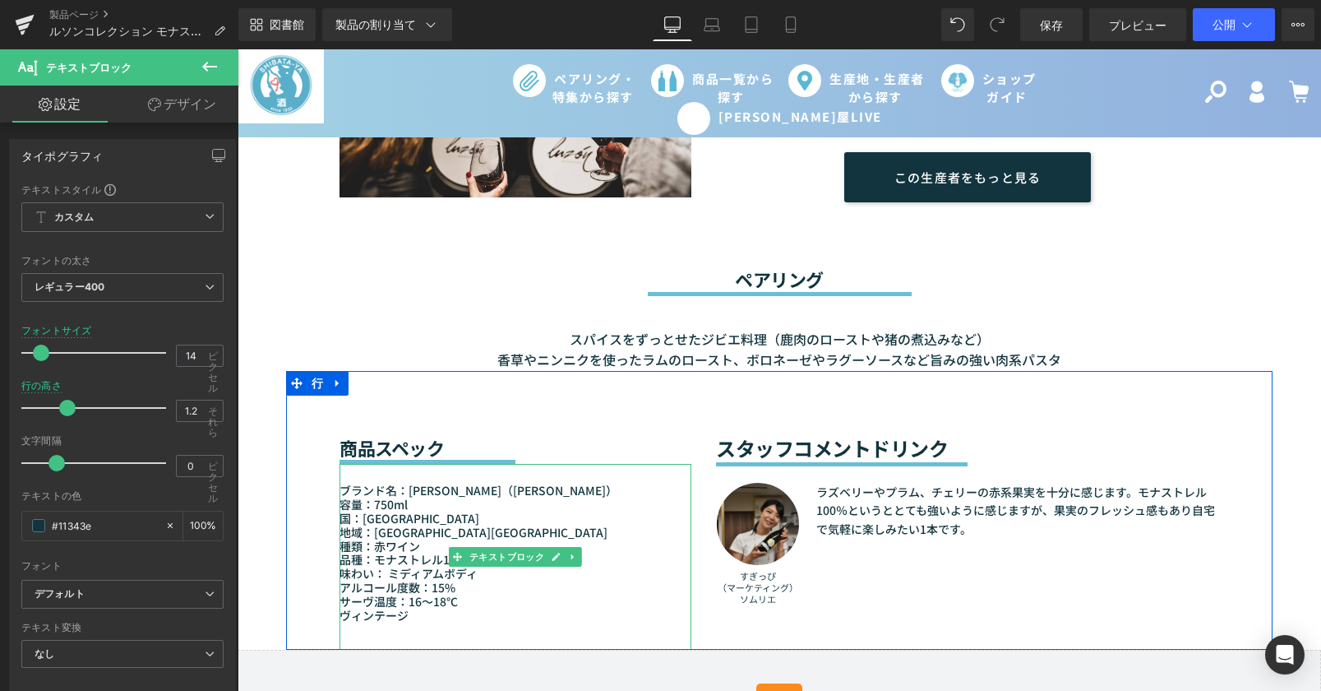
click at [426, 611] on p "ヴィンテージ" at bounding box center [516, 615] width 352 height 14
click at [443, 610] on p "ヴィンテージ：" at bounding box center [516, 615] width 352 height 14
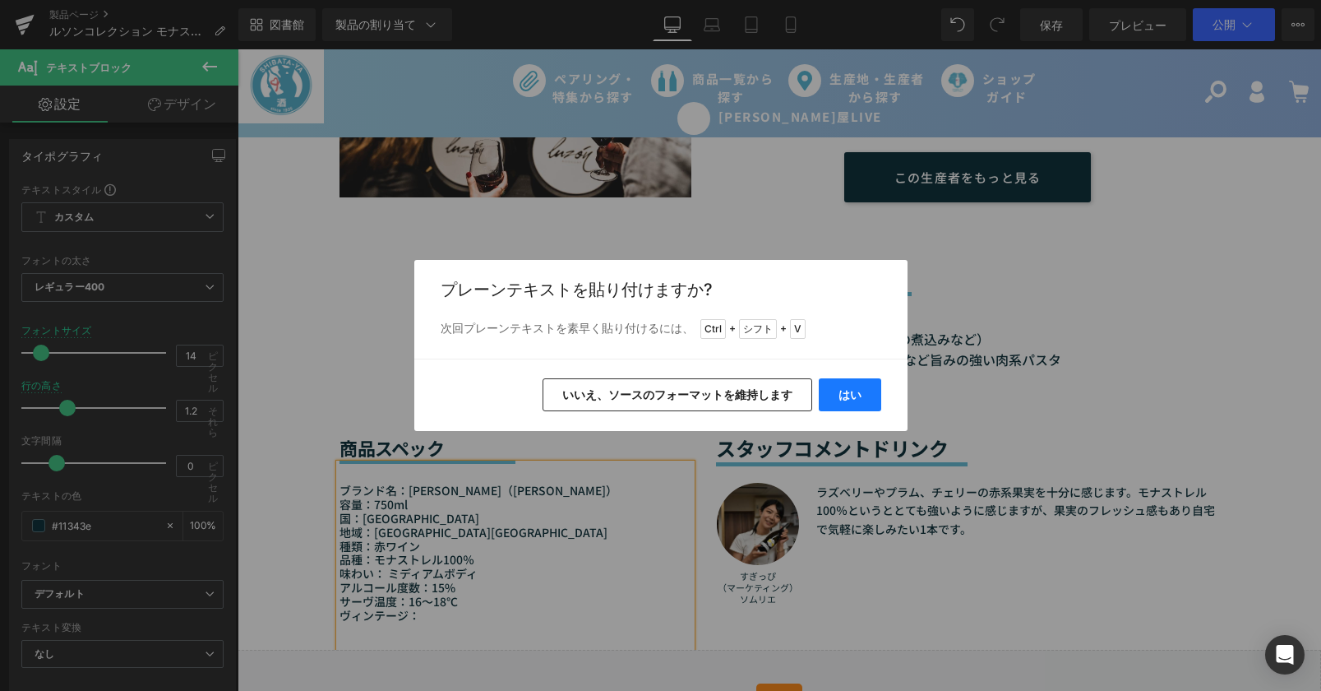
click at [834, 399] on button "はい" at bounding box center [850, 394] width 62 height 33
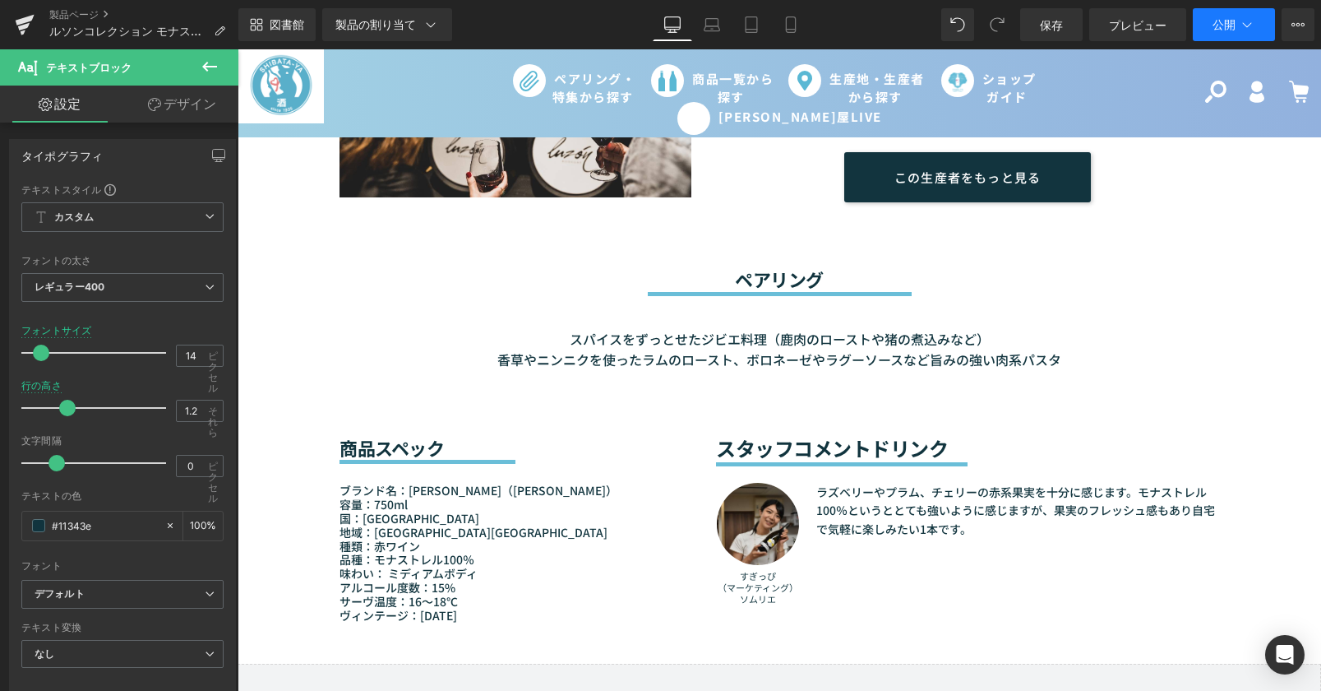
click at [1222, 23] on font "公開" at bounding box center [1224, 24] width 23 height 14
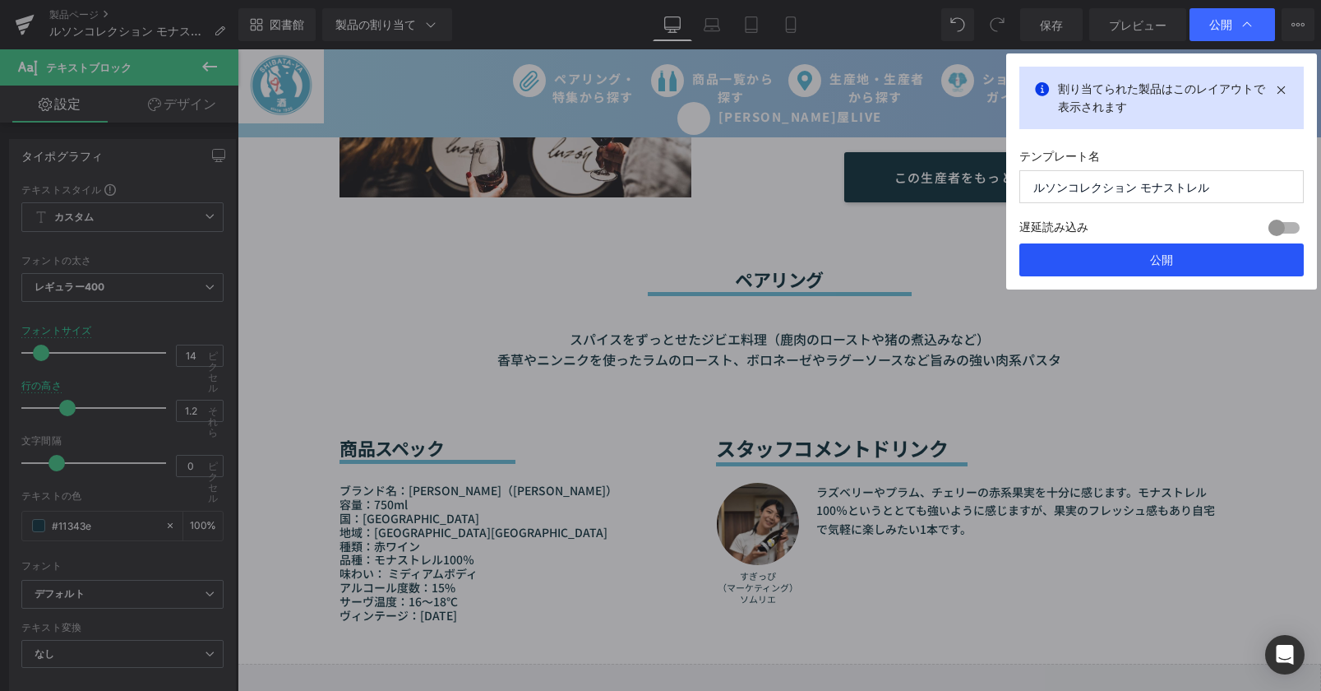
click at [1187, 264] on button "公開" at bounding box center [1161, 259] width 284 height 33
